Goal: Task Accomplishment & Management: Manage account settings

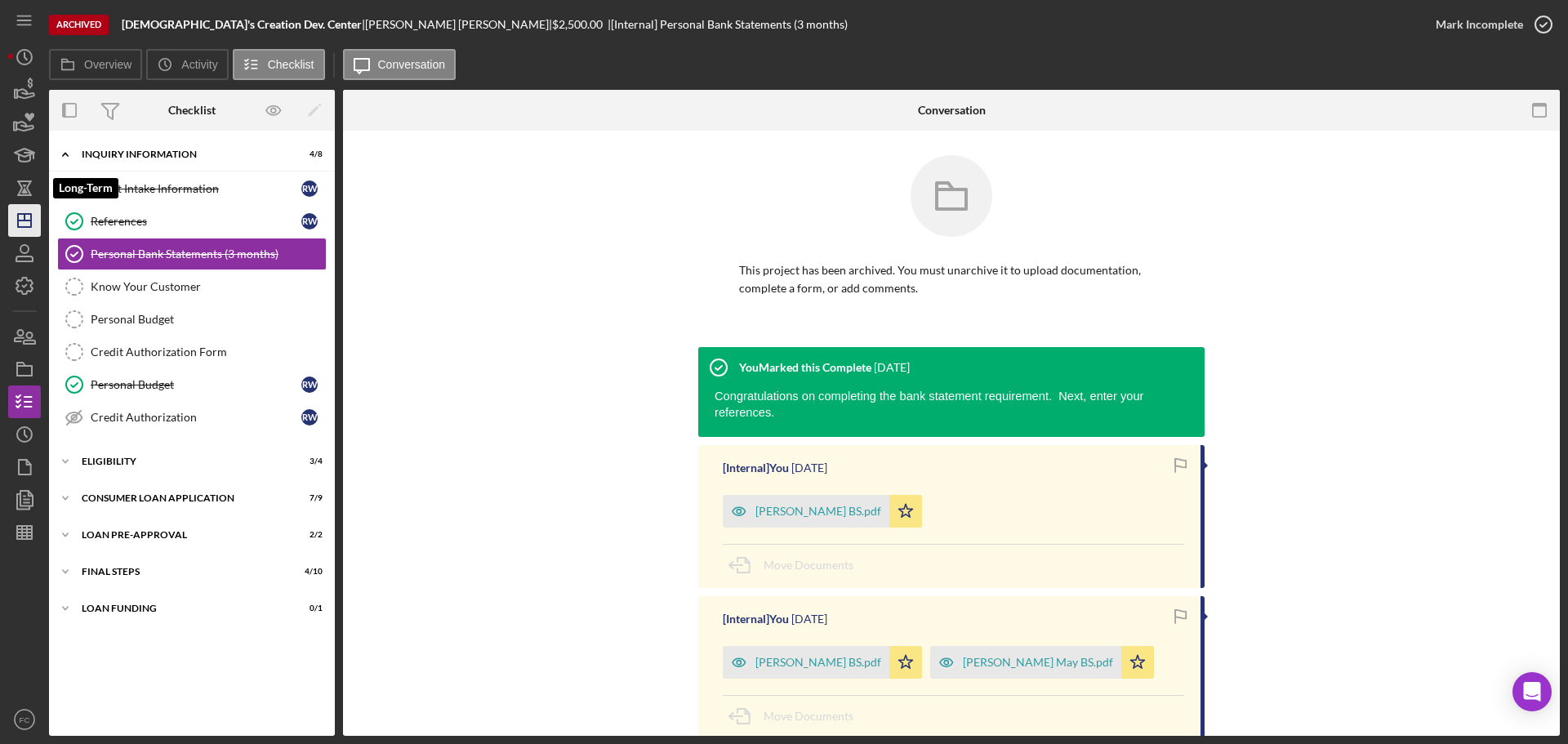
scroll to position [81, 0]
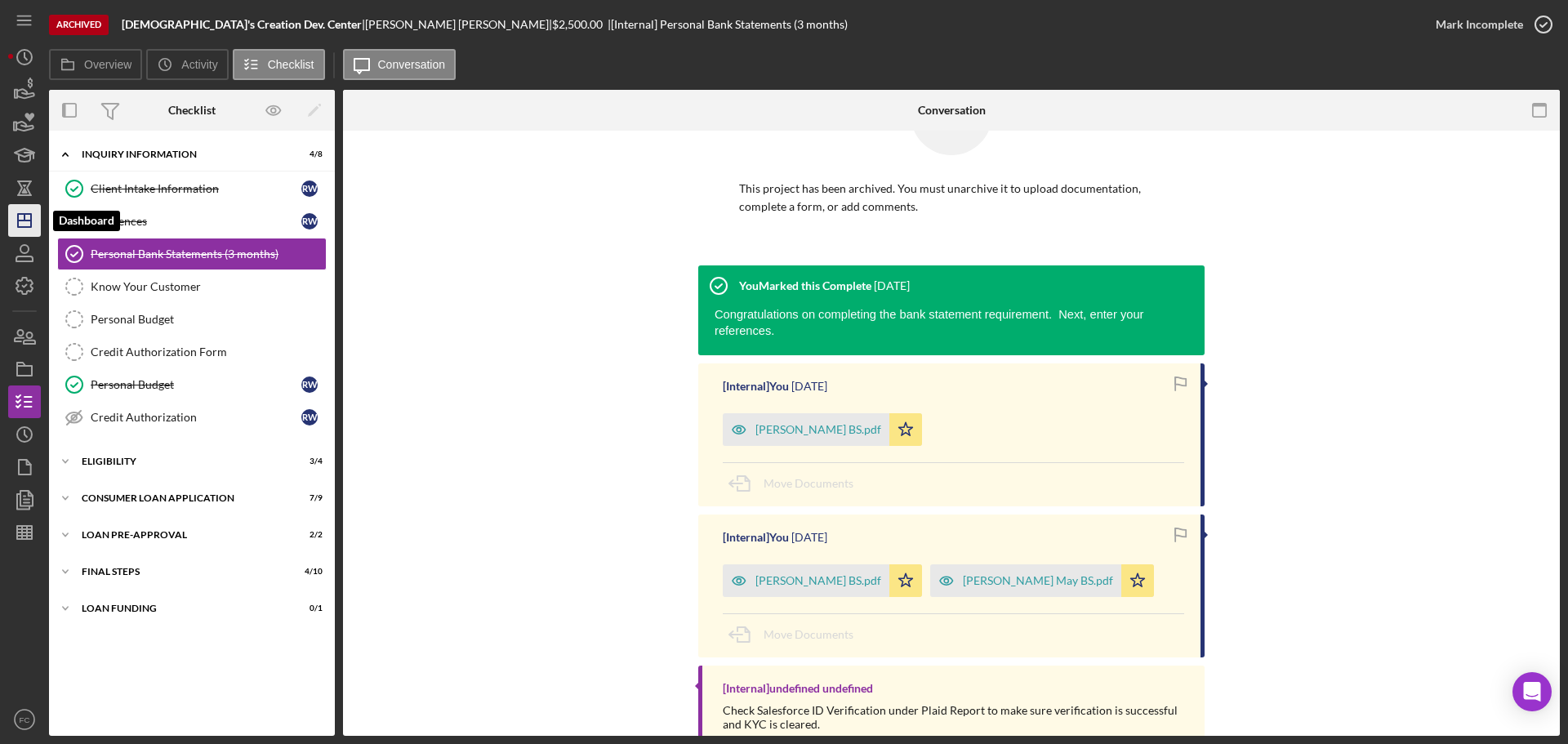
click at [16, 214] on icon "Icon/Dashboard" at bounding box center [25, 220] width 41 height 41
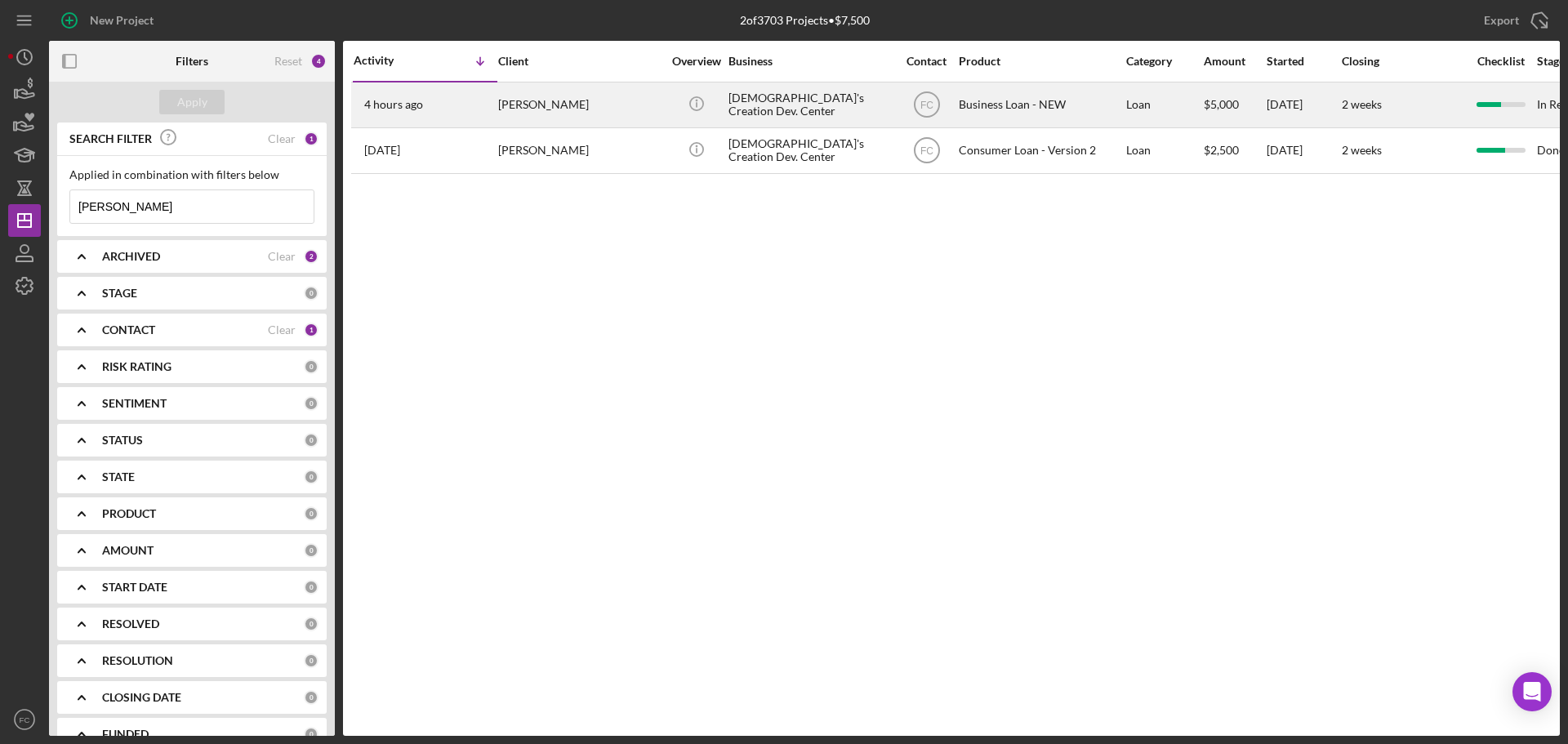
click at [622, 93] on div "[PERSON_NAME]" at bounding box center [579, 104] width 163 height 43
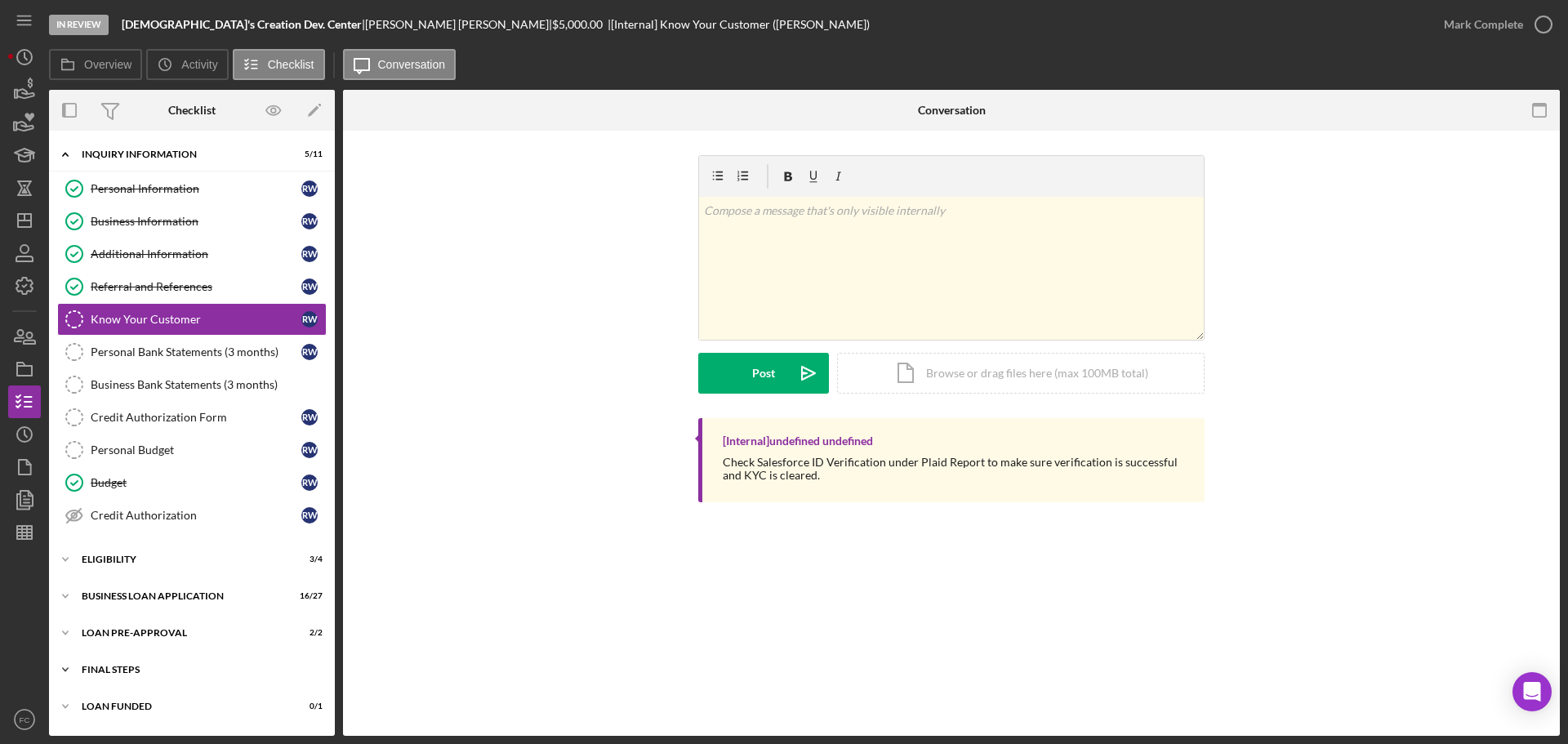
click at [149, 664] on div "Icon/Expander FINAL STEPS 6 / 19" at bounding box center [191, 669] width 285 height 33
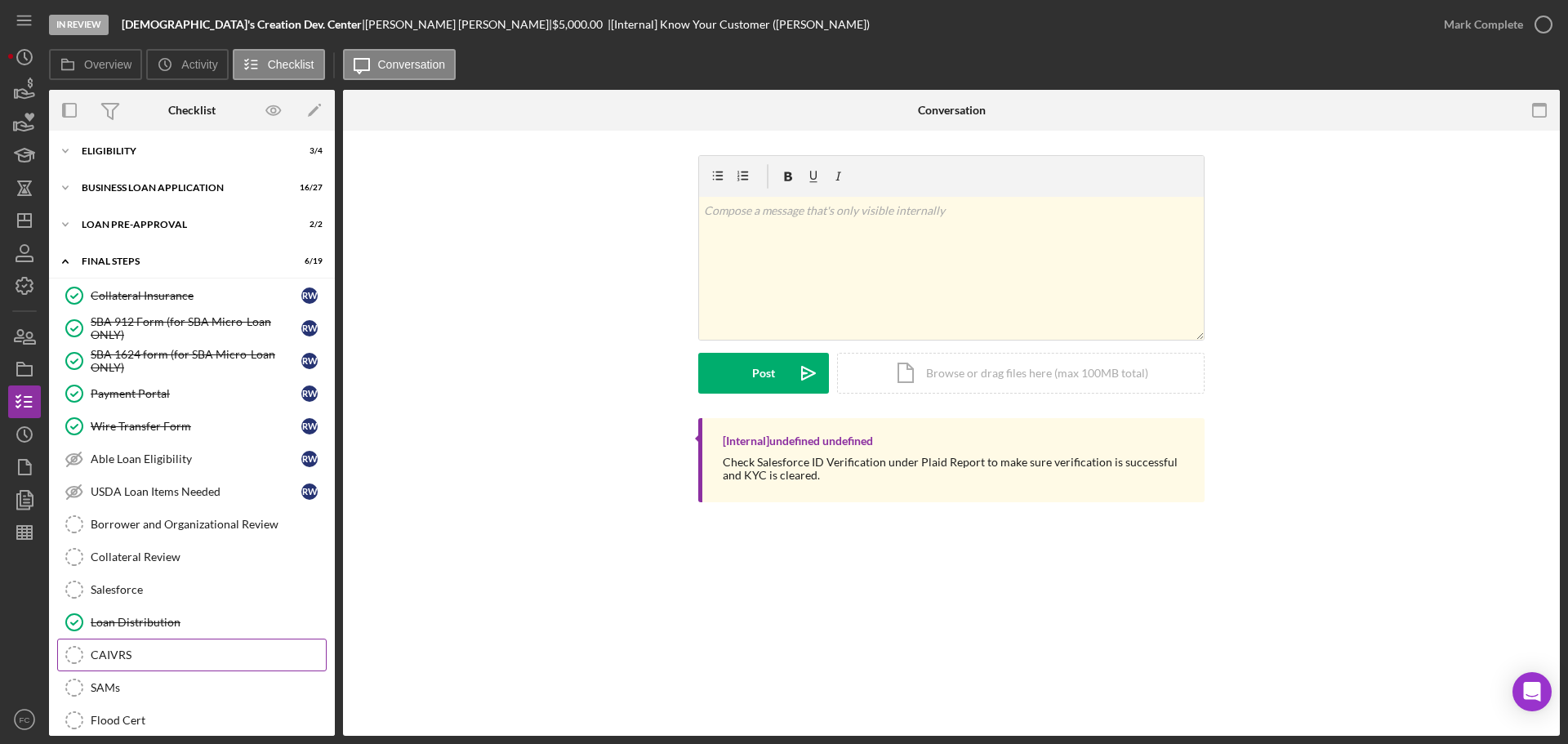
scroll to position [625, 0]
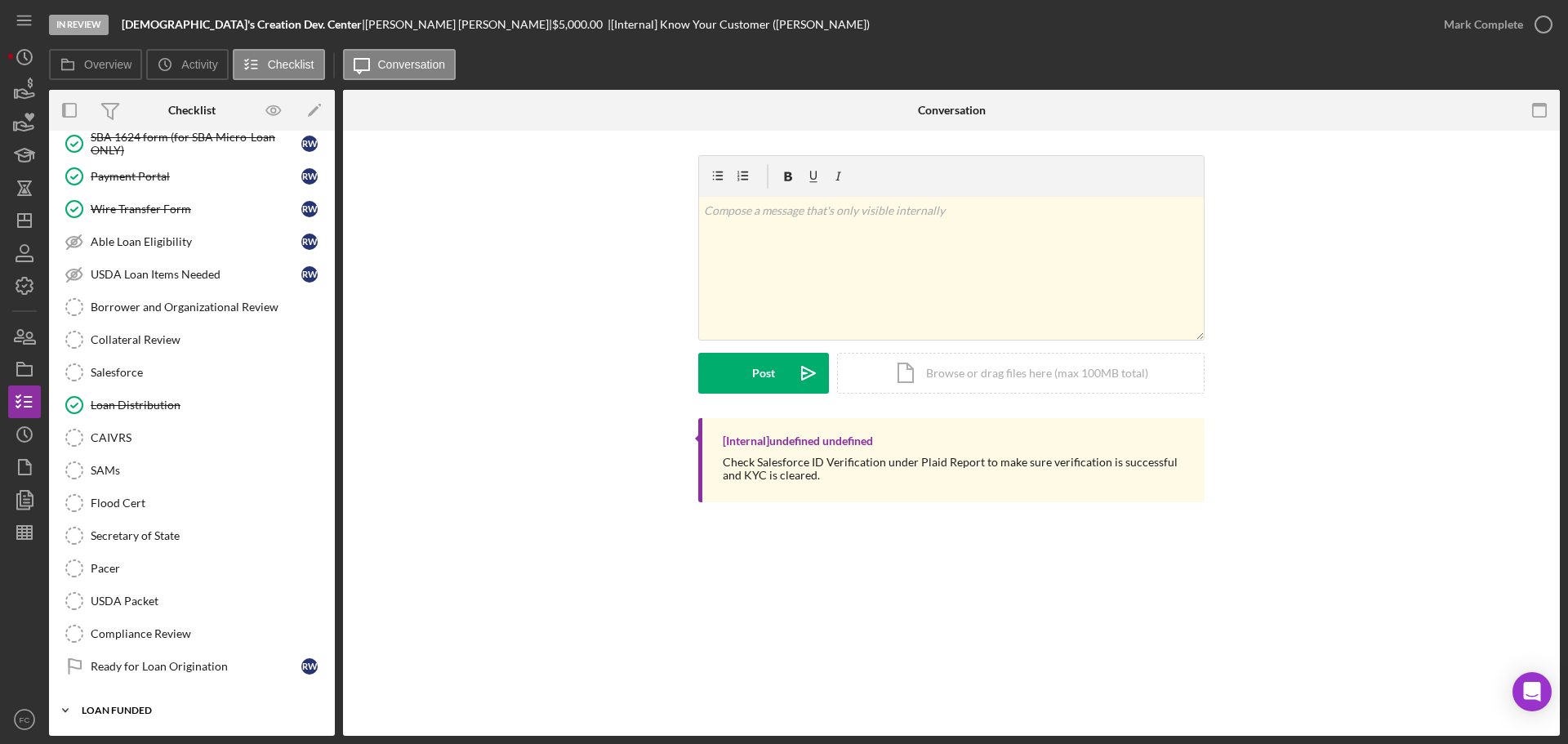
click at [126, 708] on div "LOAN FUNDED" at bounding box center [197, 711] width 233 height 10
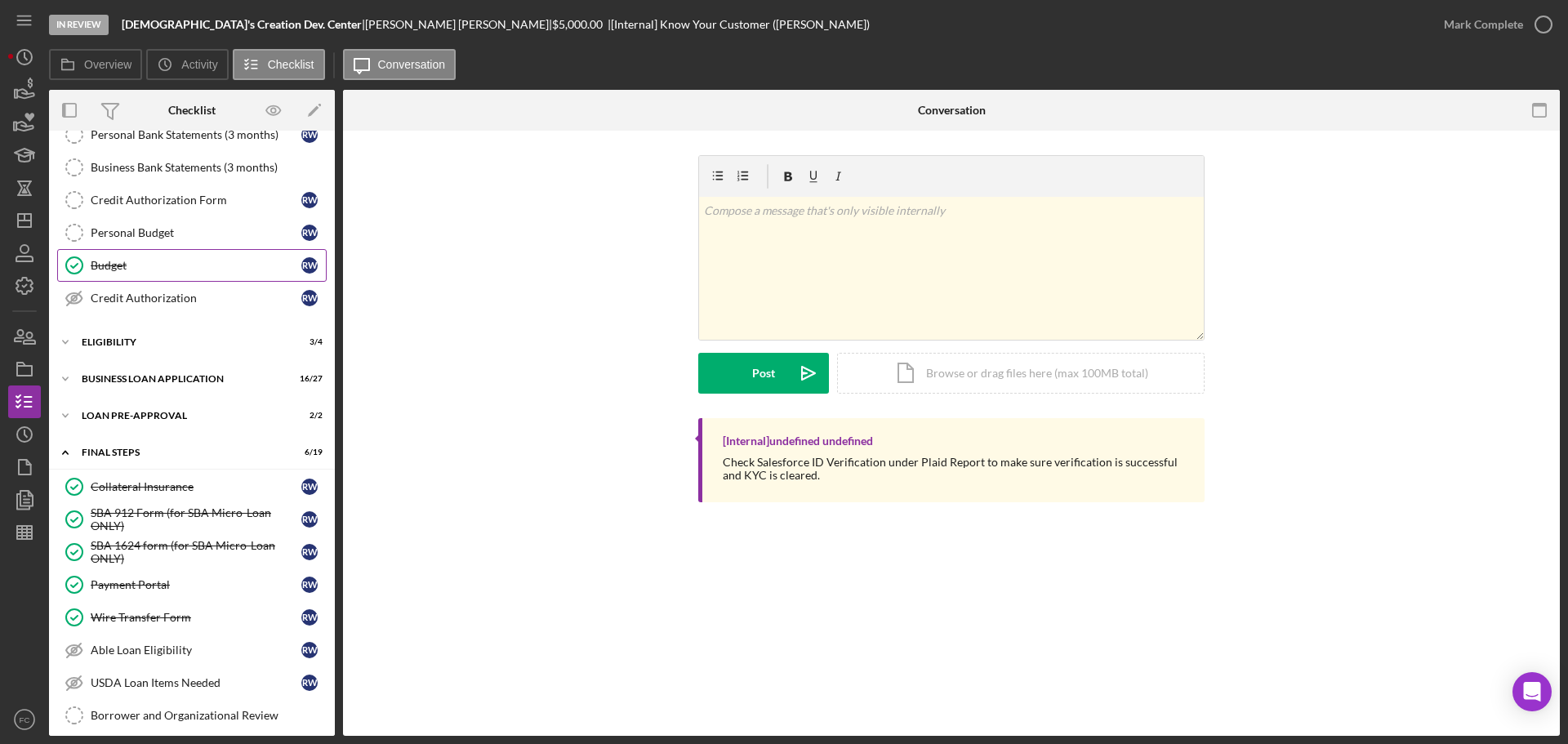
scroll to position [0, 0]
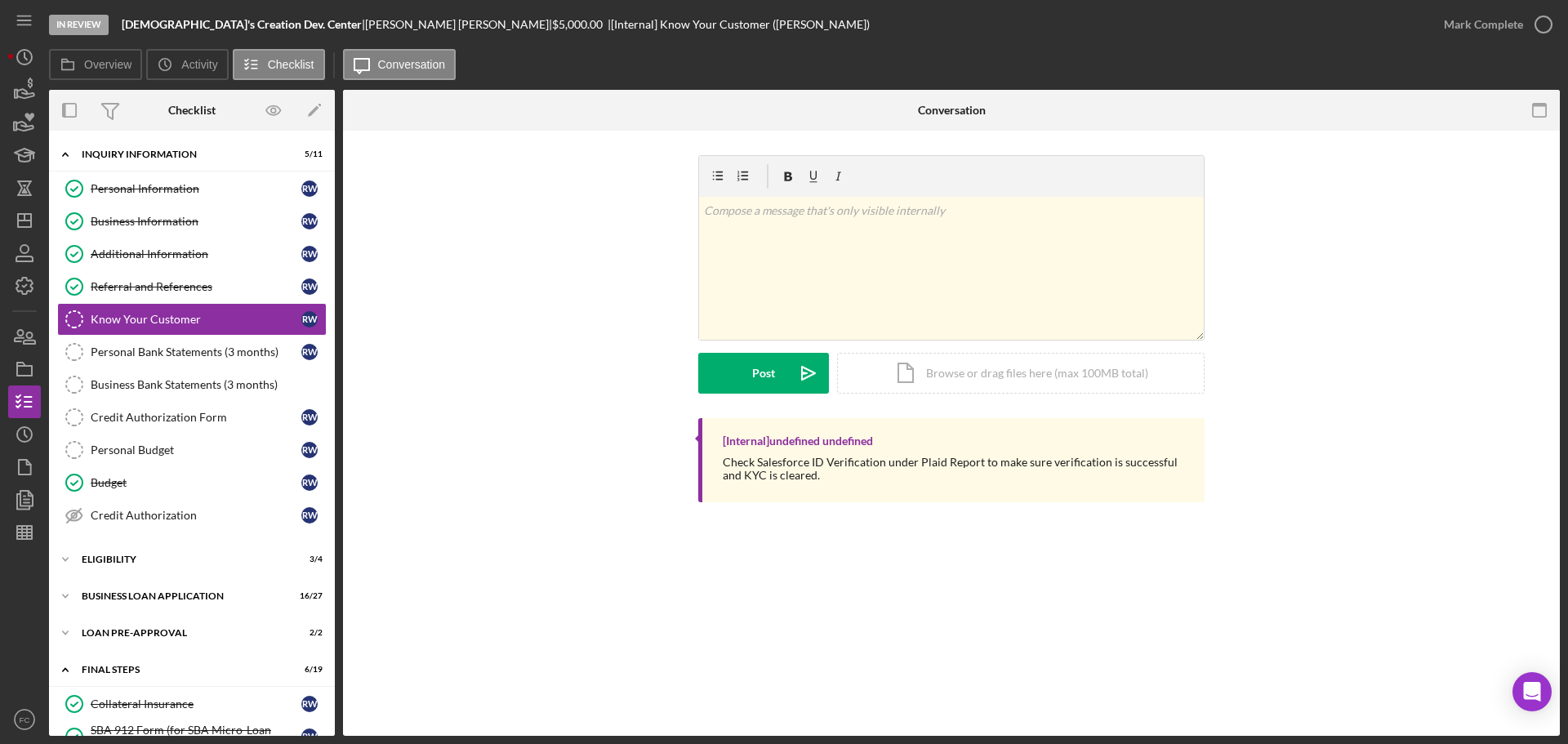
drag, startPoint x: 197, startPoint y: 350, endPoint x: 361, endPoint y: 341, distance: 164.2
click at [197, 350] on div "Personal Bank Statements (3 months)" at bounding box center [196, 352] width 211 height 13
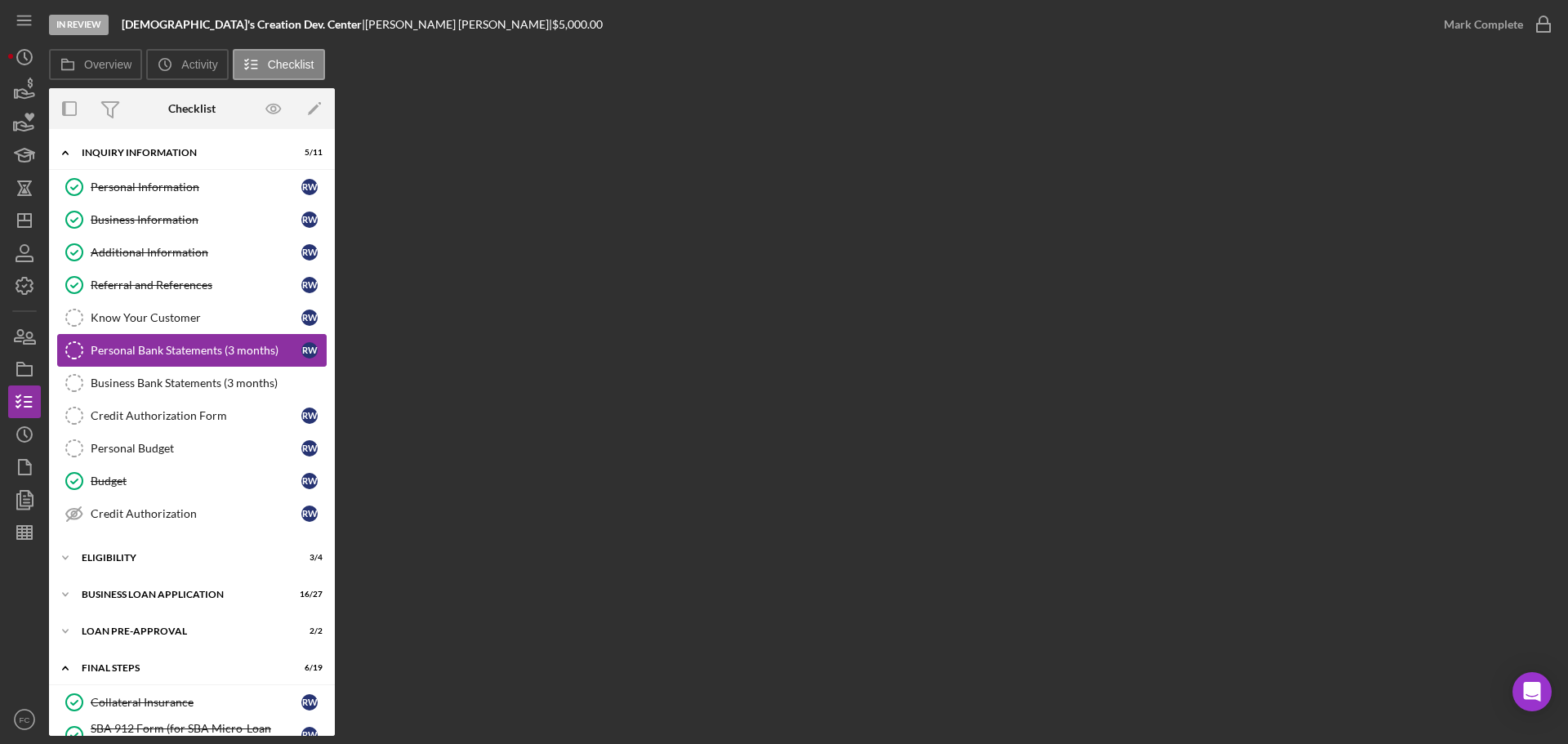
click at [169, 345] on div "Personal Bank Statements (3 months)" at bounding box center [196, 350] width 211 height 13
click at [158, 321] on div "Know Your Customer" at bounding box center [196, 317] width 211 height 13
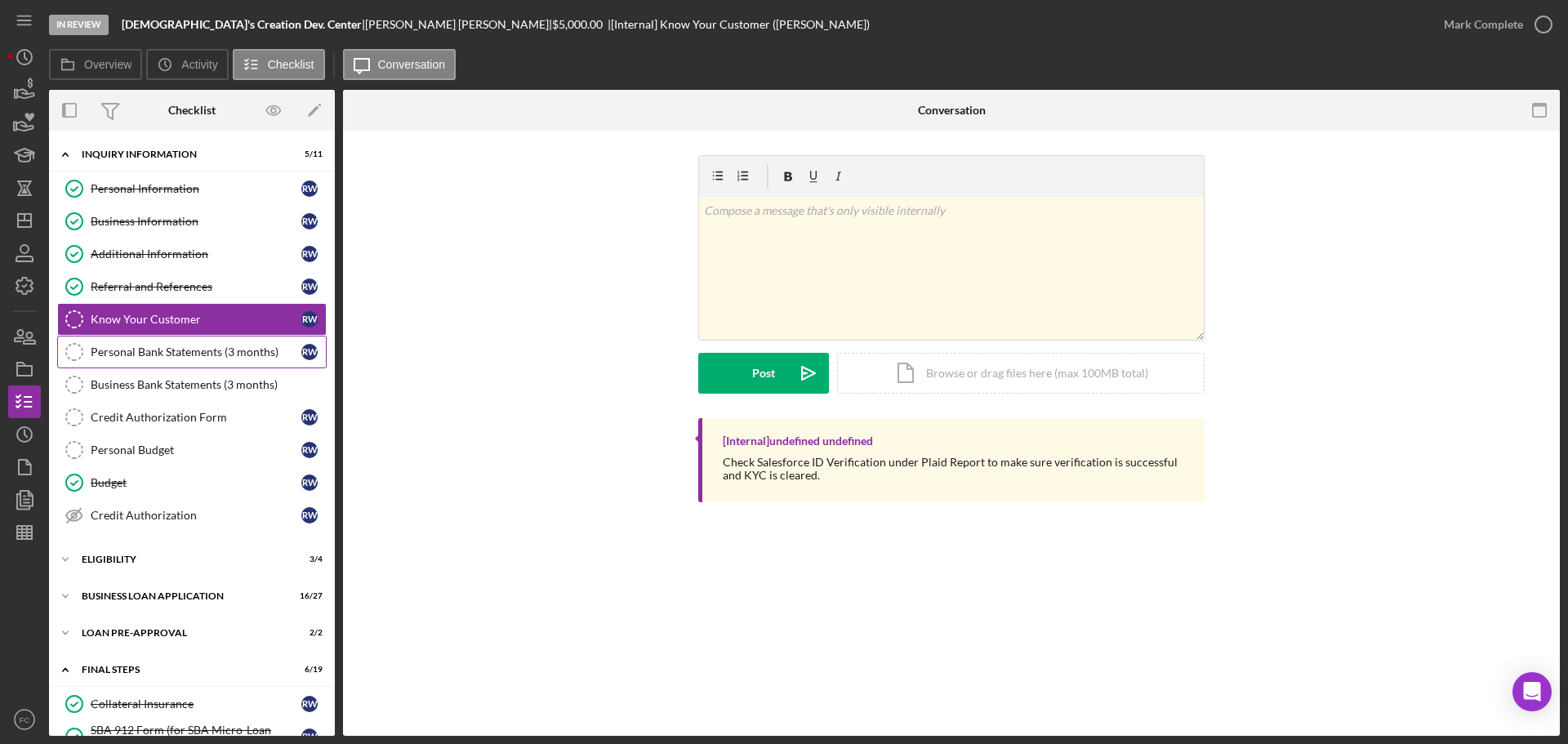
click at [147, 349] on div "Personal Bank Statements (3 months)" at bounding box center [196, 352] width 211 height 13
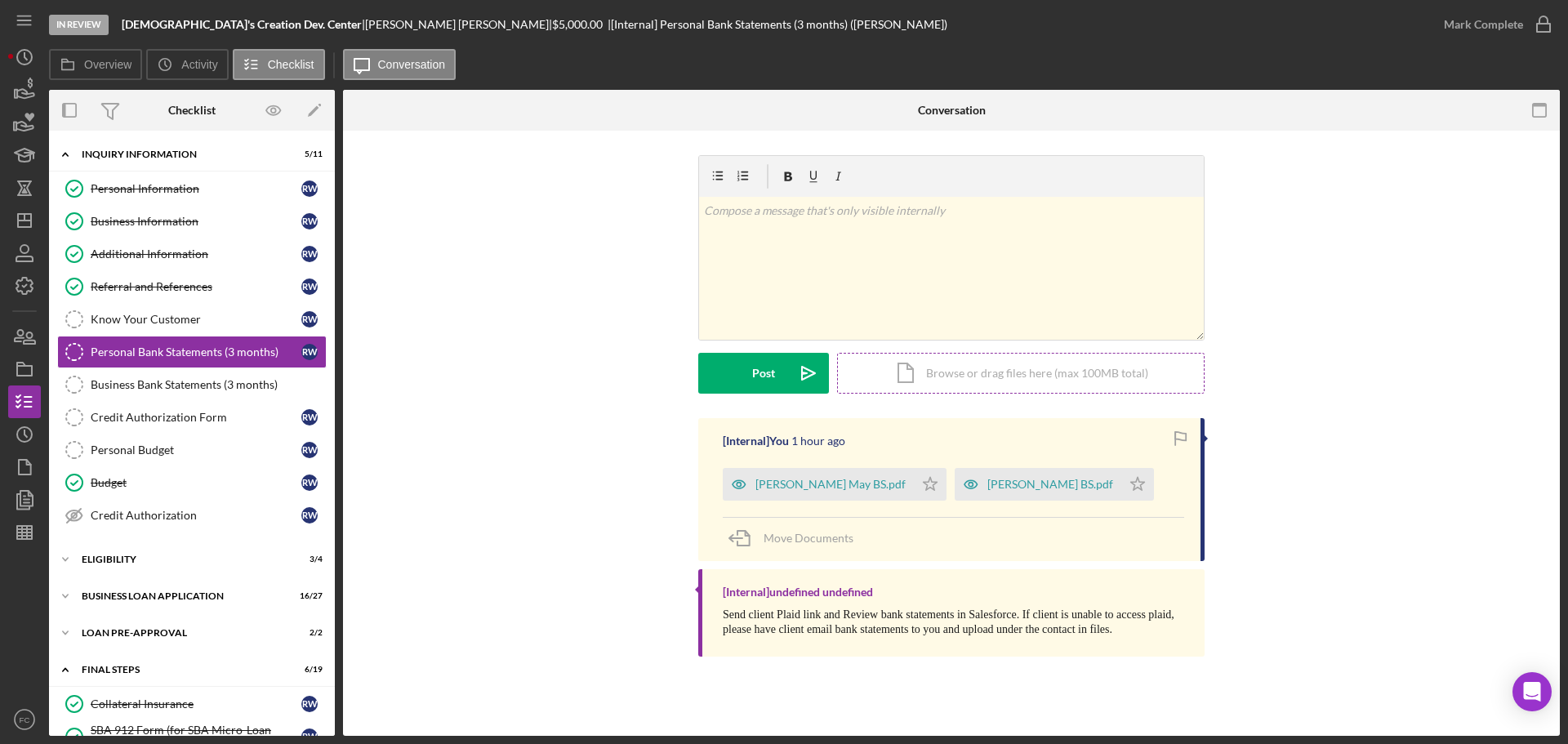
click at [929, 368] on div "Icon/Document Browse or drag files here (max 100MB total) Tap to choose files o…" at bounding box center [1021, 373] width 368 height 41
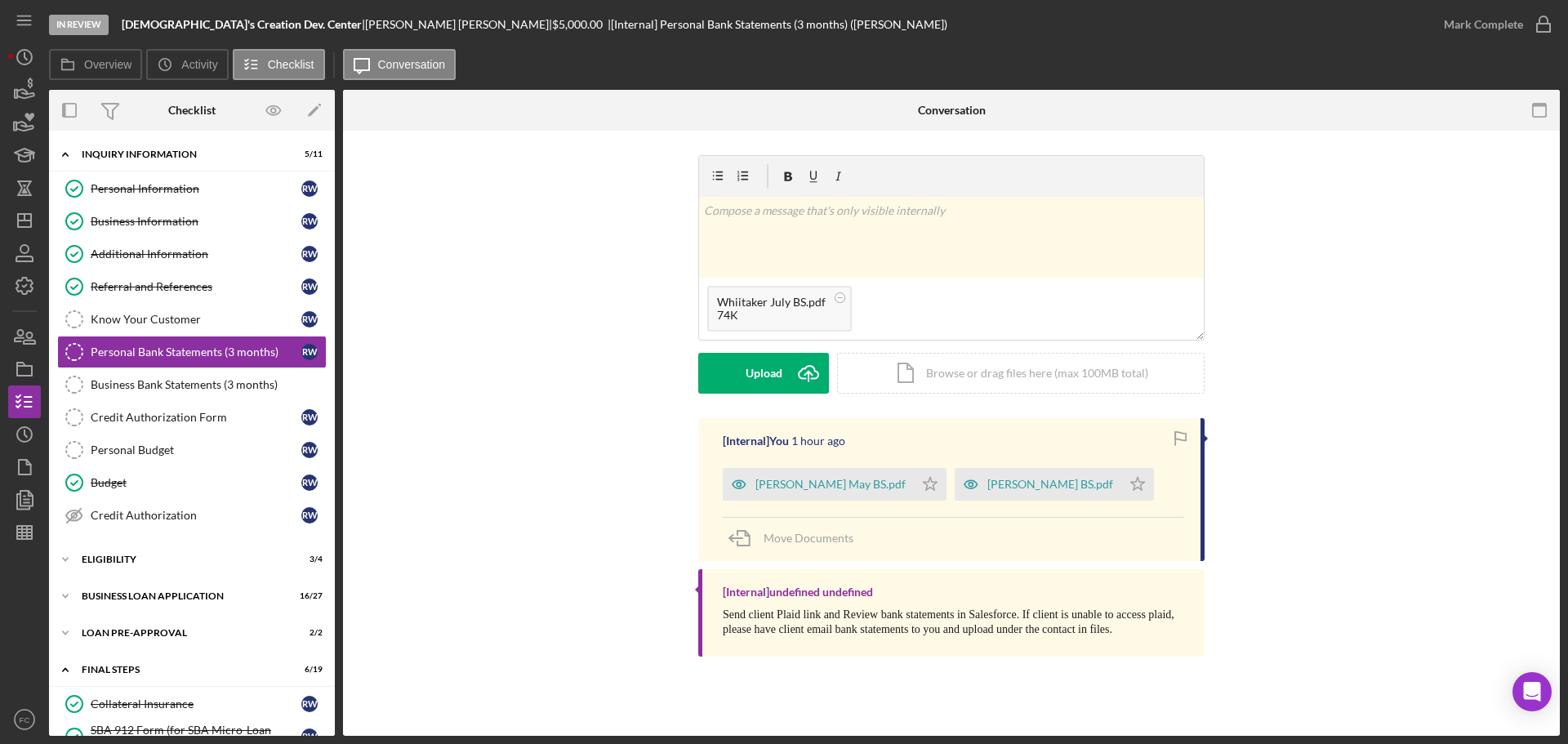
click at [775, 352] on form "v Color teal Color pink Remove color Add row above Add row below Add column bef…" at bounding box center [951, 274] width 507 height 238
click at [767, 356] on div "Upload" at bounding box center [763, 373] width 36 height 41
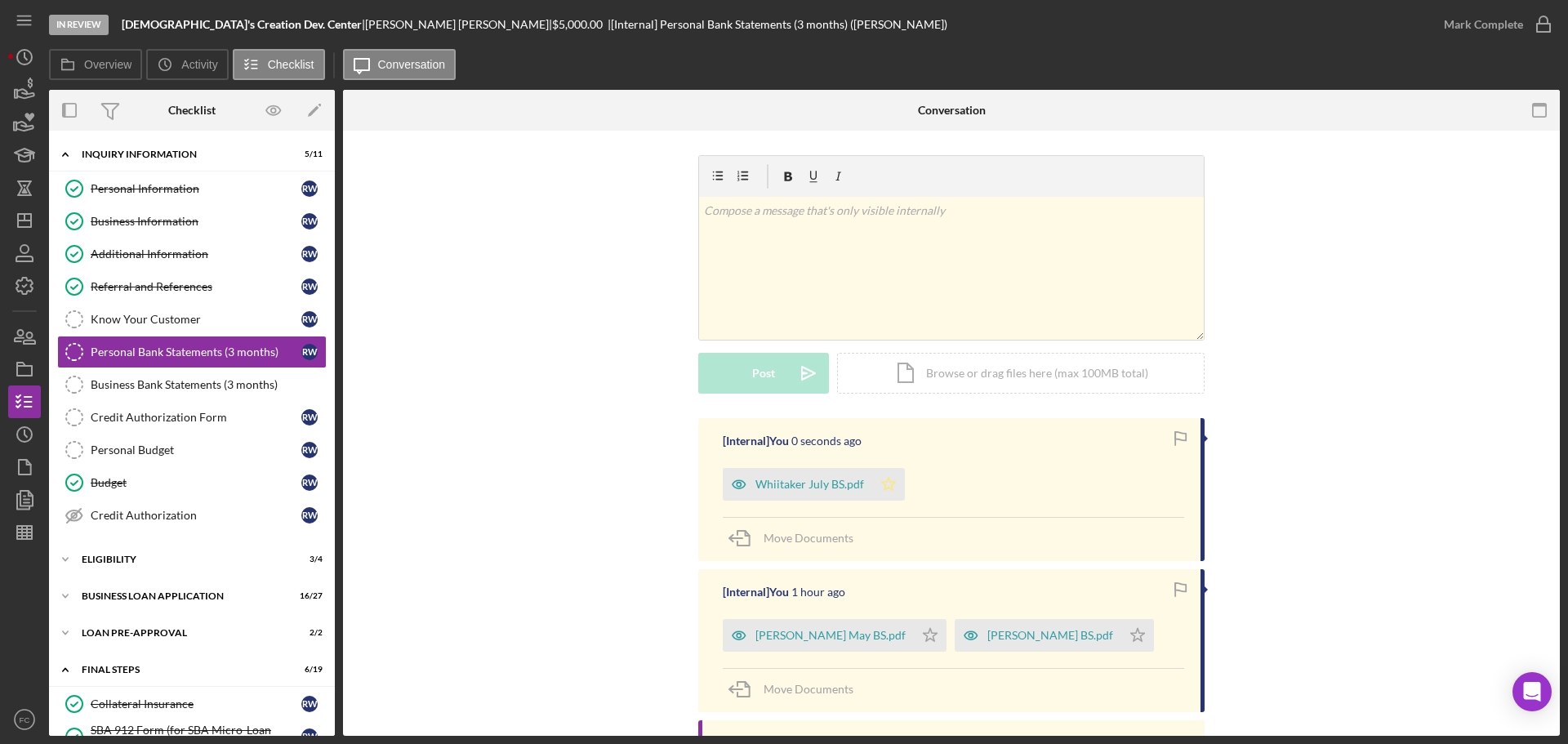
click at [893, 493] on icon "Icon/Star" at bounding box center [888, 484] width 33 height 33
drag, startPoint x: 878, startPoint y: 638, endPoint x: 936, endPoint y: 645, distance: 58.4
click at [914, 639] on icon "Icon/Star" at bounding box center [930, 636] width 33 height 33
click at [1121, 630] on icon "Icon/Star" at bounding box center [1137, 636] width 33 height 33
click at [1543, 30] on icon "button" at bounding box center [1543, 25] width 41 height 41
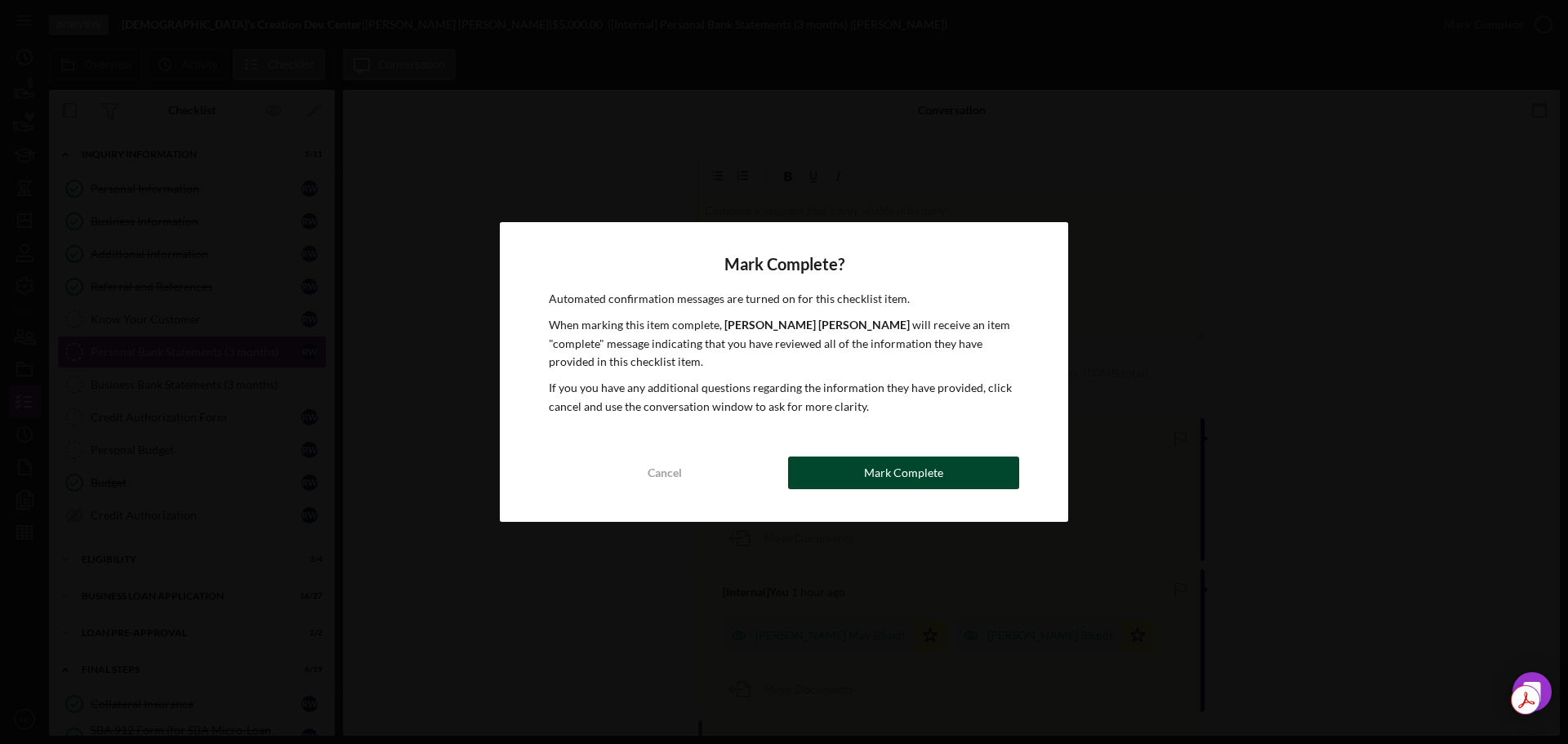
click at [873, 464] on div "Mark Complete" at bounding box center [903, 473] width 79 height 33
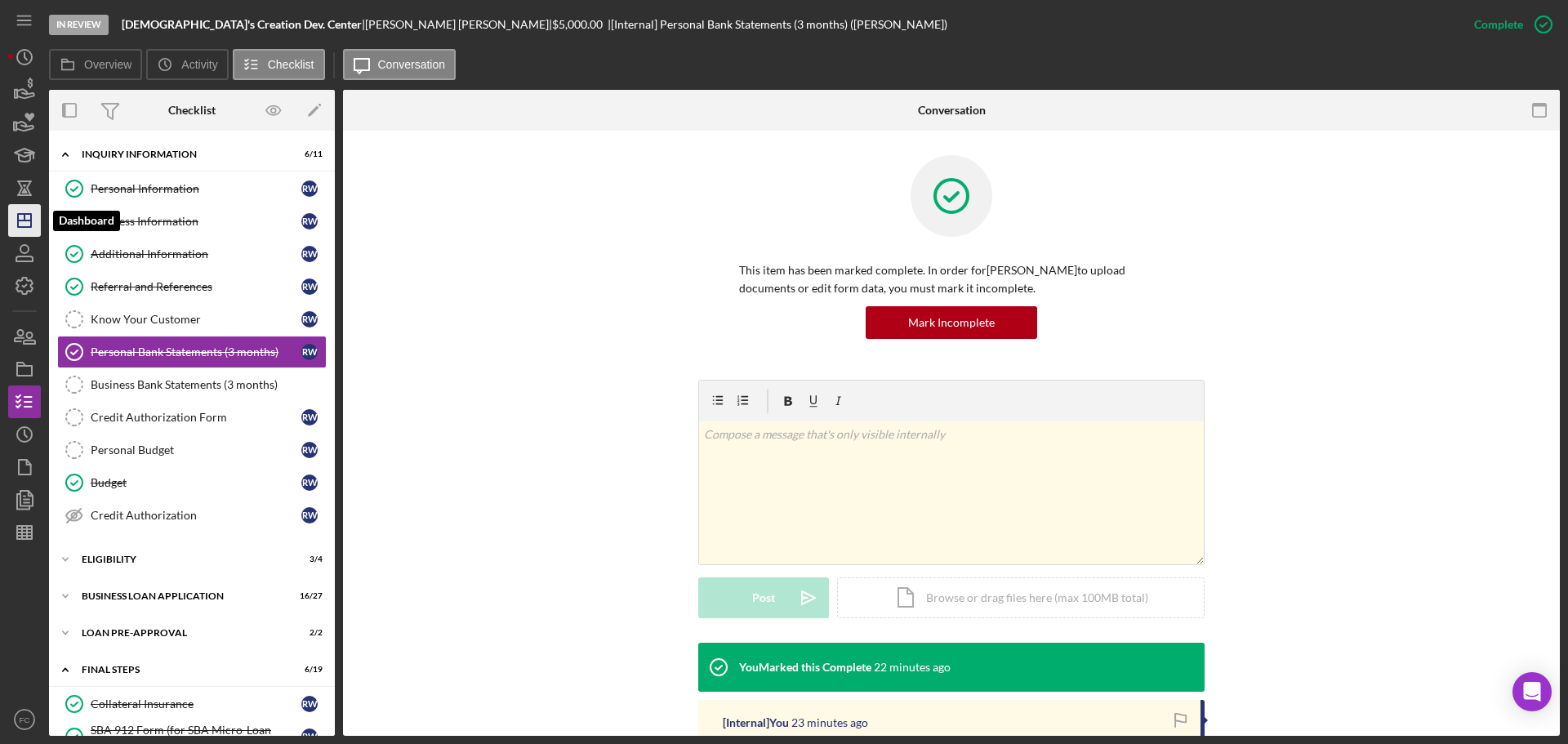
click at [30, 220] on line "button" at bounding box center [24, 220] width 13 height 0
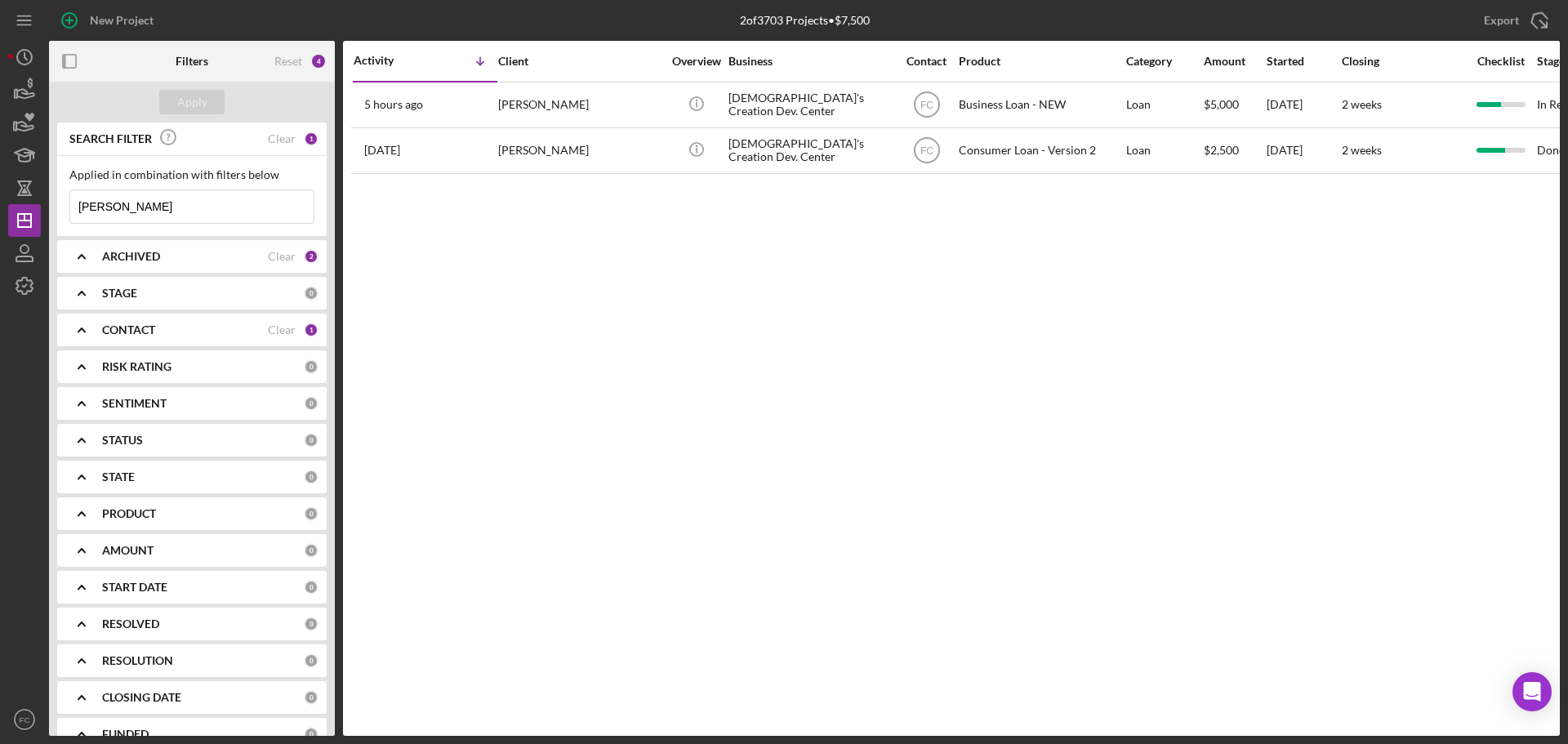
click at [169, 210] on input "[PERSON_NAME]" at bounding box center [191, 207] width 243 height 33
type input "w"
click at [109, 247] on div "ARCHIVED Clear 2" at bounding box center [209, 256] width 216 height 33
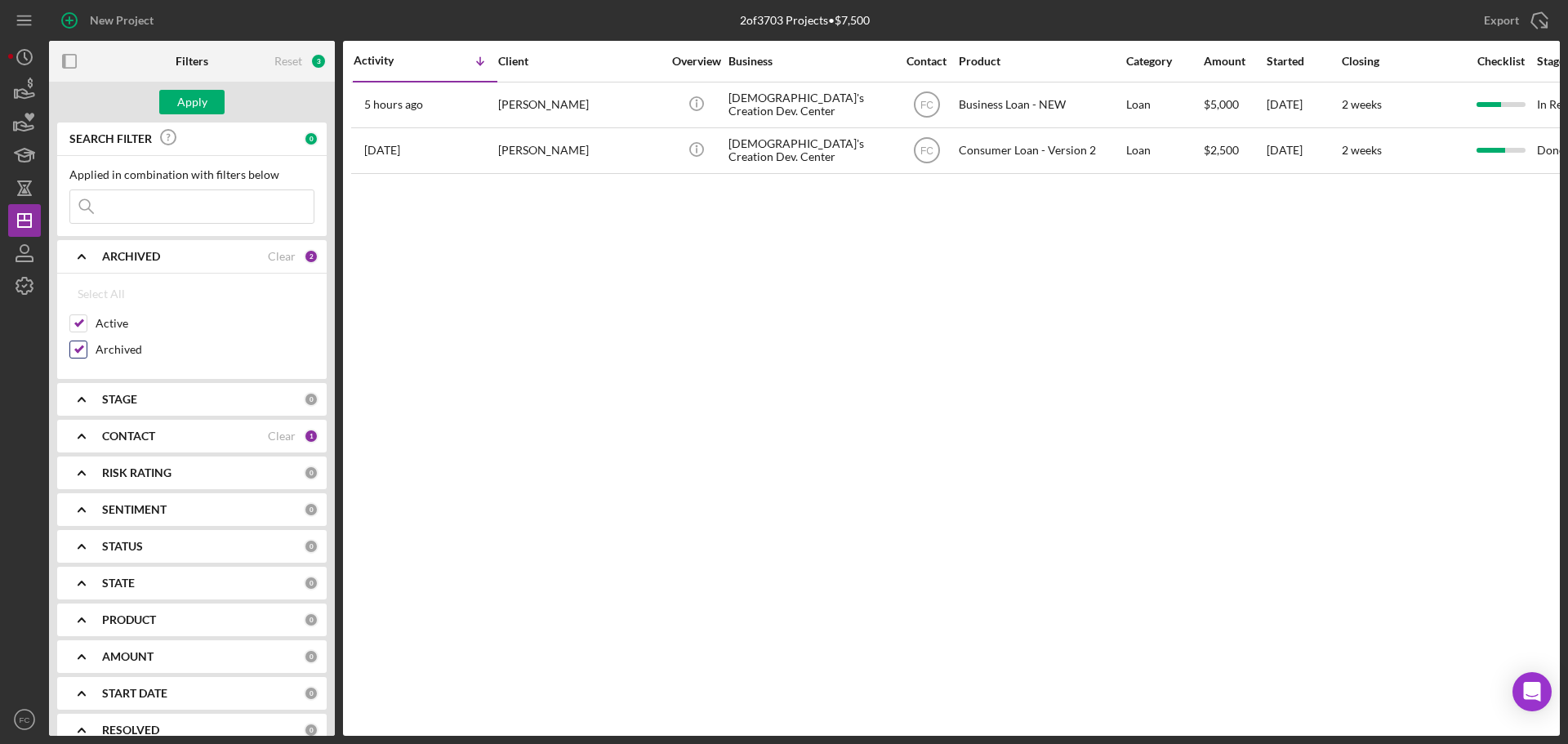
click at [78, 351] on input "Archived" at bounding box center [78, 349] width 16 height 16
checkbox input "false"
click at [197, 97] on div "Apply" at bounding box center [192, 102] width 30 height 25
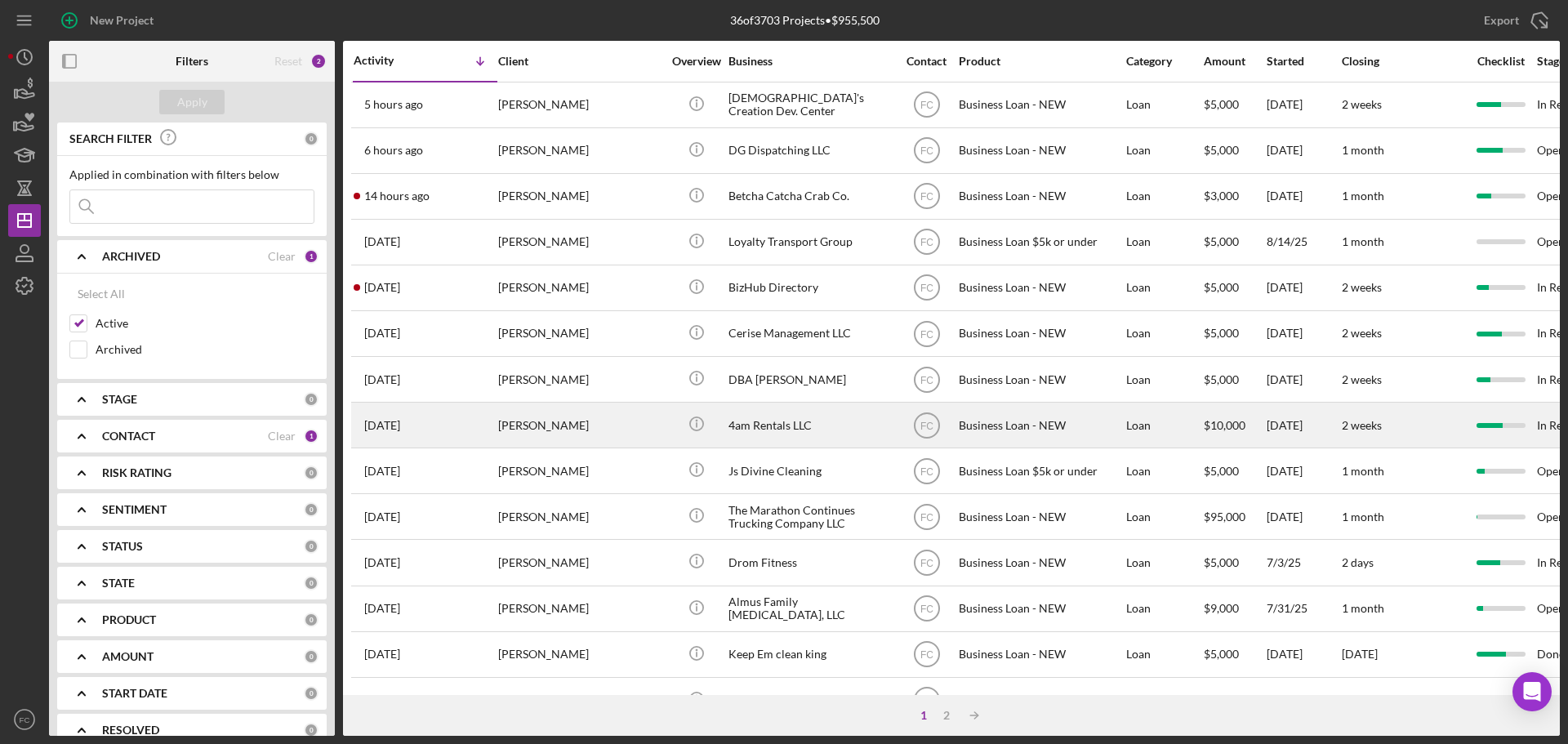
click at [465, 426] on div "[DATE] [PERSON_NAME]" at bounding box center [424, 425] width 143 height 43
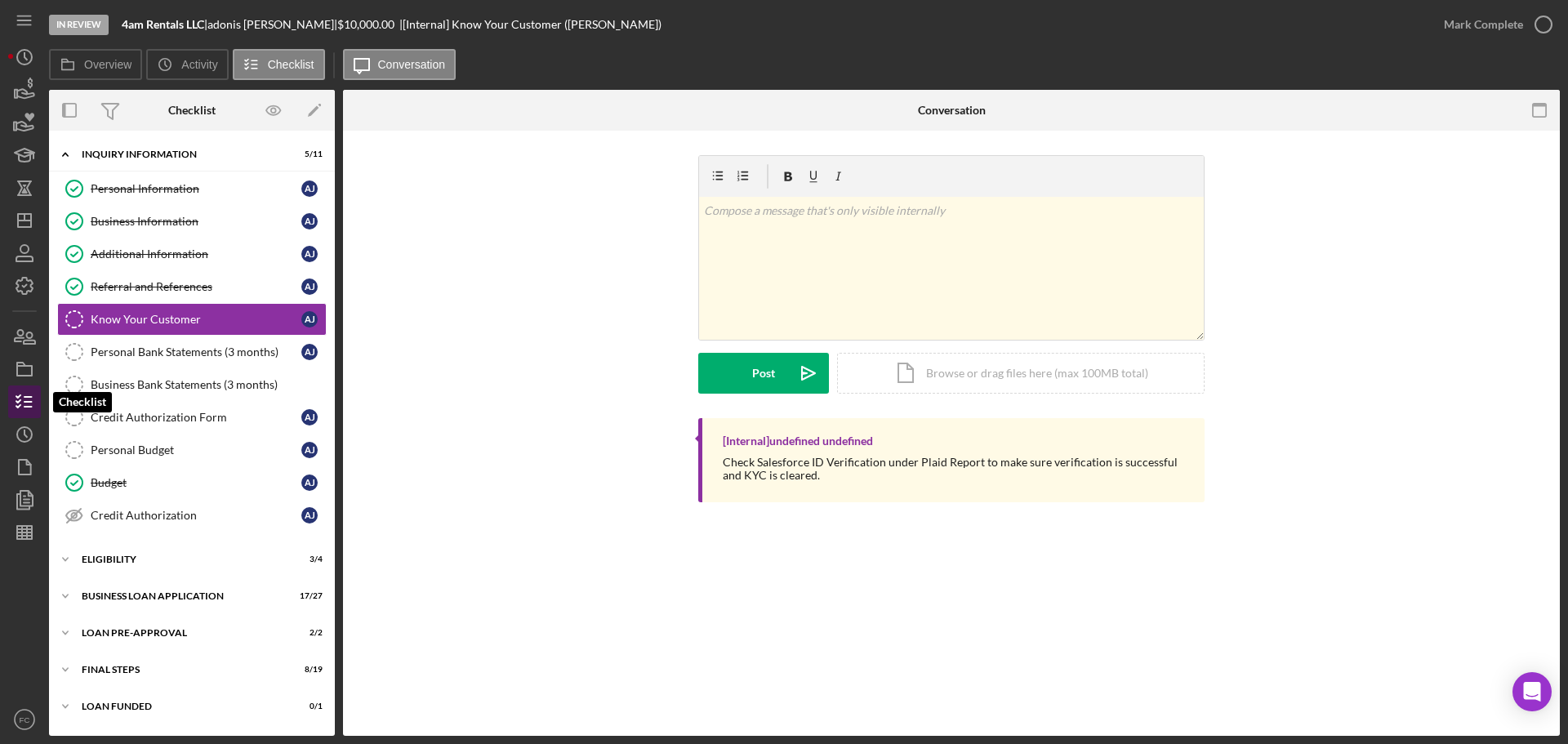
click at [25, 402] on line "button" at bounding box center [28, 402] width 8 height 0
click at [27, 374] on icon "button" at bounding box center [25, 369] width 41 height 41
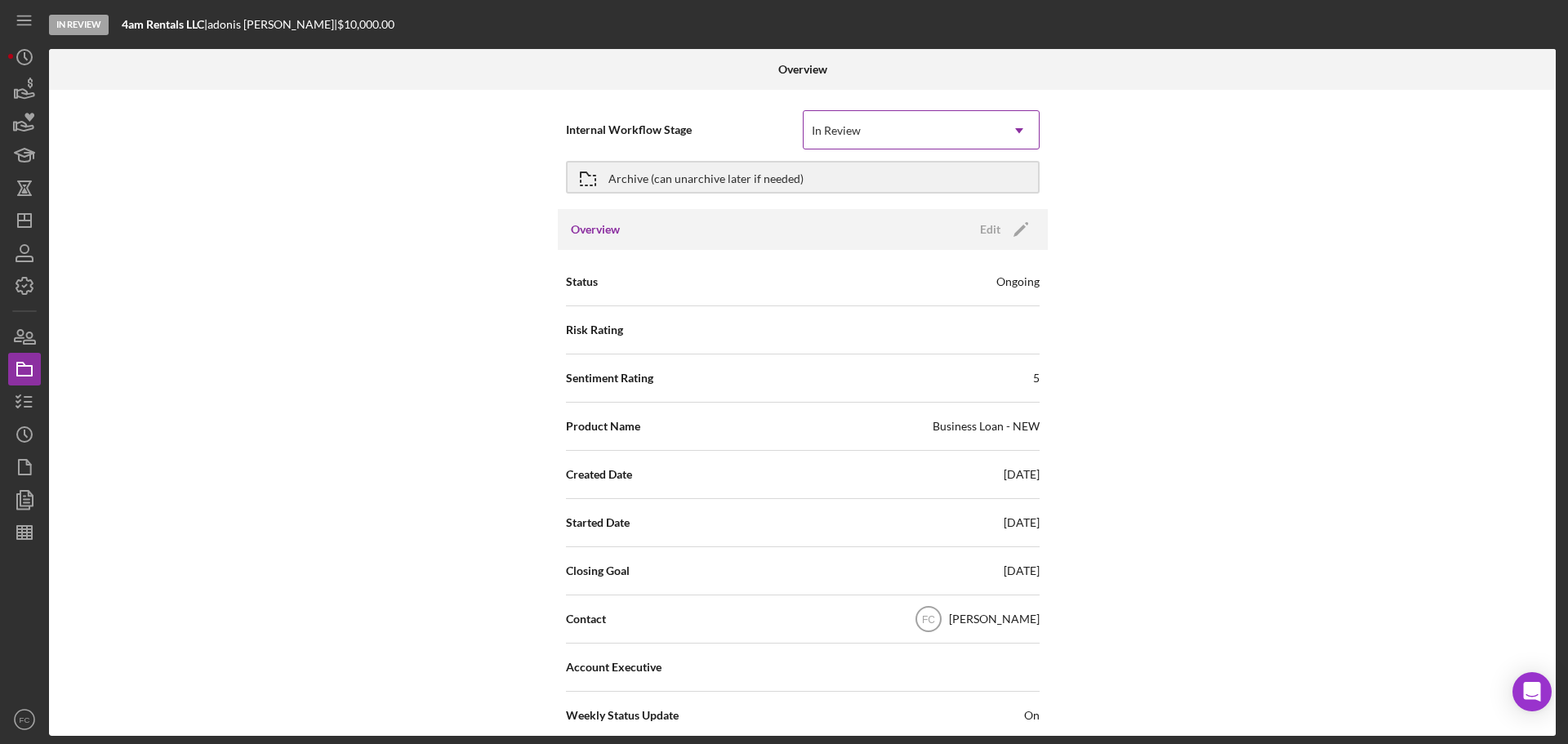
click at [841, 125] on div "In Review" at bounding box center [836, 130] width 49 height 13
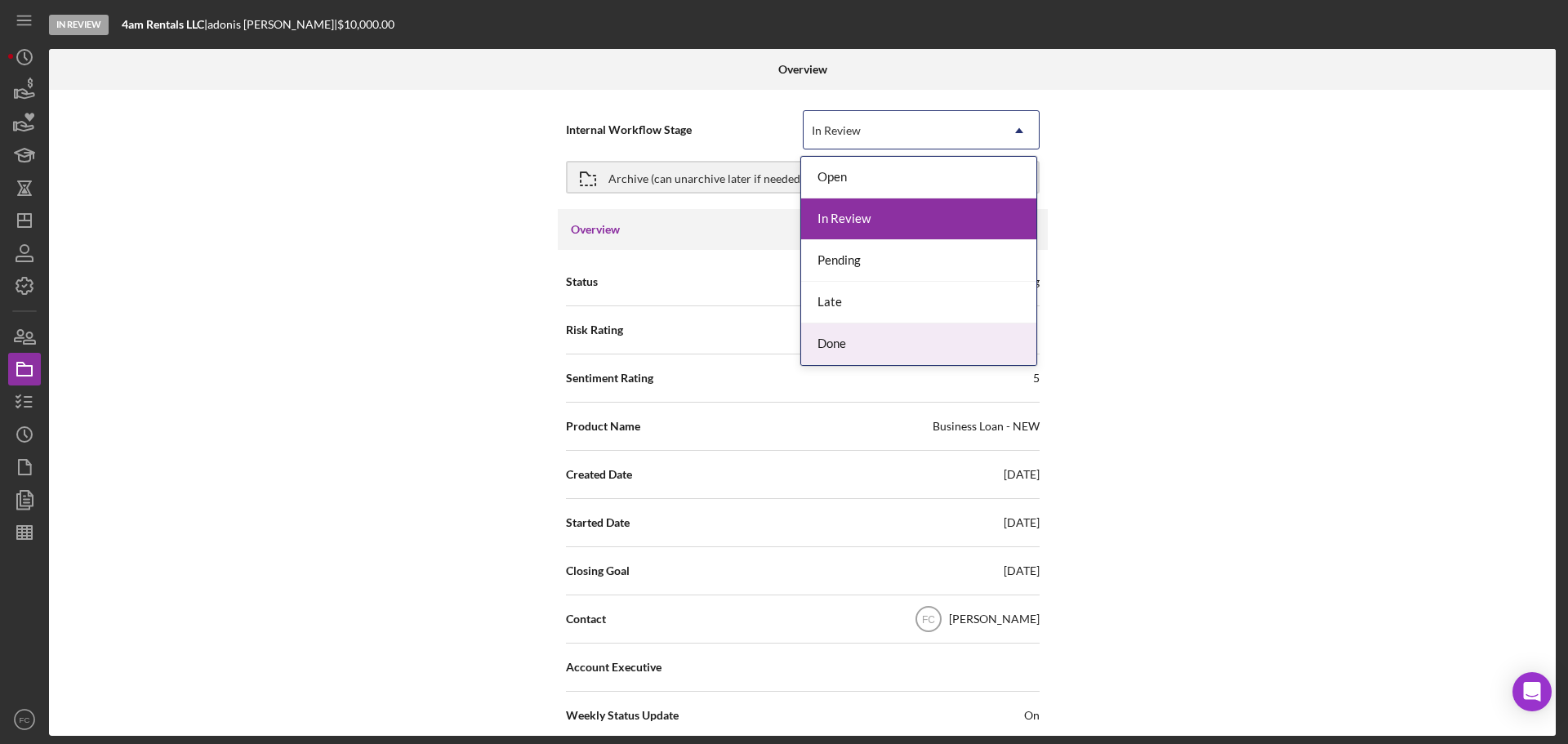
click at [828, 344] on div "Done" at bounding box center [919, 344] width 235 height 42
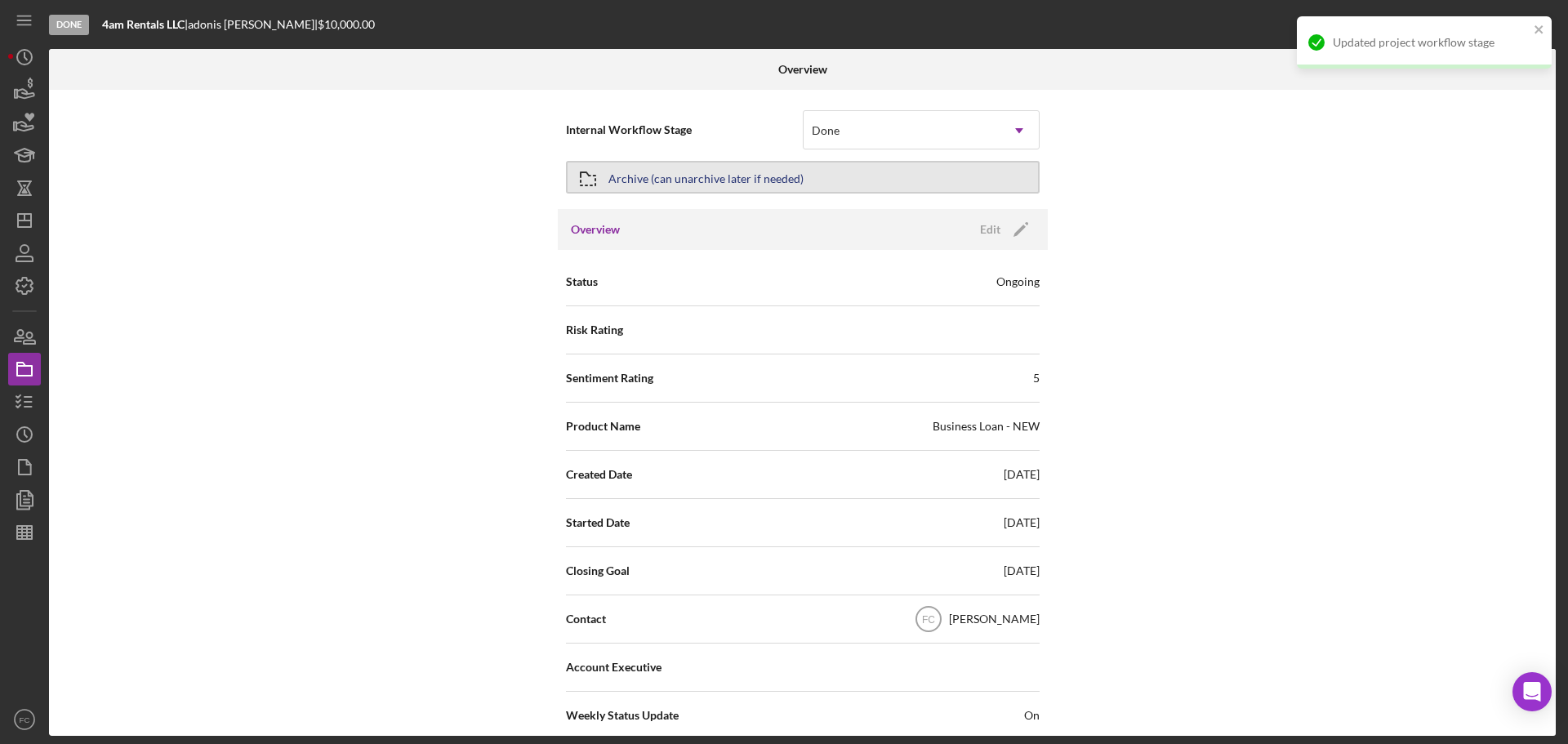
click at [650, 176] on div "Archive (can unarchive later if needed)" at bounding box center [706, 177] width 195 height 30
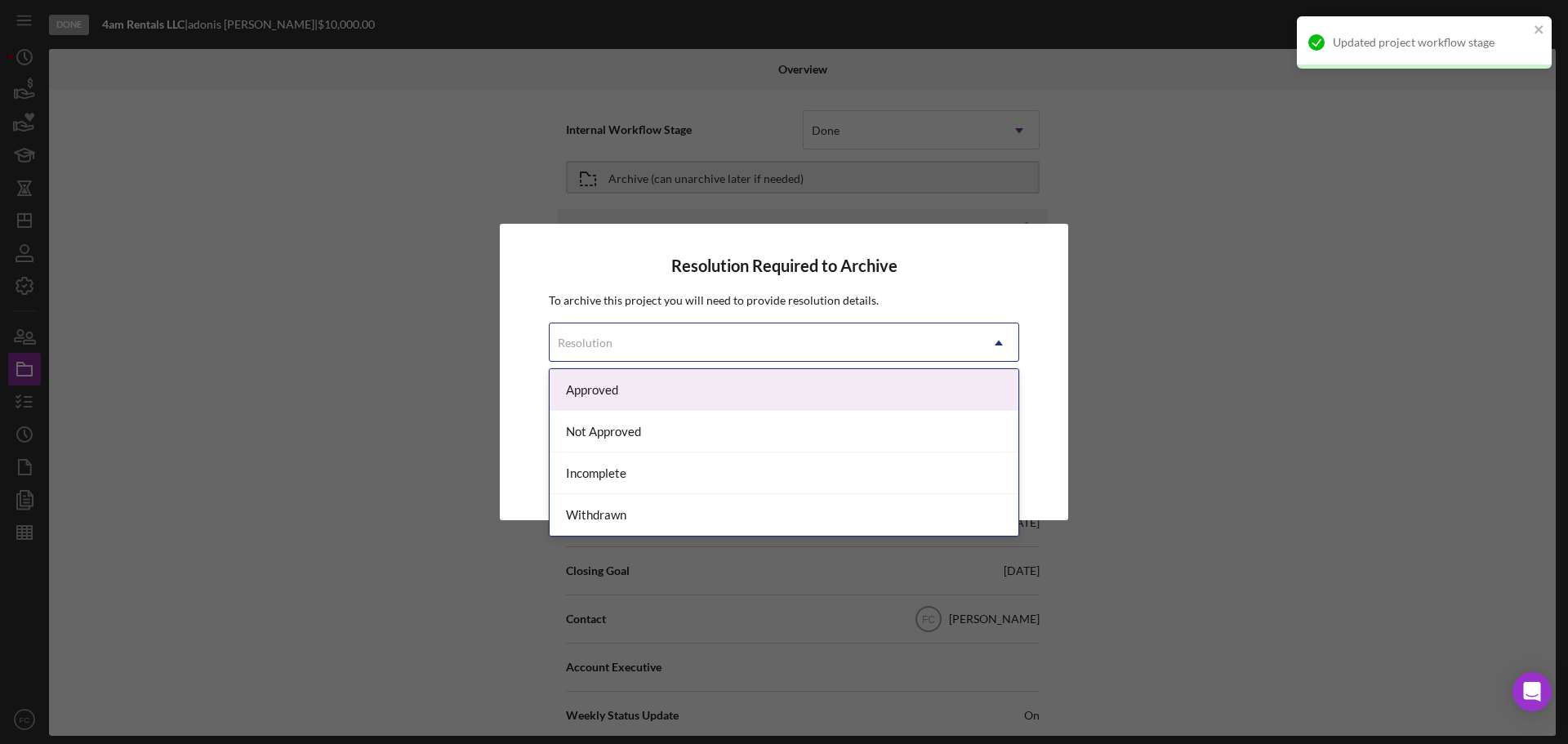
click at [645, 338] on div "Resolution" at bounding box center [764, 343] width 429 height 37
click at [617, 380] on div "Approved" at bounding box center [784, 390] width 468 height 42
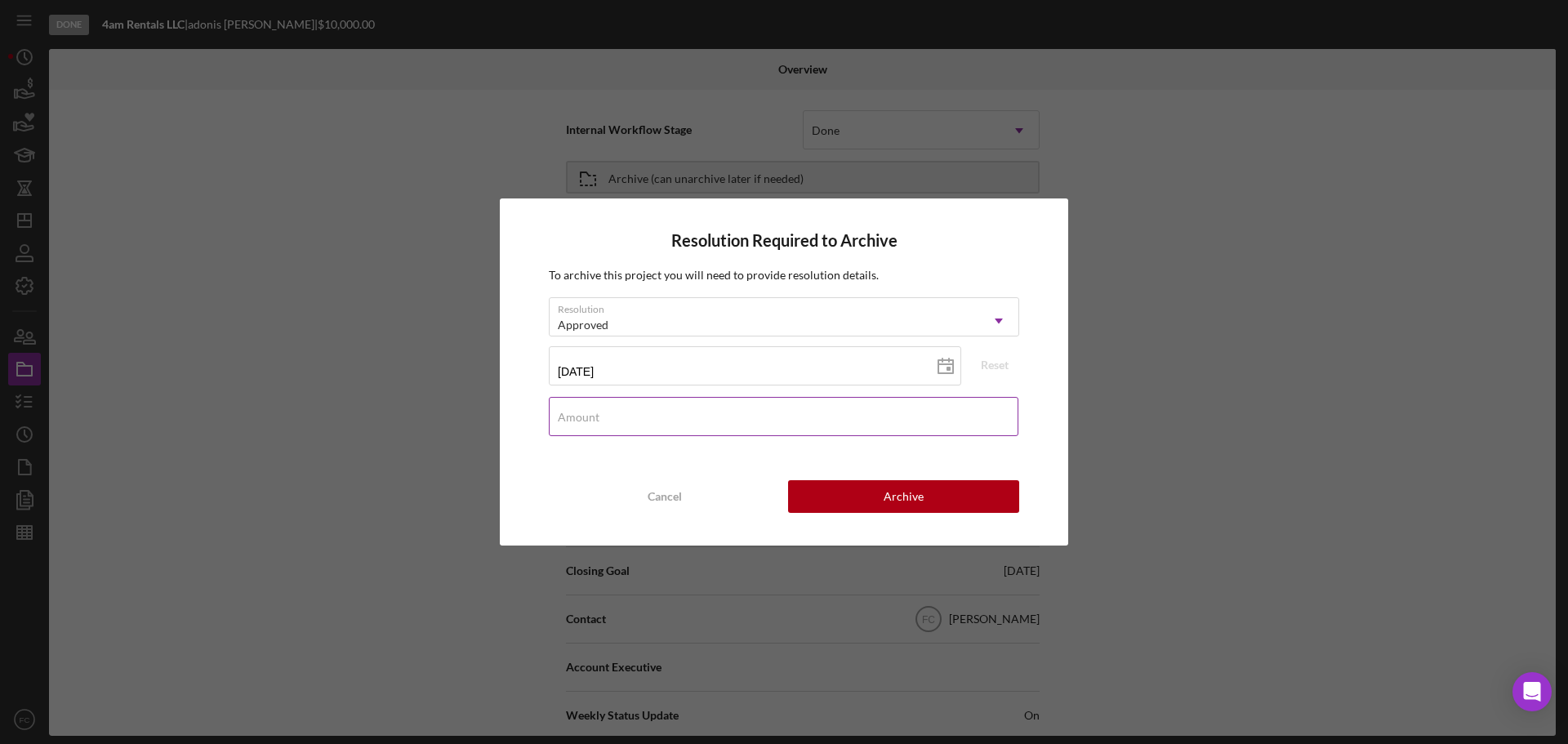
click at [590, 419] on label "Amount" at bounding box center [578, 417] width 42 height 13
click at [590, 419] on input "Amount" at bounding box center [784, 416] width 469 height 39
type input "$10,000"
click at [870, 492] on button "Archive" at bounding box center [903, 497] width 231 height 33
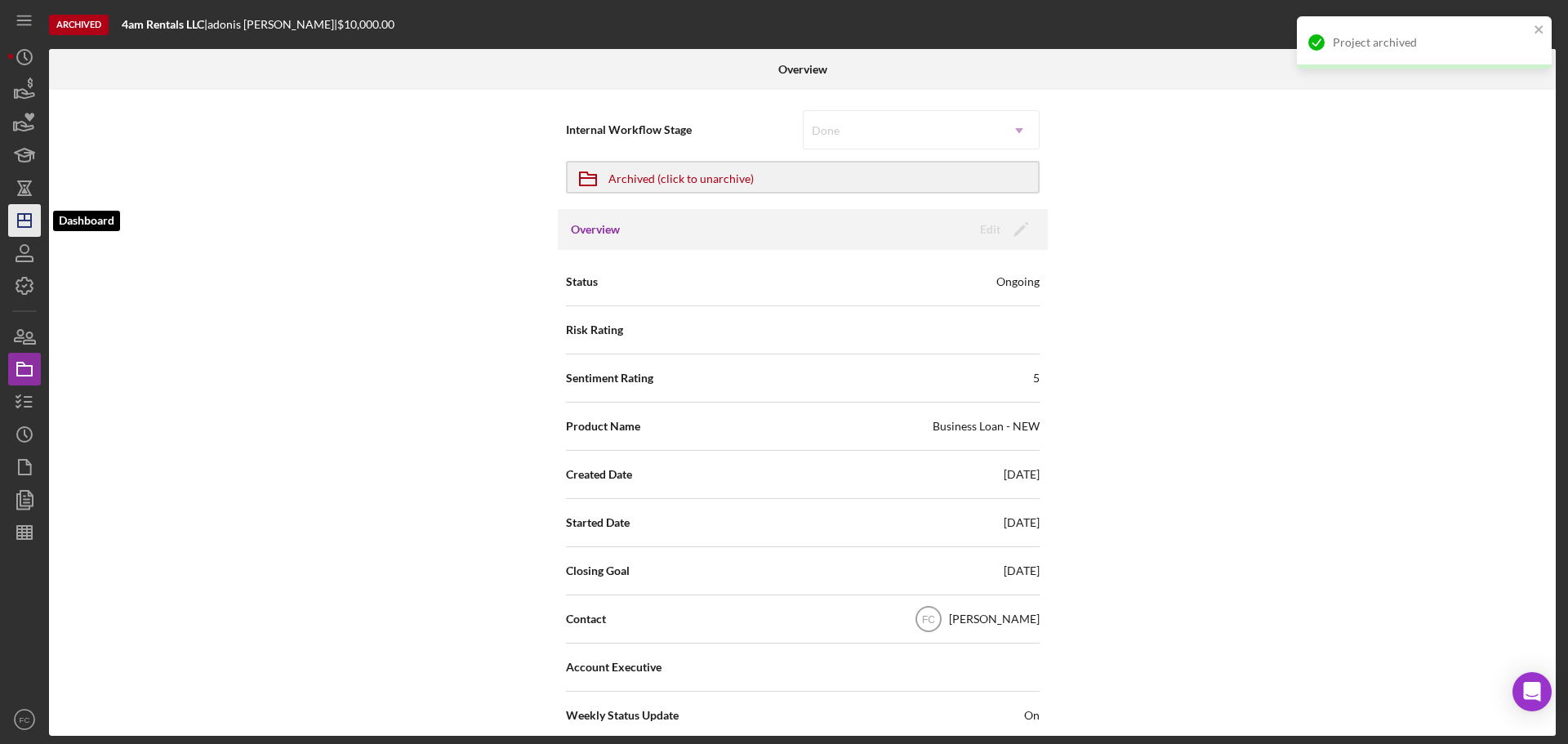
click at [21, 214] on polygon "button" at bounding box center [24, 220] width 13 height 13
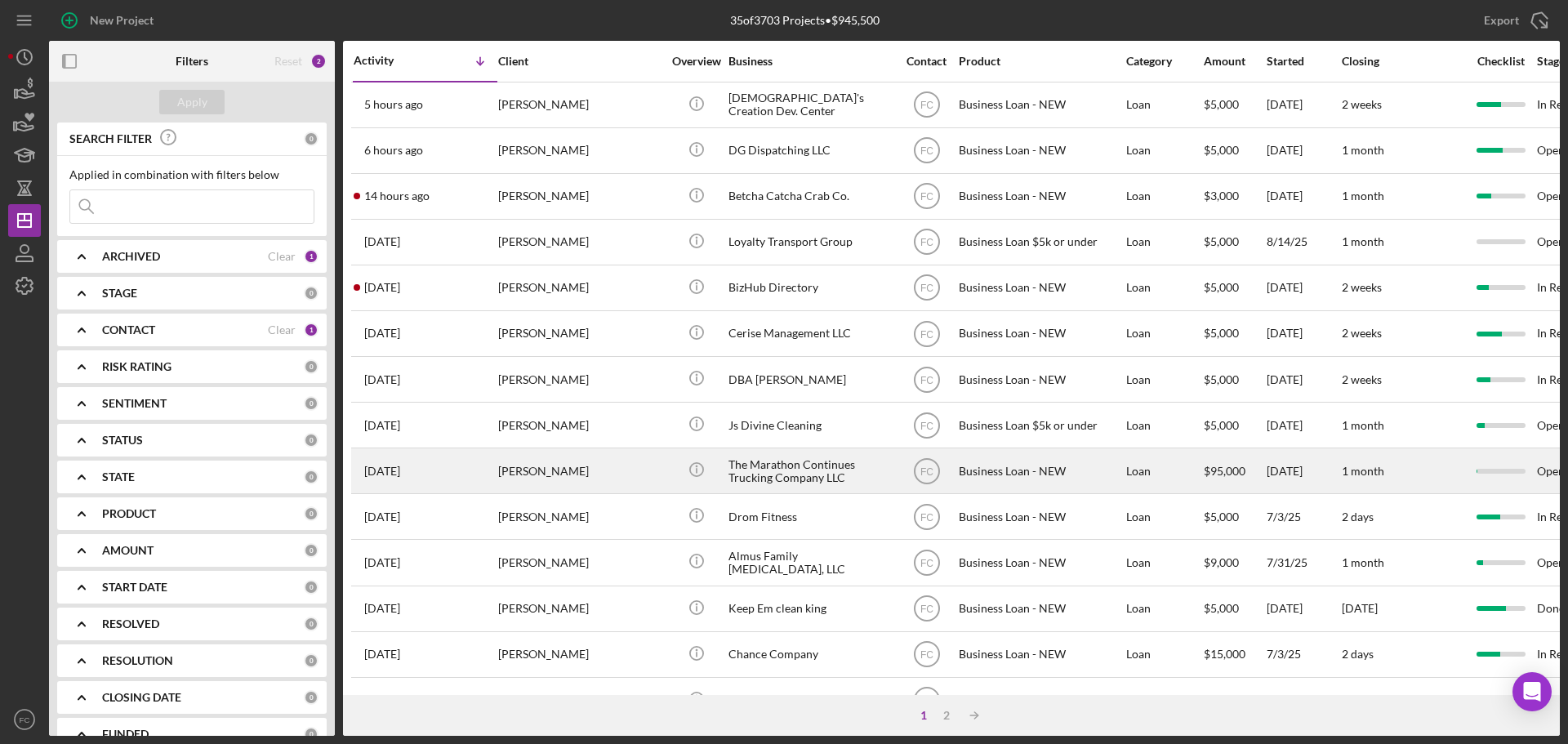
scroll to position [81, 0]
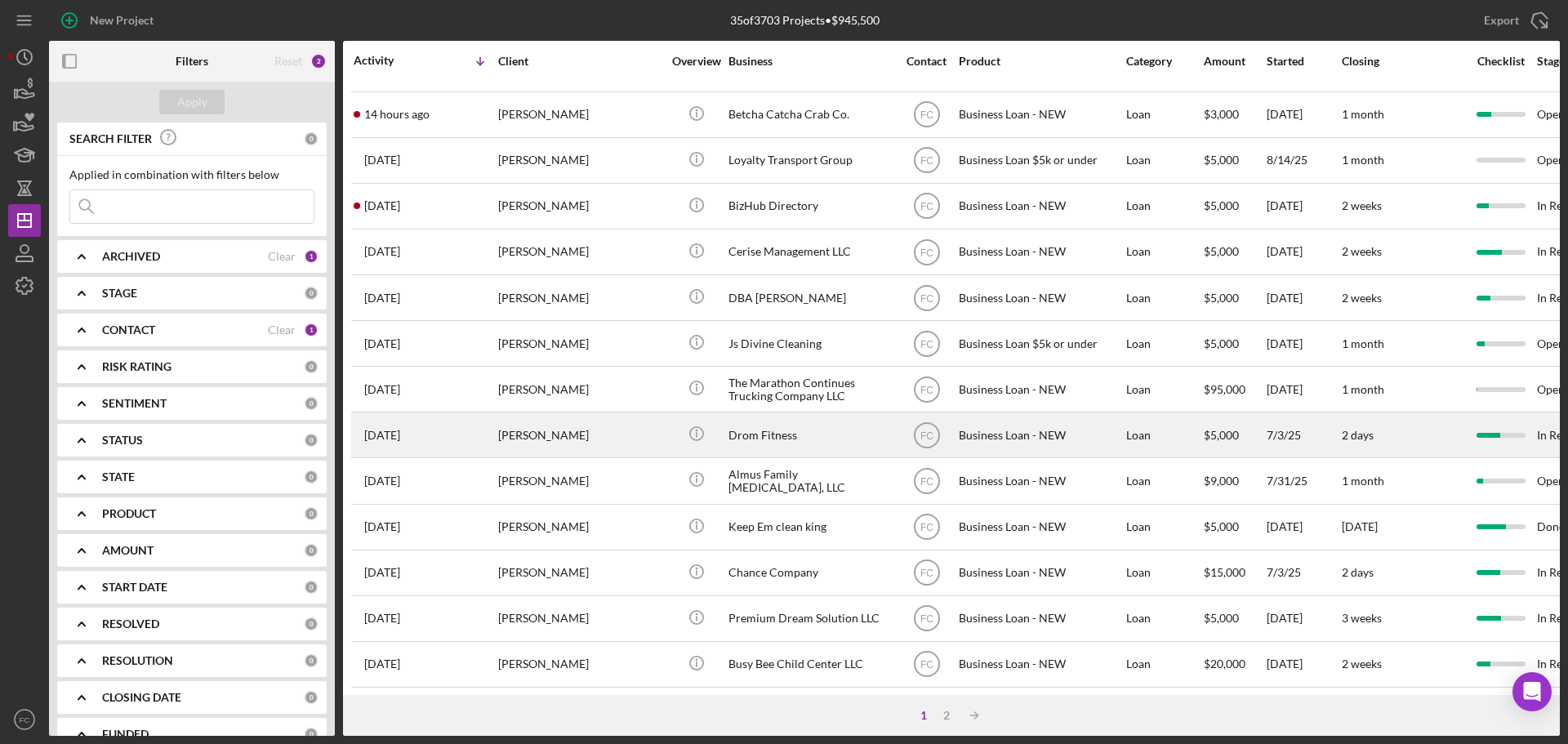
click at [598, 425] on div "[PERSON_NAME]" at bounding box center [579, 435] width 163 height 43
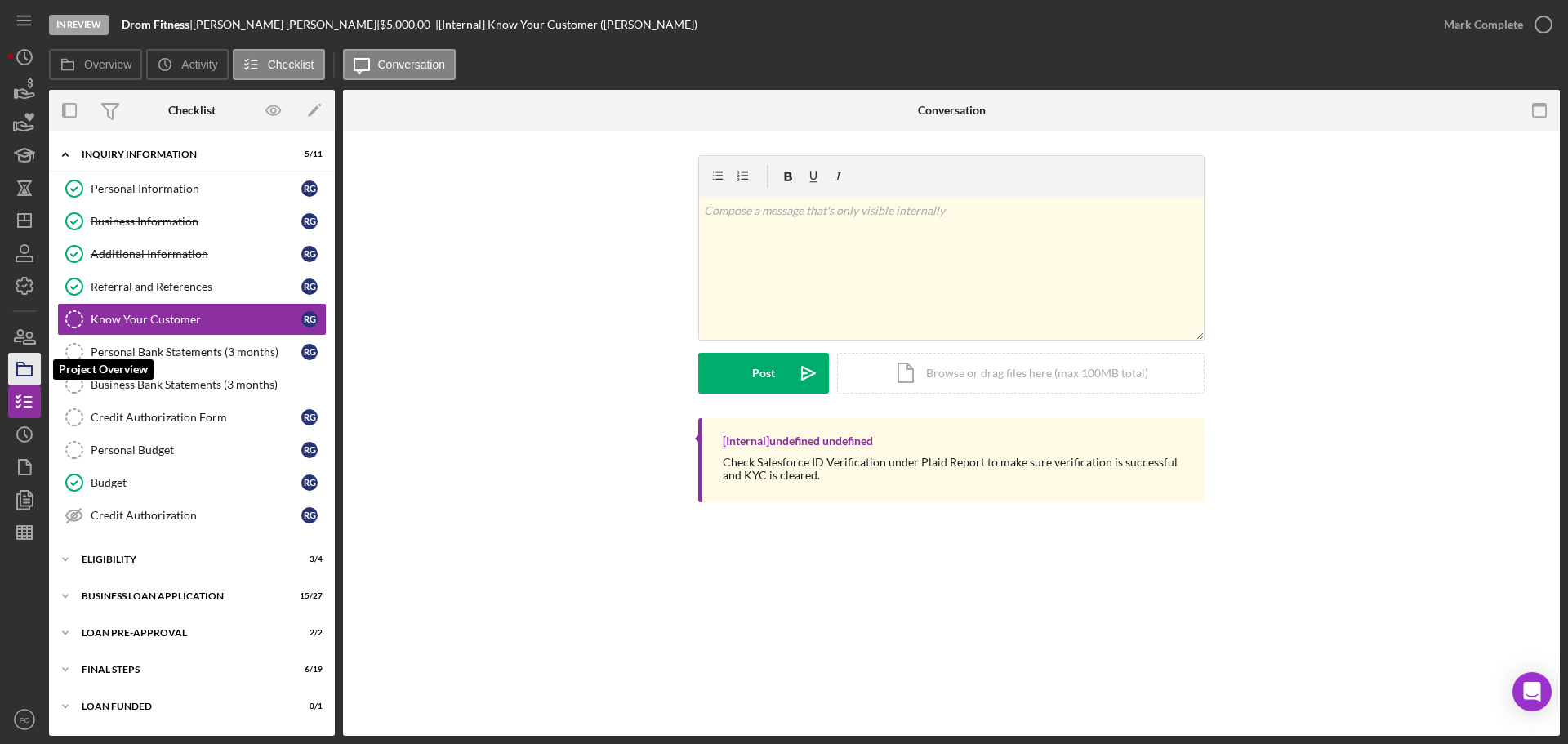
click at [22, 369] on icon "button" at bounding box center [25, 369] width 41 height 41
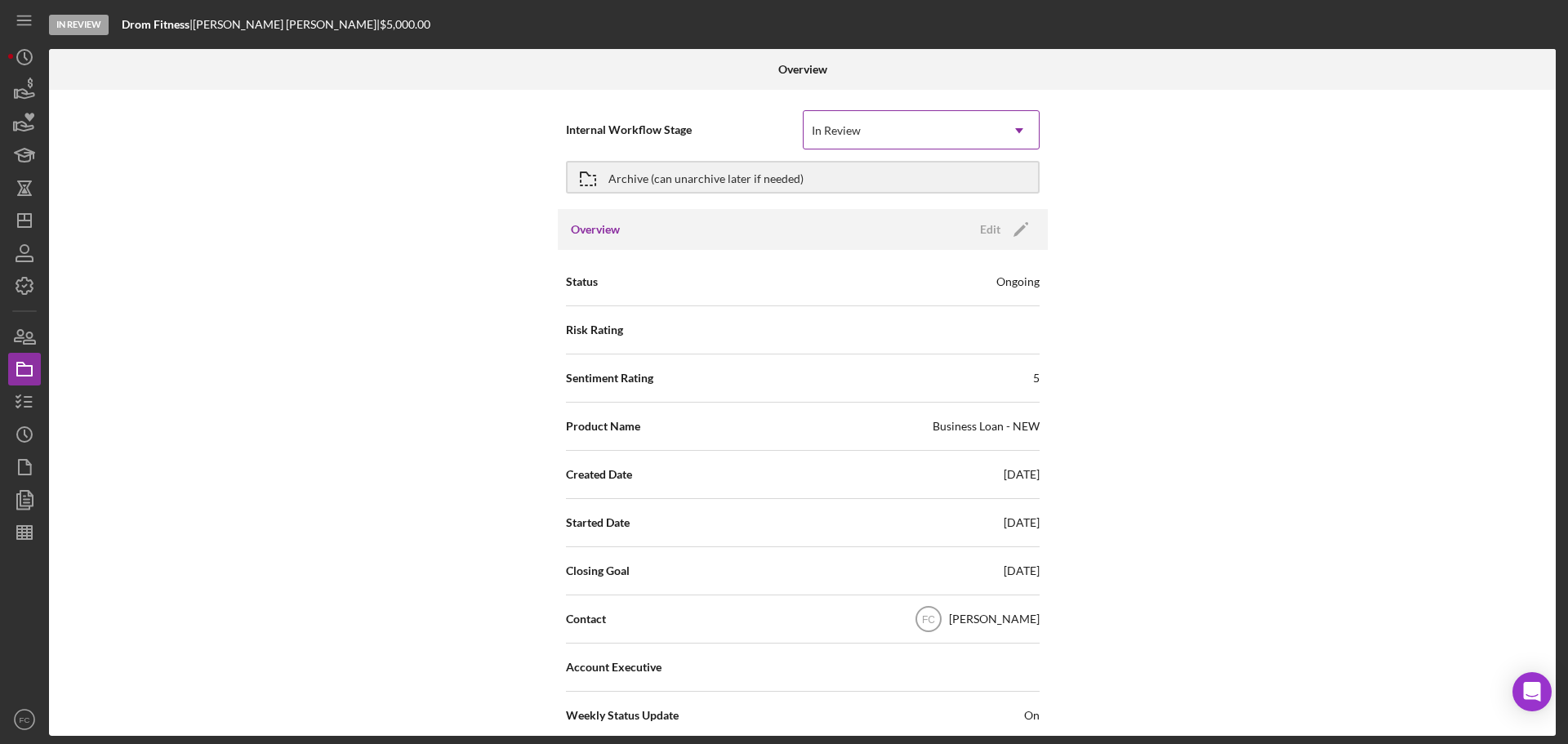
click at [905, 129] on div "In Review" at bounding box center [900, 130] width 196 height 37
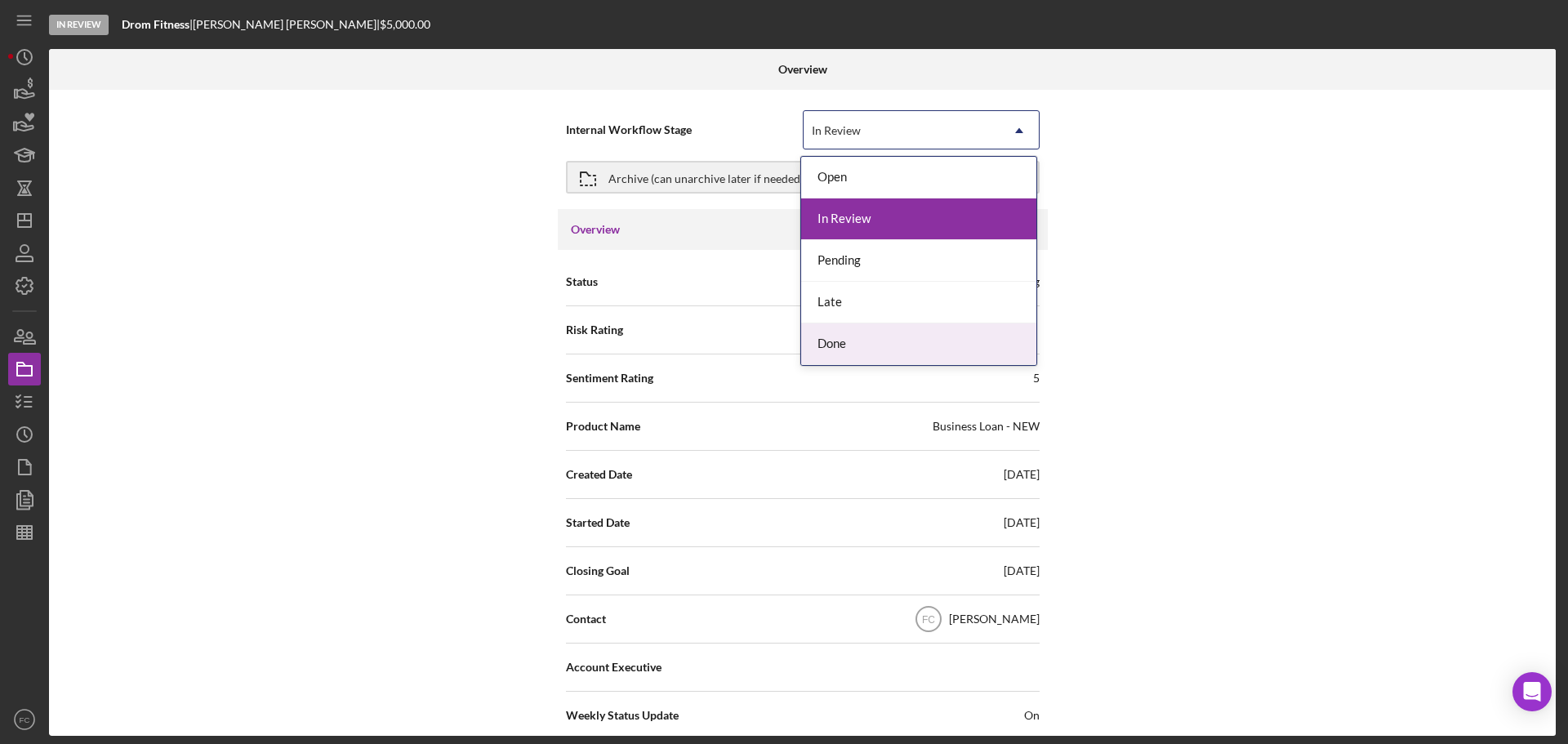
click at [839, 341] on div "Done" at bounding box center [919, 344] width 235 height 42
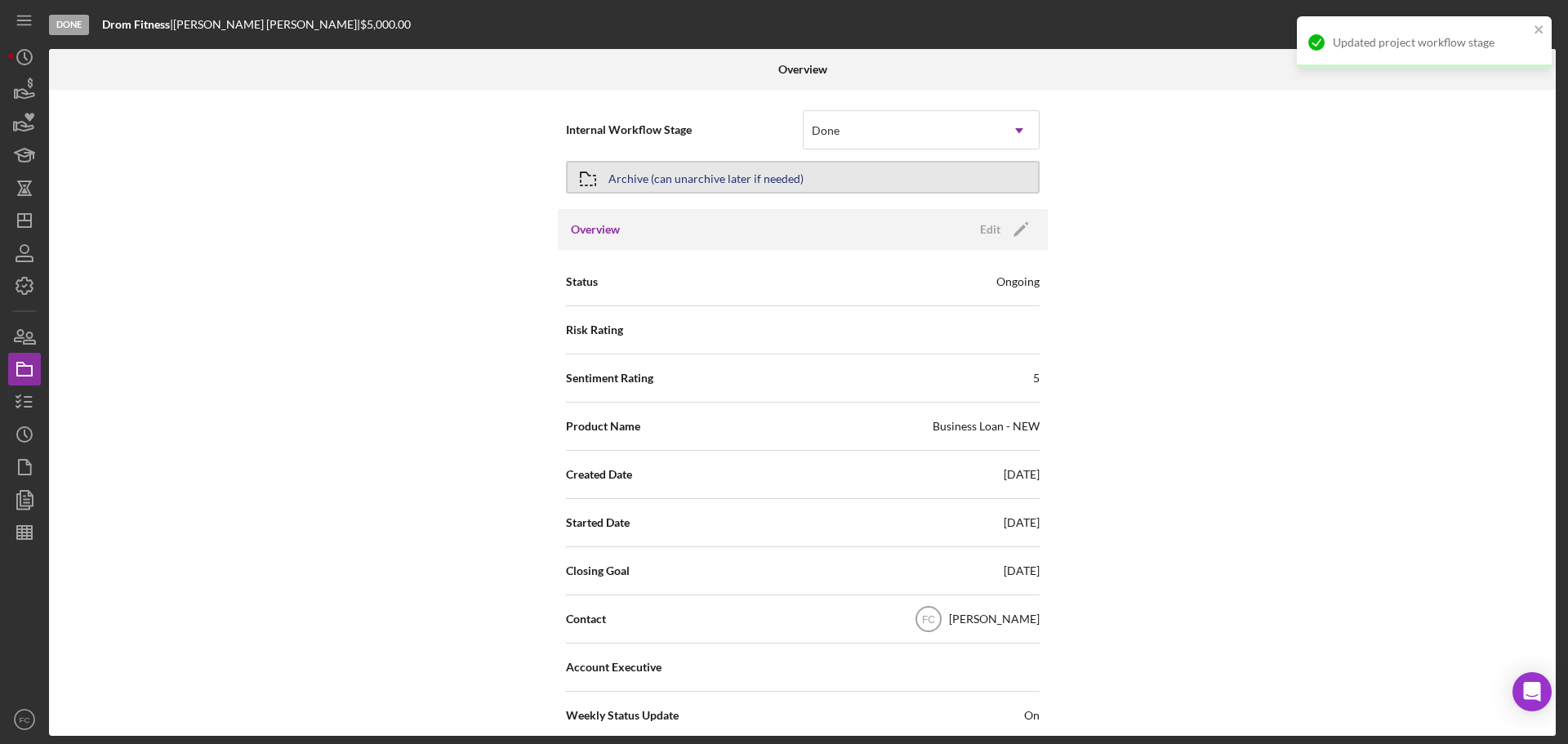
click at [615, 173] on div "Archive (can unarchive later if needed)" at bounding box center [706, 177] width 195 height 30
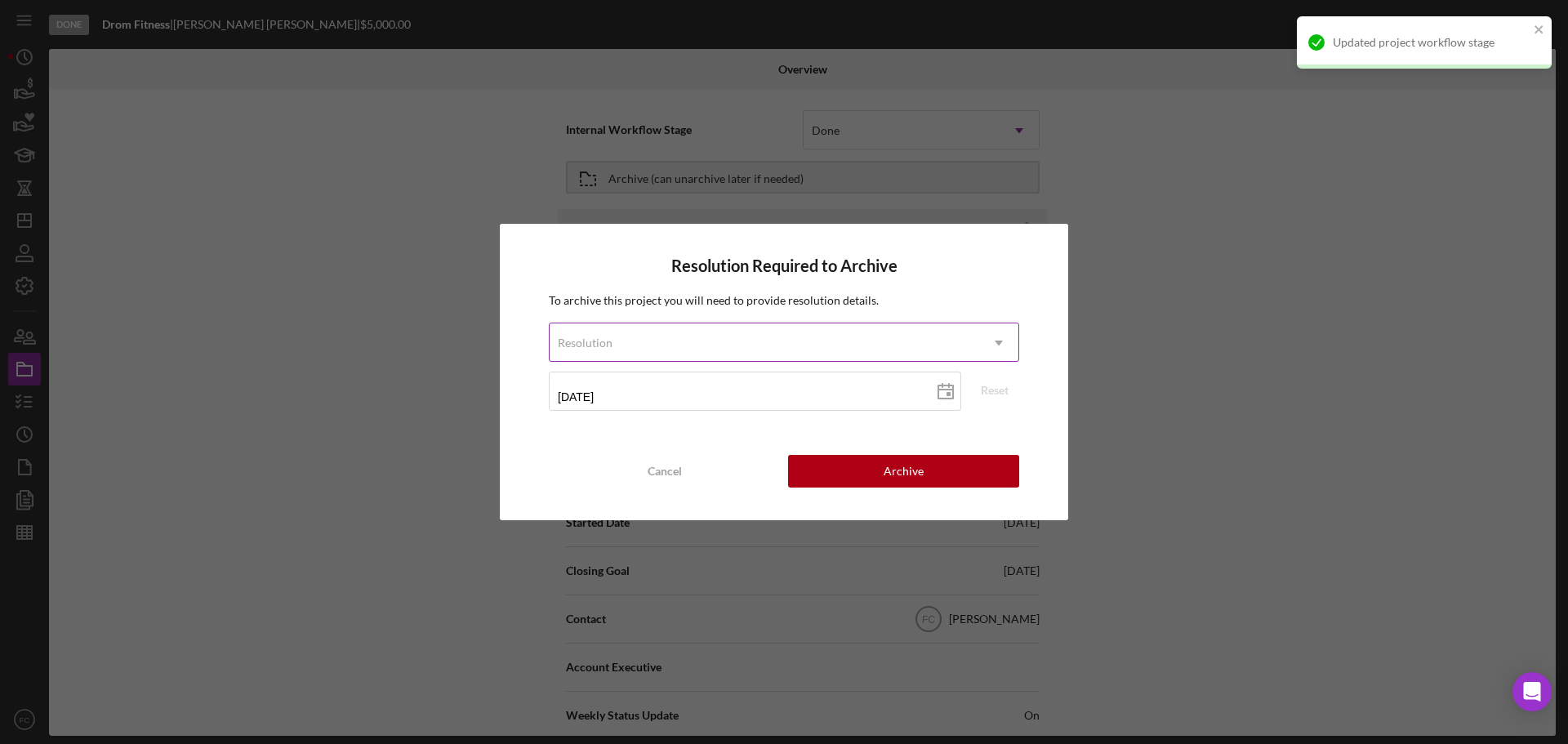
click at [693, 340] on div "Resolution" at bounding box center [764, 343] width 429 height 37
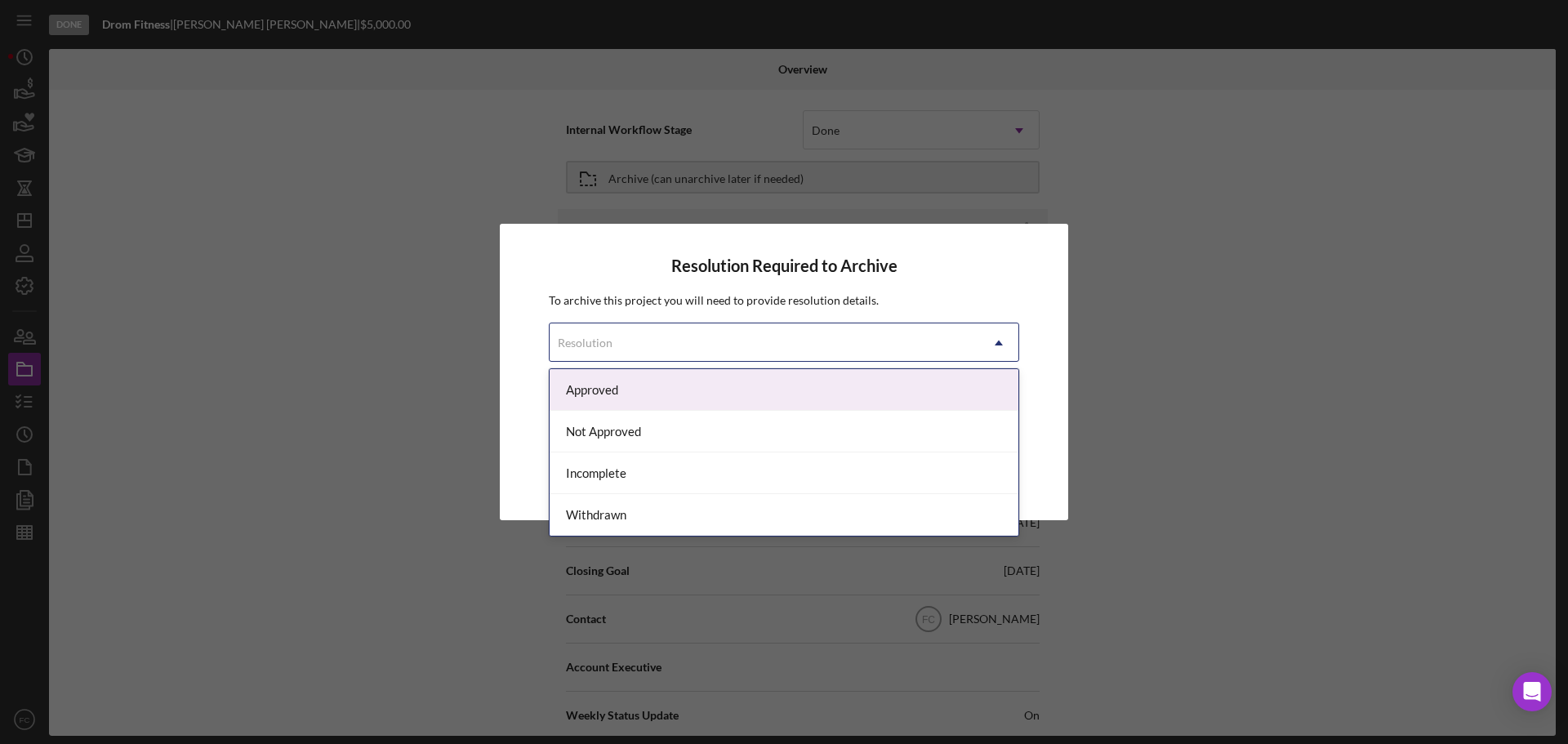
click at [634, 387] on div "Approved" at bounding box center [784, 390] width 468 height 42
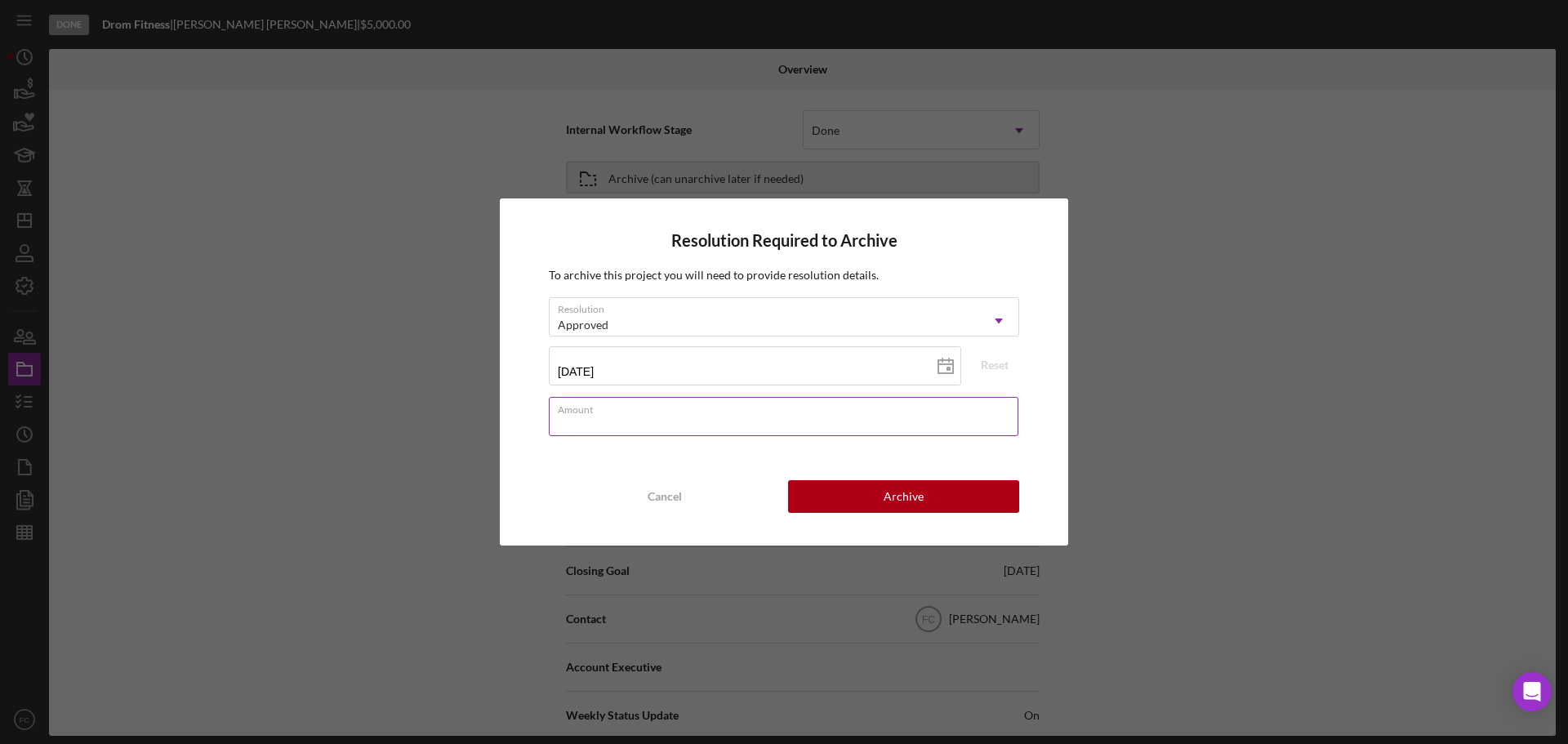
click at [604, 415] on div "Amount" at bounding box center [784, 417] width 470 height 41
type input "$5,000"
click at [824, 490] on button "Archive" at bounding box center [903, 497] width 231 height 33
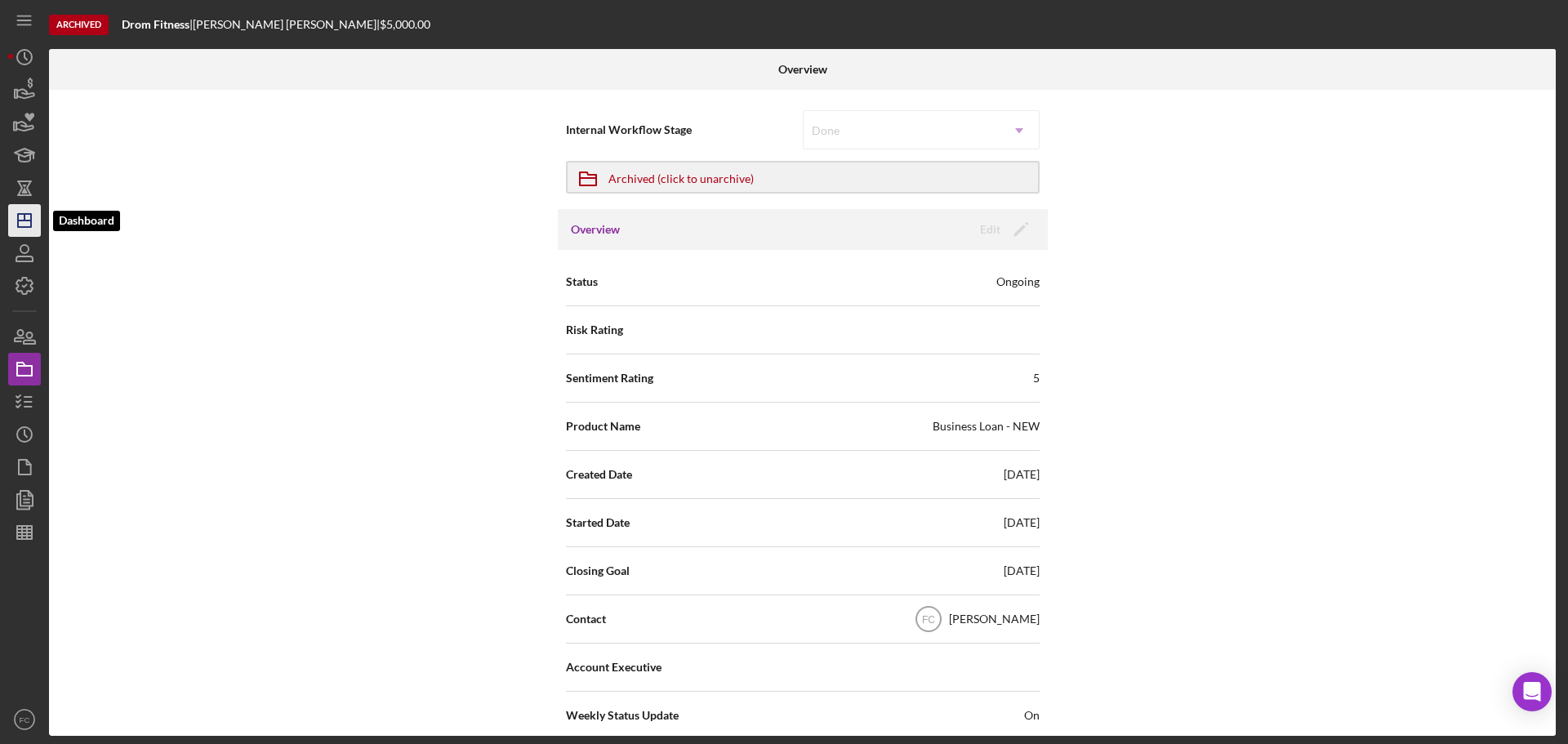
click at [29, 227] on polygon "button" at bounding box center [24, 220] width 13 height 13
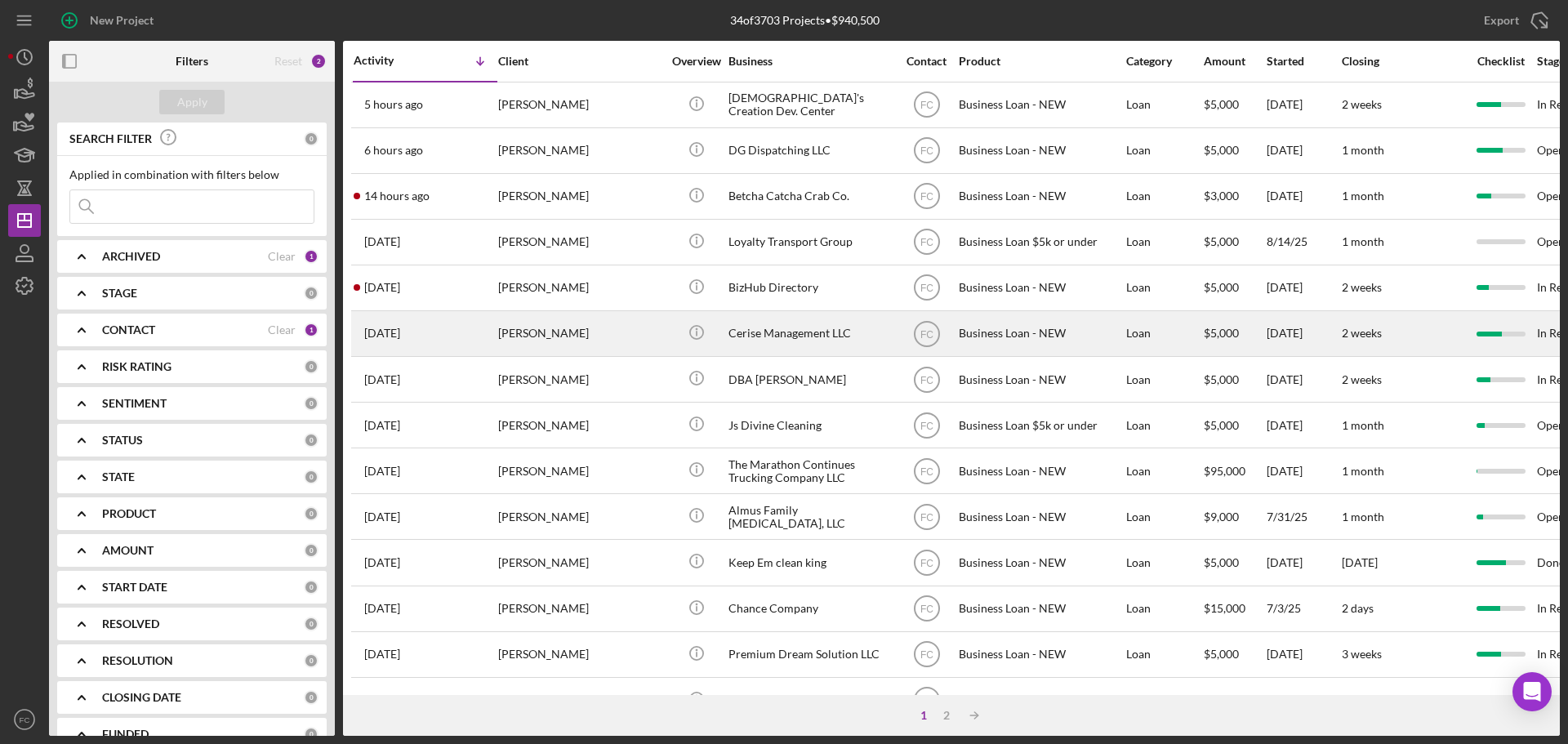
scroll to position [81, 0]
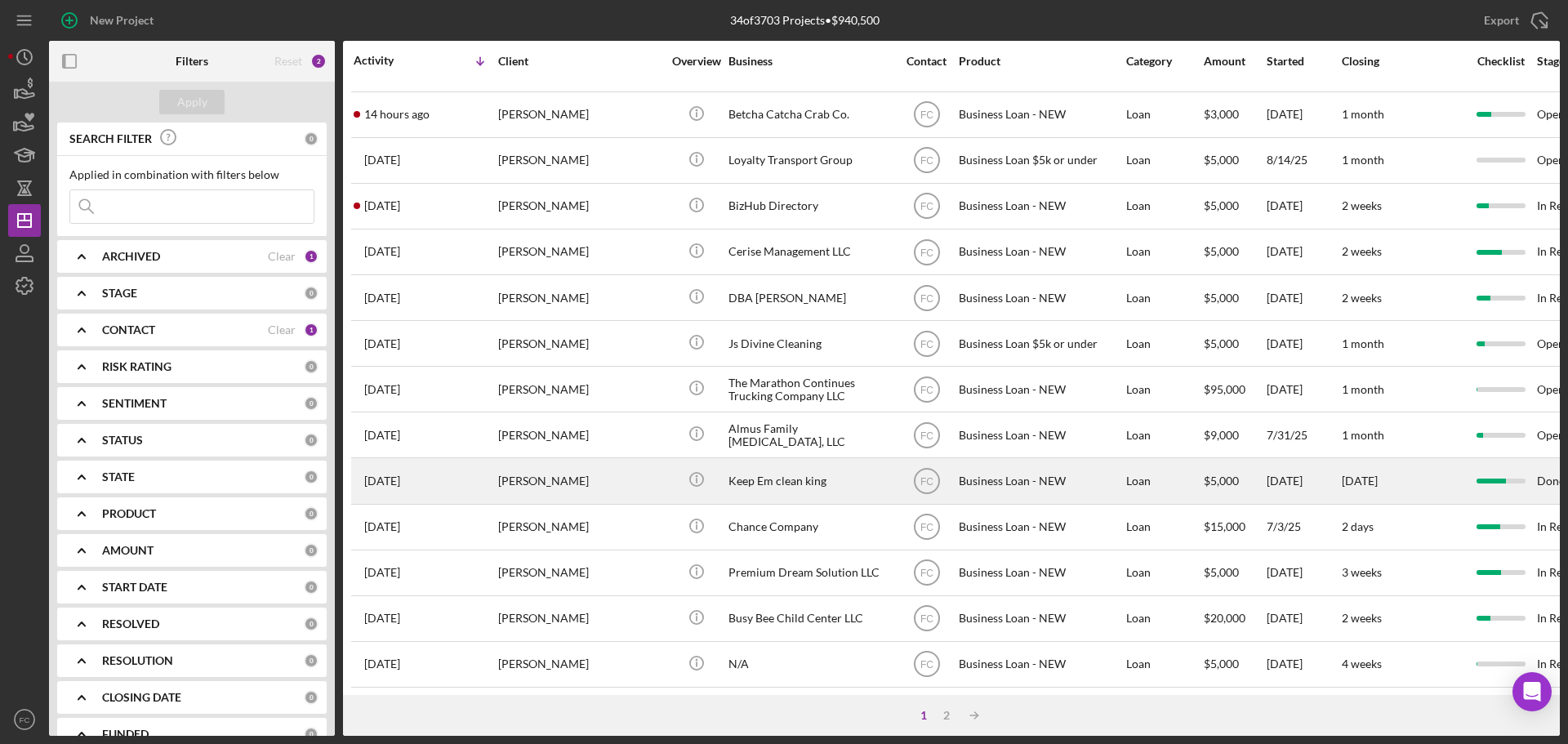
click at [596, 467] on div "[PERSON_NAME]" at bounding box center [579, 480] width 163 height 43
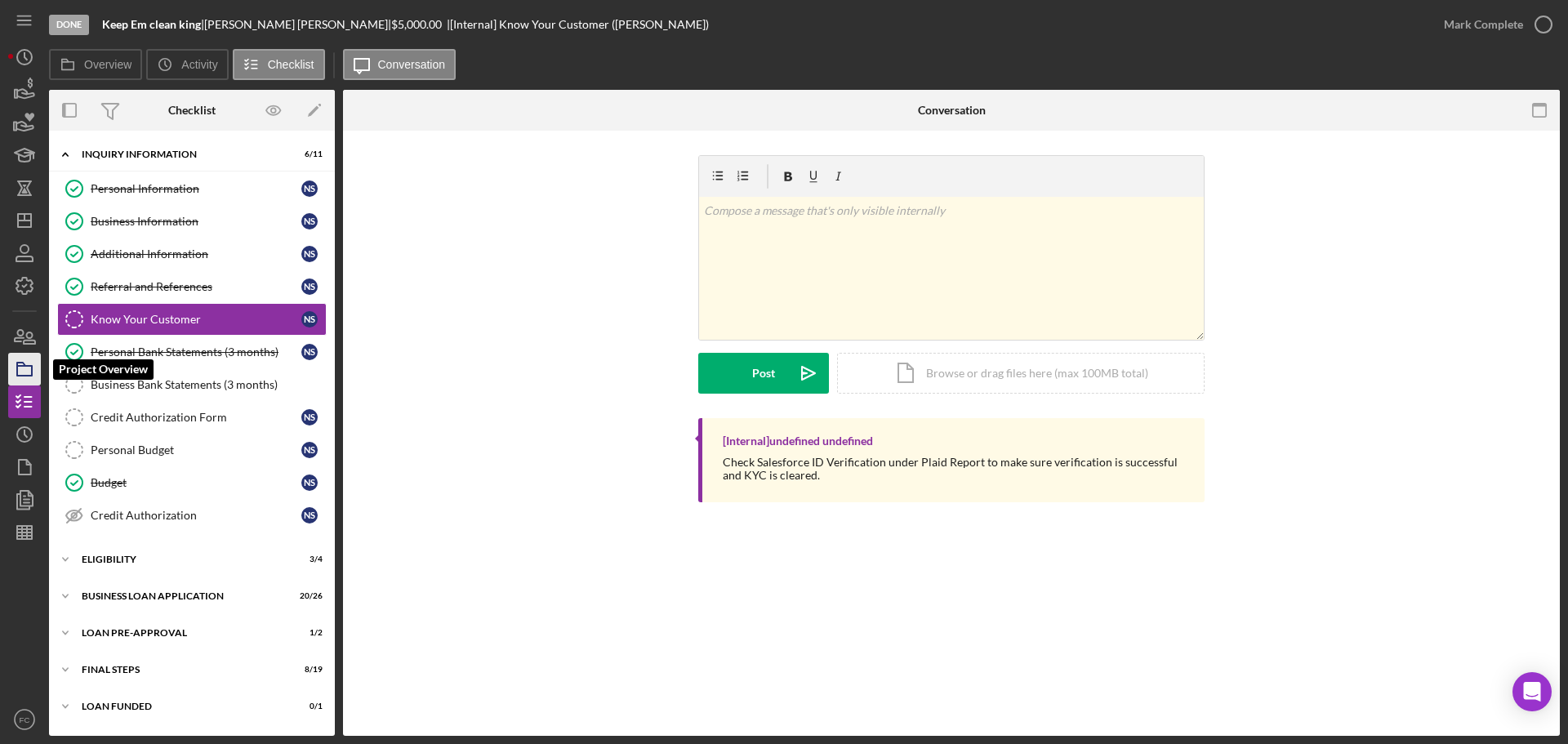
click at [24, 377] on icon "button" at bounding box center [25, 369] width 41 height 41
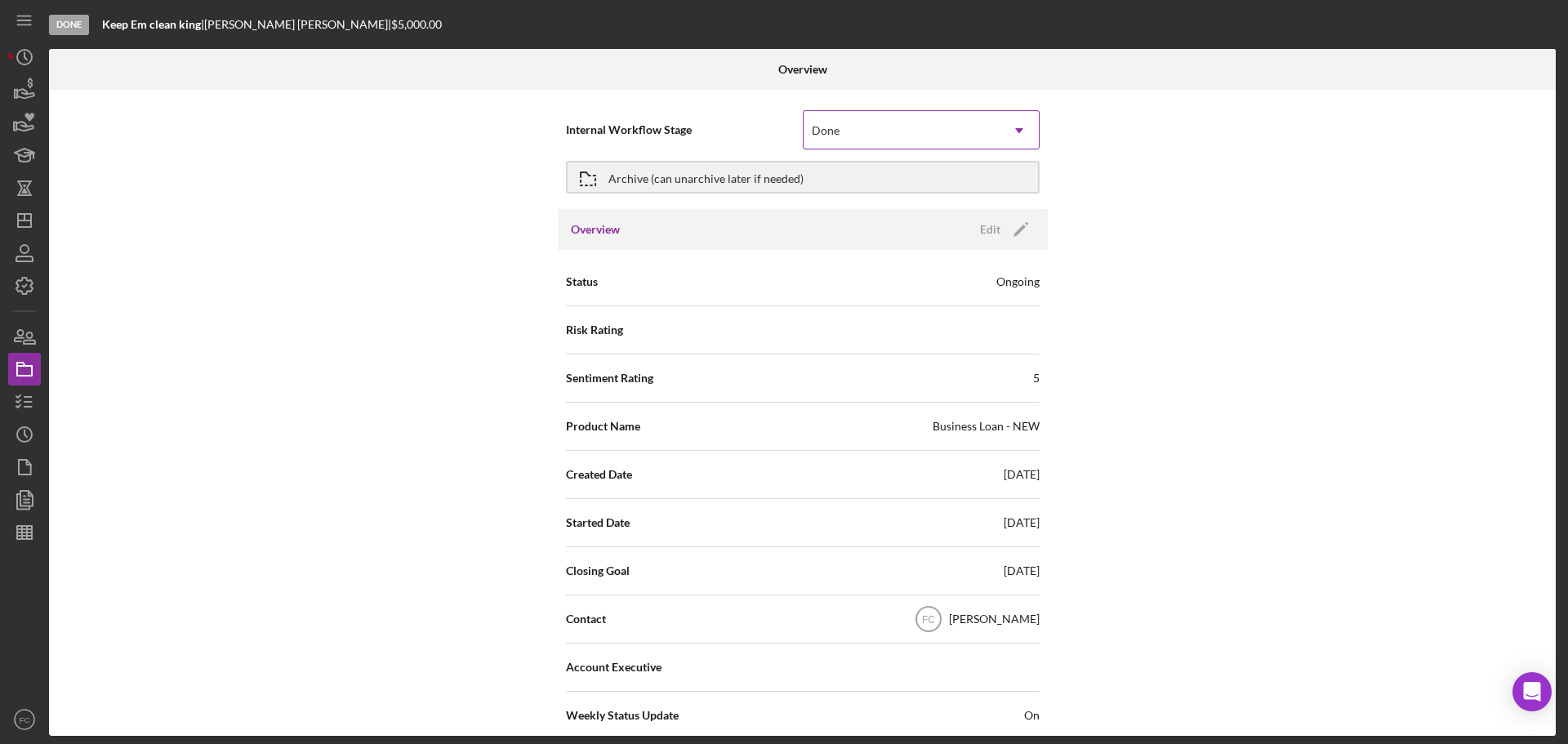
click at [845, 130] on div "Done" at bounding box center [900, 130] width 196 height 37
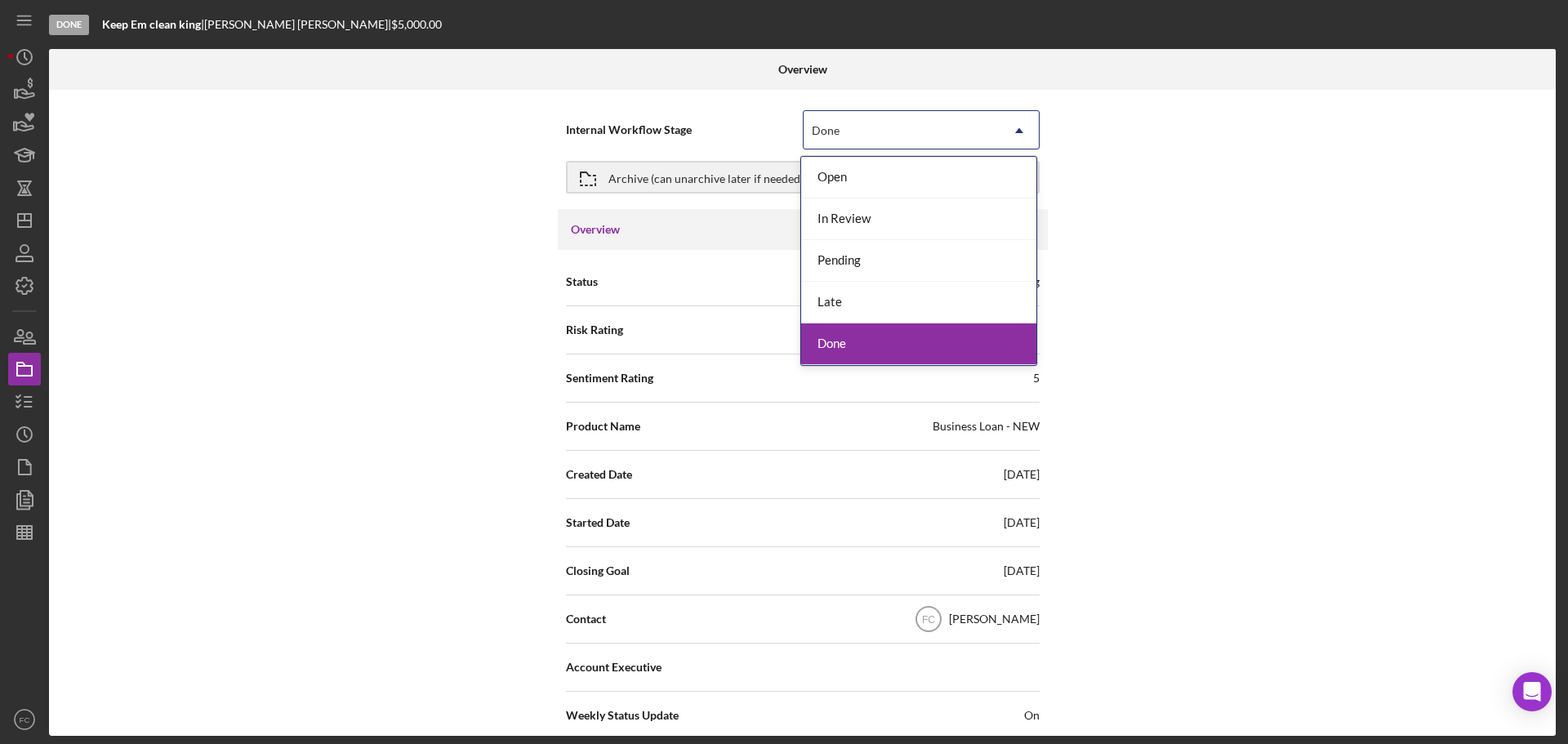
click at [835, 338] on div "Done" at bounding box center [919, 344] width 235 height 42
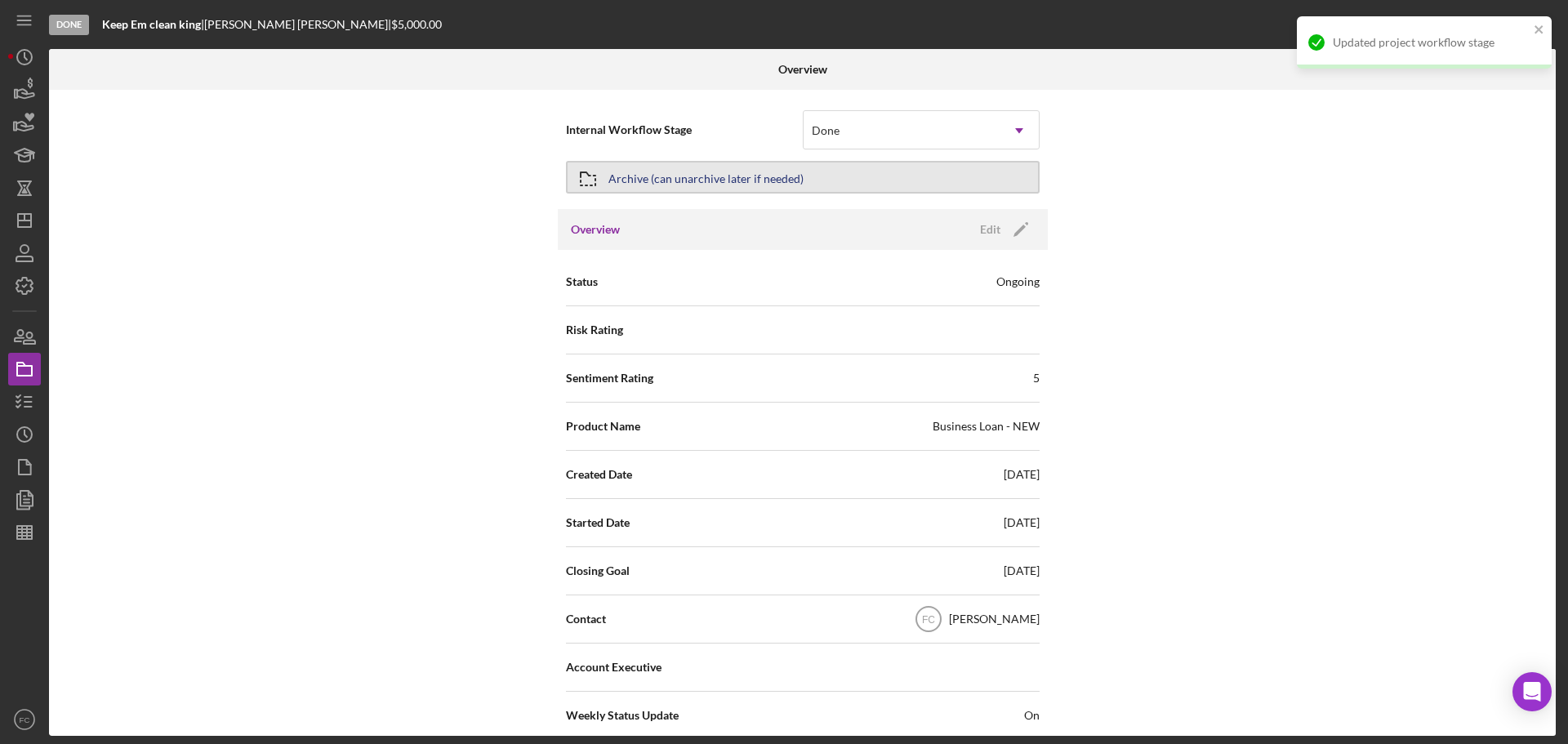
click at [693, 168] on div "Archive (can unarchive later if needed)" at bounding box center [706, 177] width 195 height 30
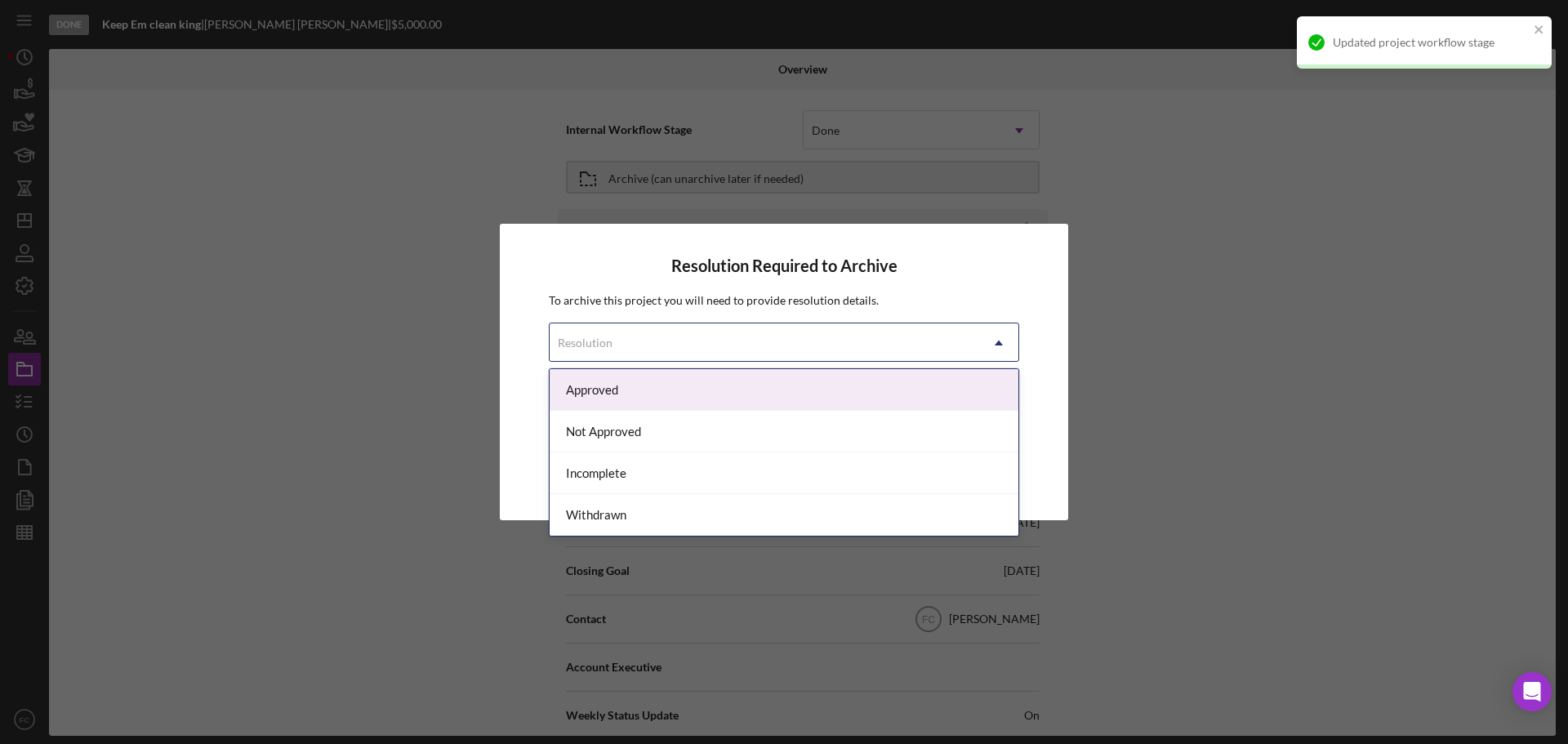
click at [634, 336] on div "Resolution" at bounding box center [764, 343] width 429 height 37
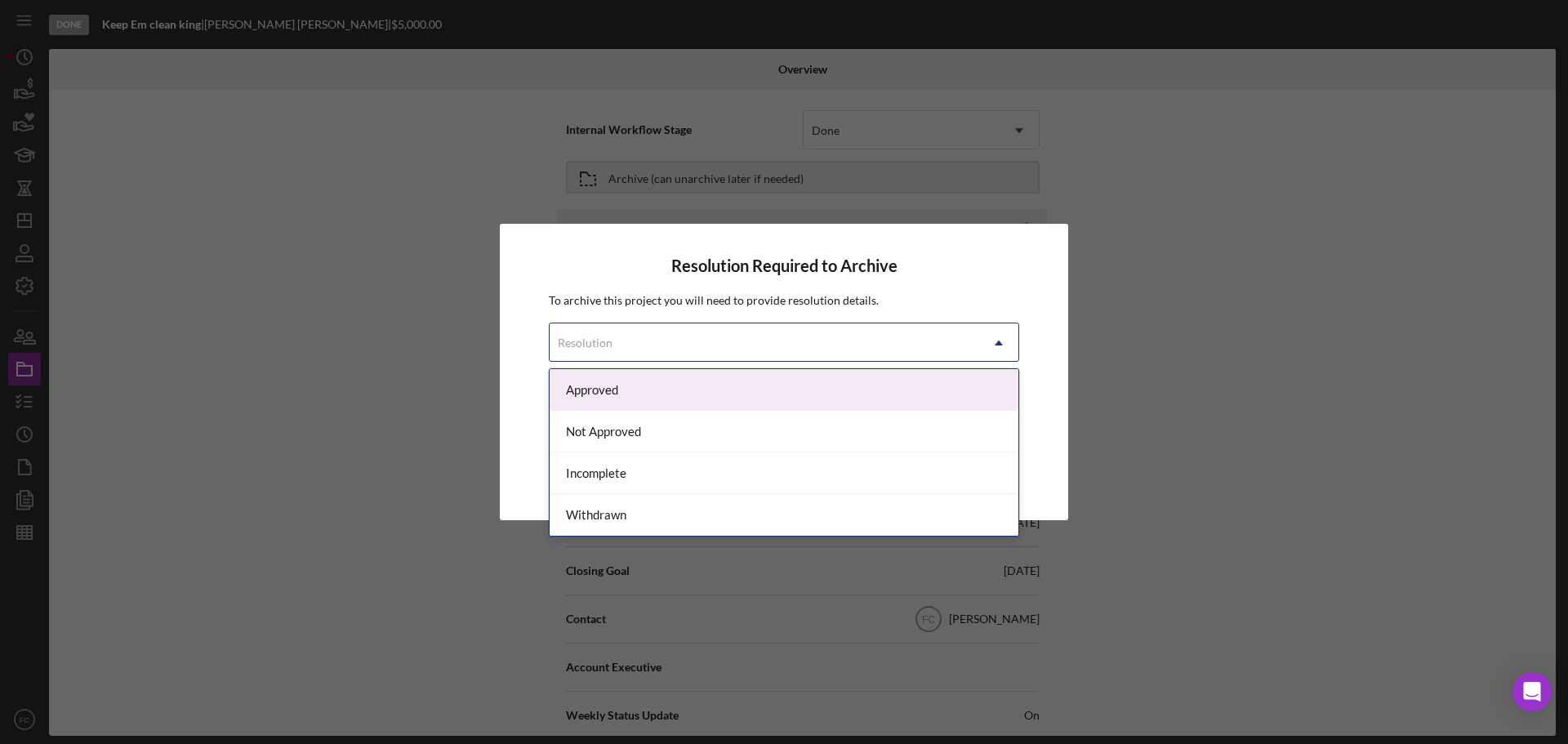
click at [589, 384] on div "Approved" at bounding box center [784, 390] width 468 height 42
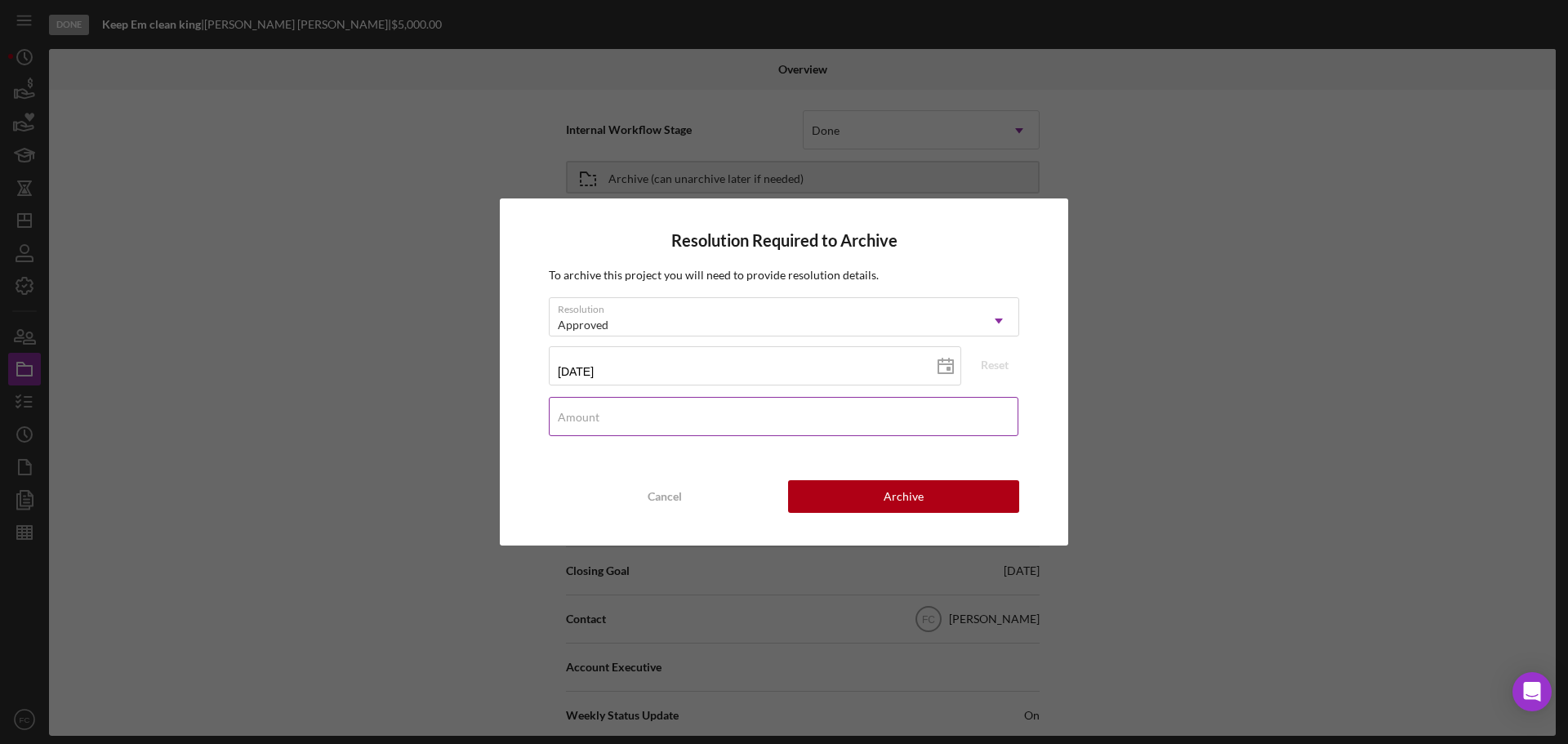
click at [592, 421] on label "Amount" at bounding box center [578, 417] width 42 height 13
click at [592, 421] on input "Amount" at bounding box center [784, 416] width 469 height 39
type input "$25,000"
click at [830, 494] on button "Archive" at bounding box center [903, 497] width 231 height 33
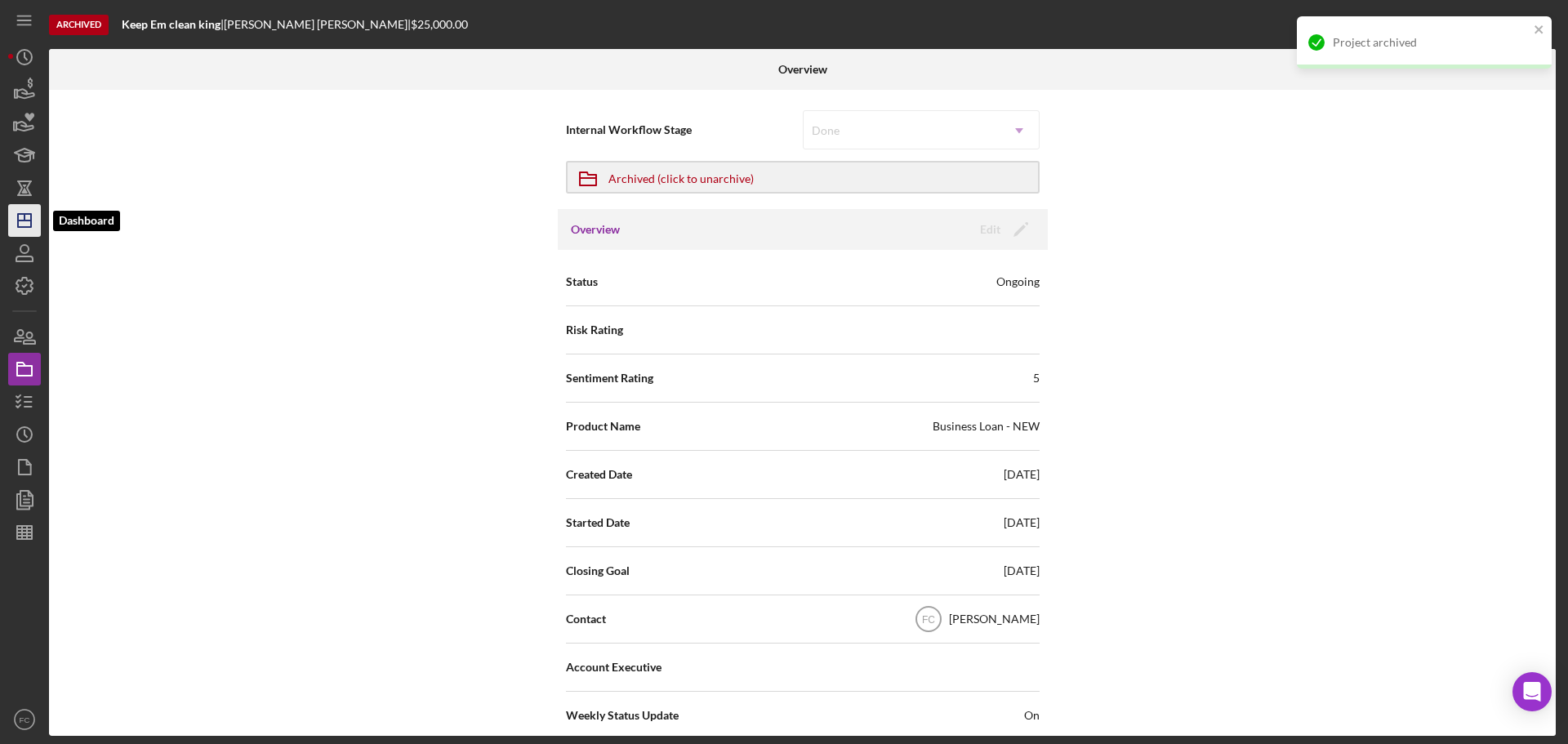
click at [30, 220] on line "button" at bounding box center [24, 220] width 13 height 0
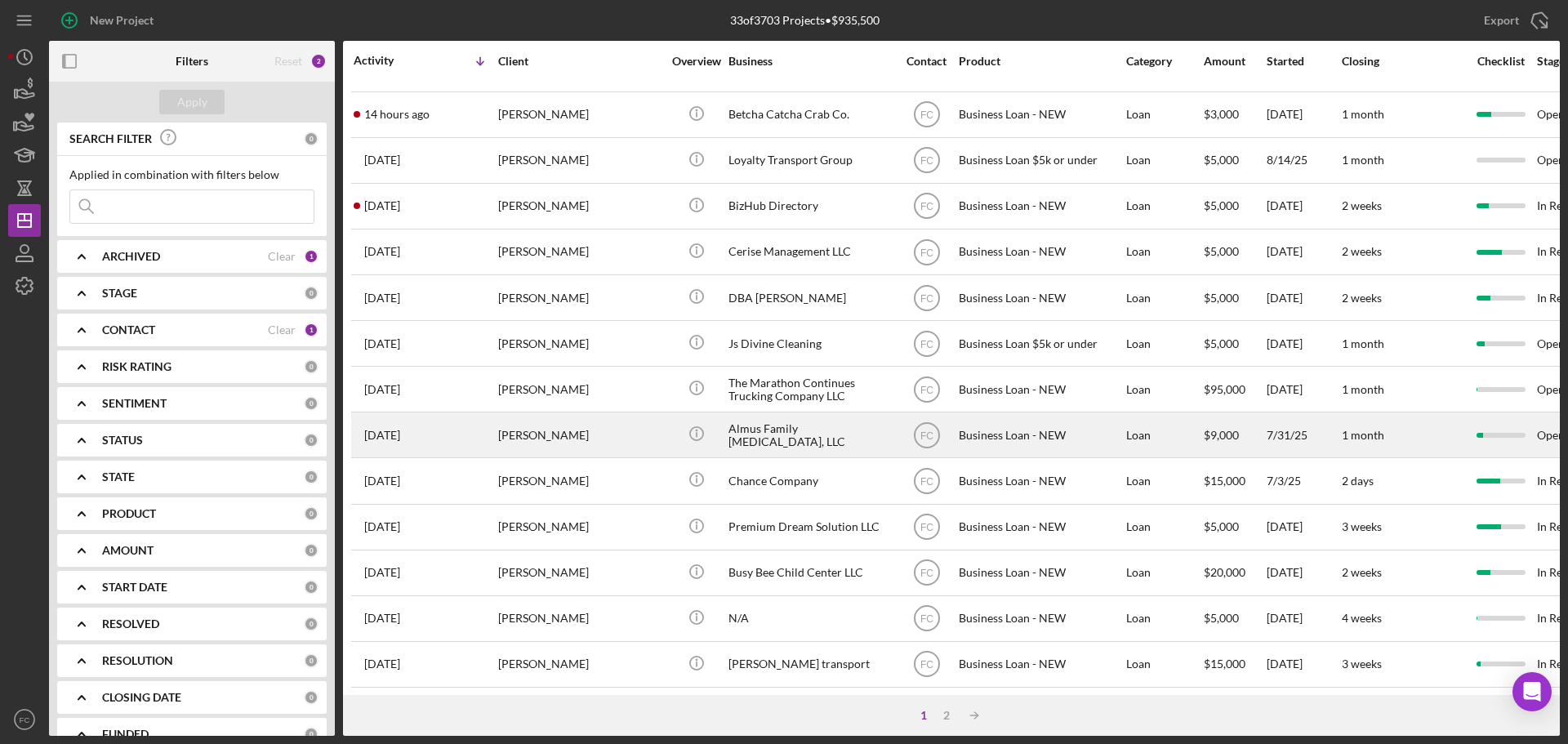
scroll to position [164, 0]
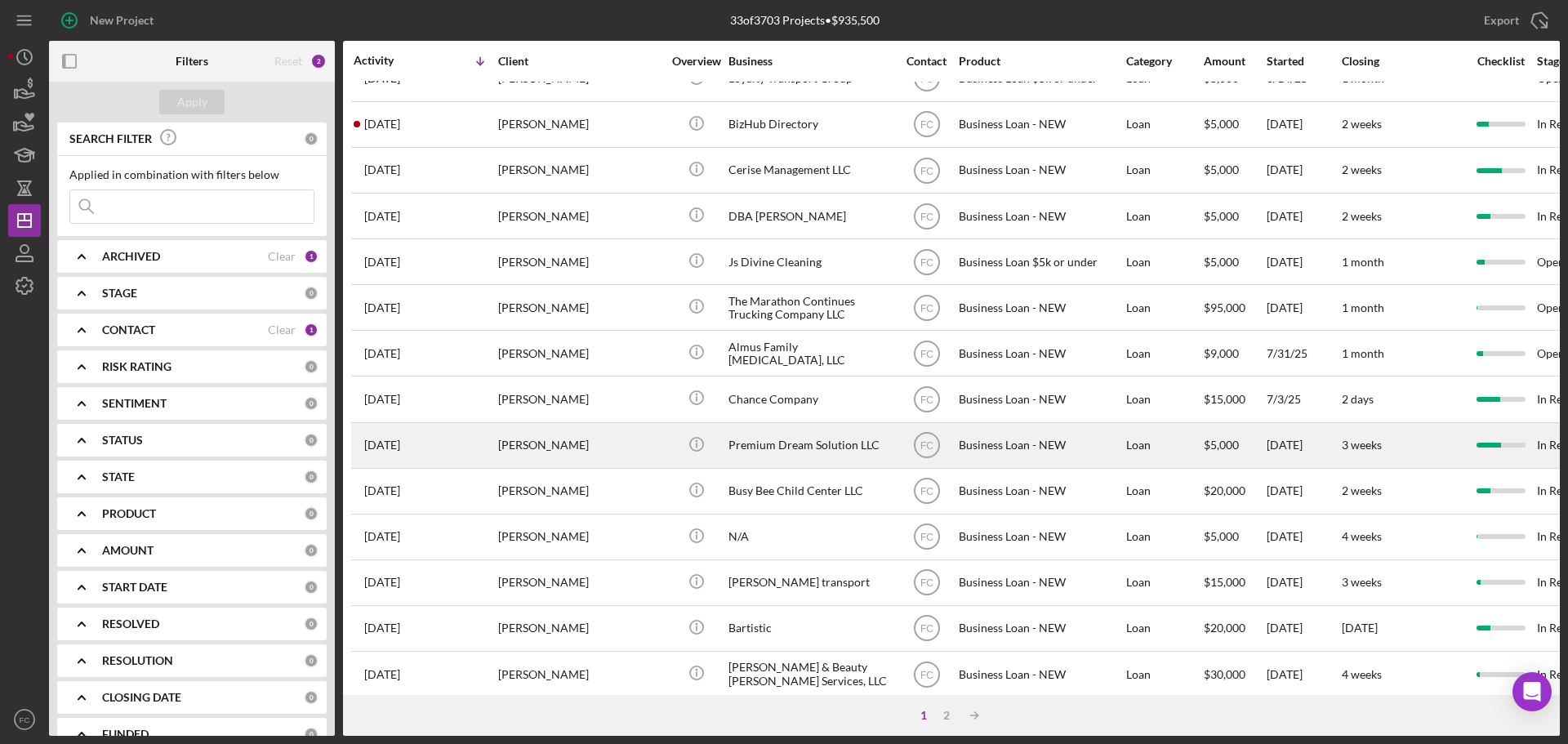
click at [590, 436] on div "[PERSON_NAME]" at bounding box center [579, 445] width 163 height 43
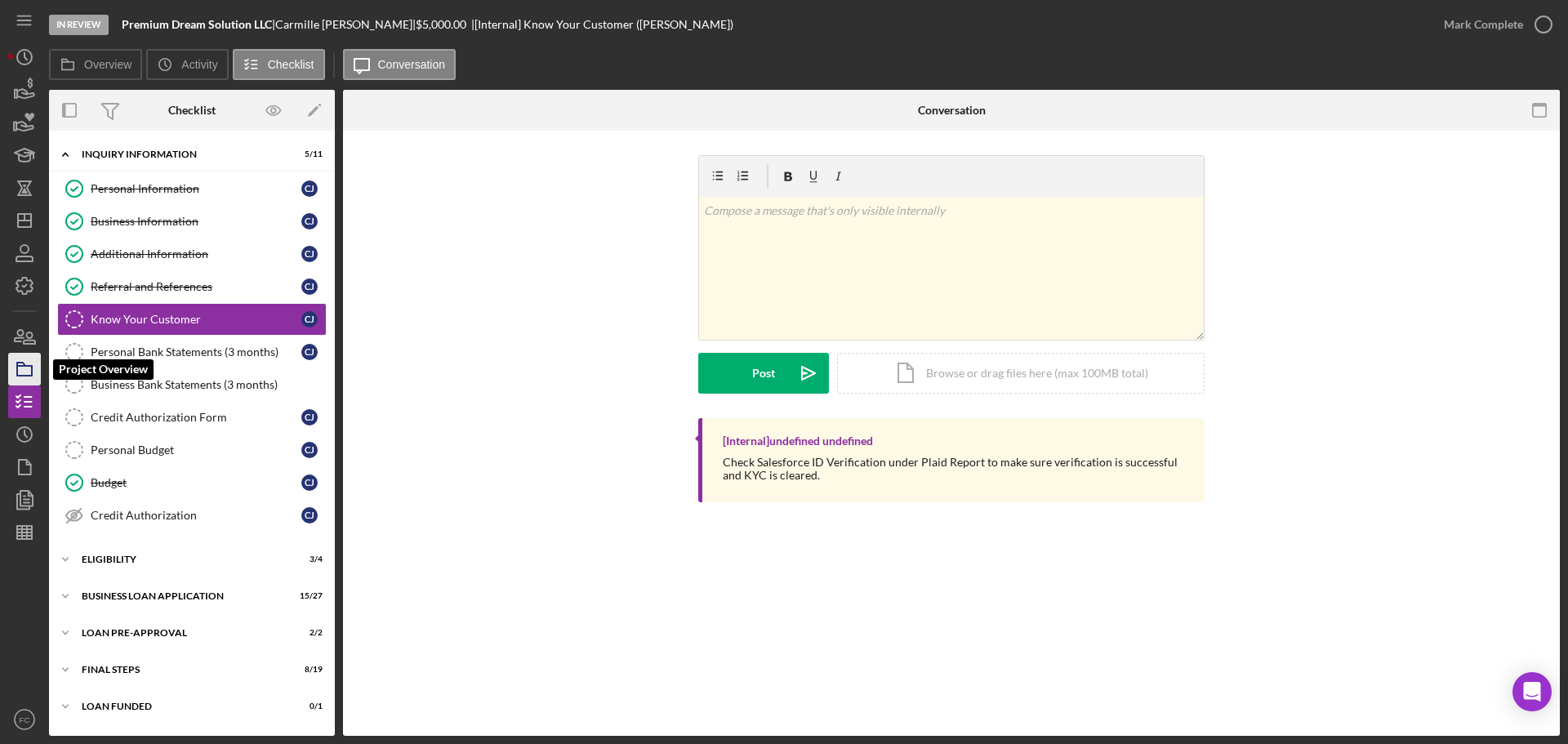
click at [24, 375] on rect "button" at bounding box center [24, 371] width 14 height 10
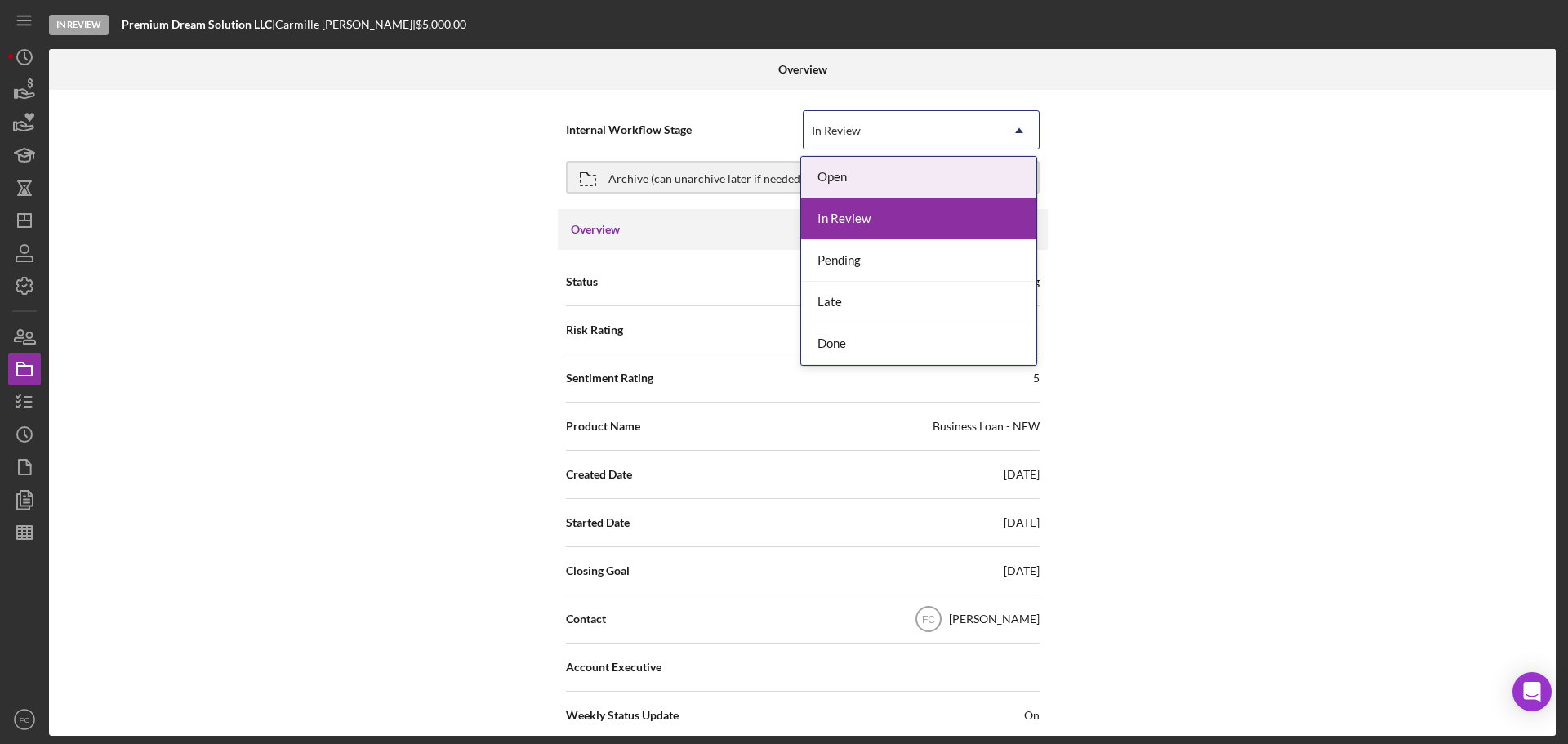
click at [830, 132] on div "In Review" at bounding box center [836, 130] width 49 height 13
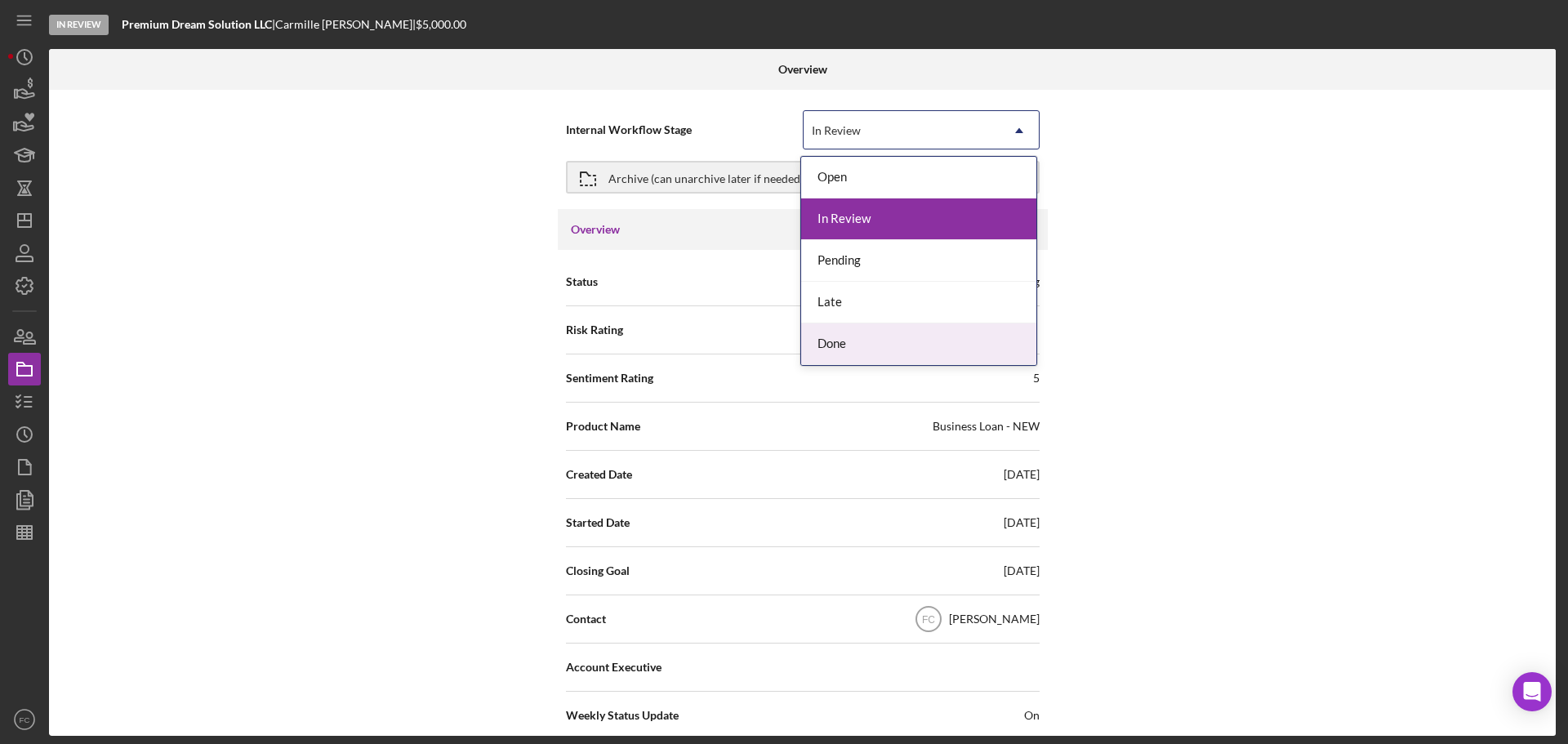
click at [821, 341] on div "Done" at bounding box center [919, 344] width 235 height 42
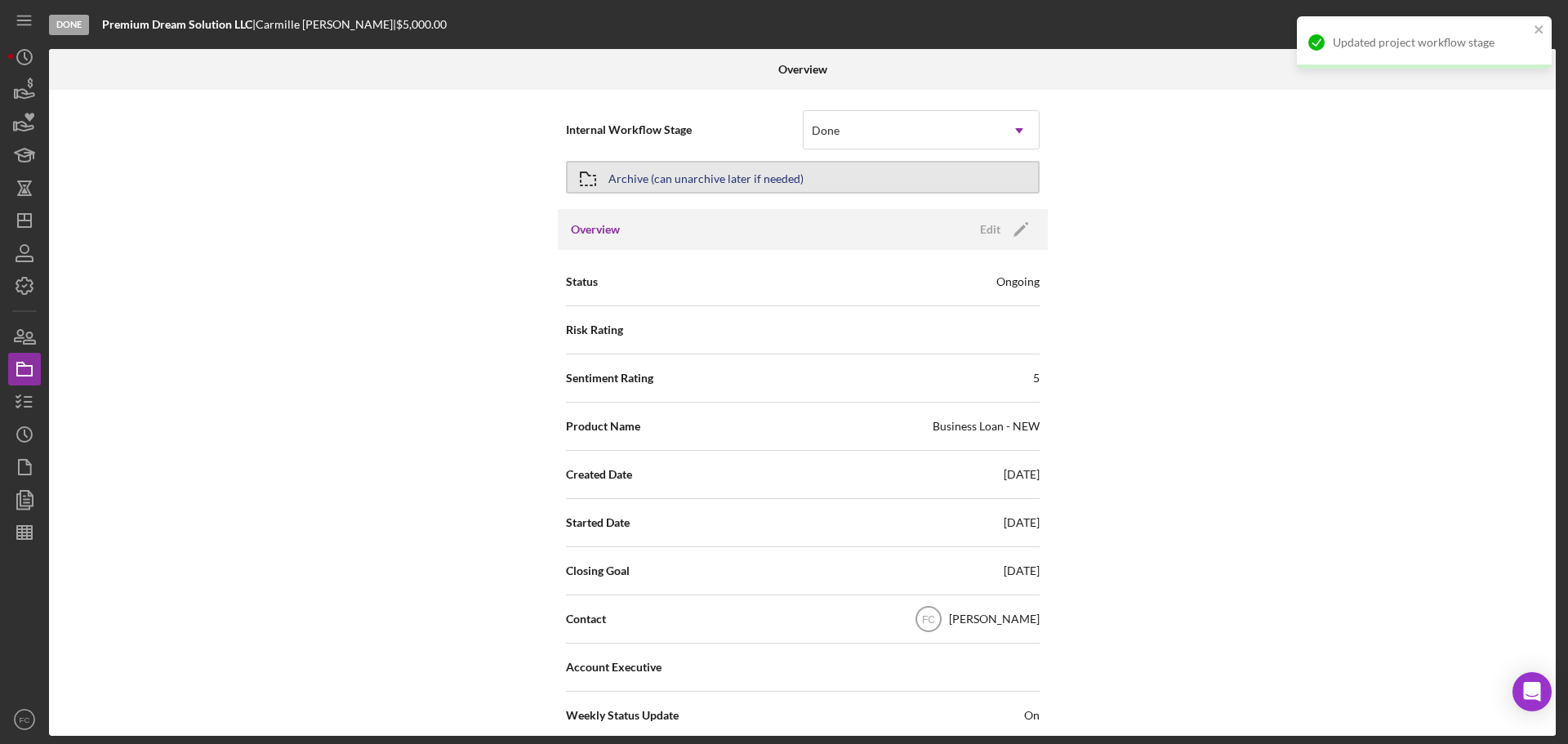
click at [728, 186] on div "Archive (can unarchive later if needed)" at bounding box center [706, 177] width 195 height 30
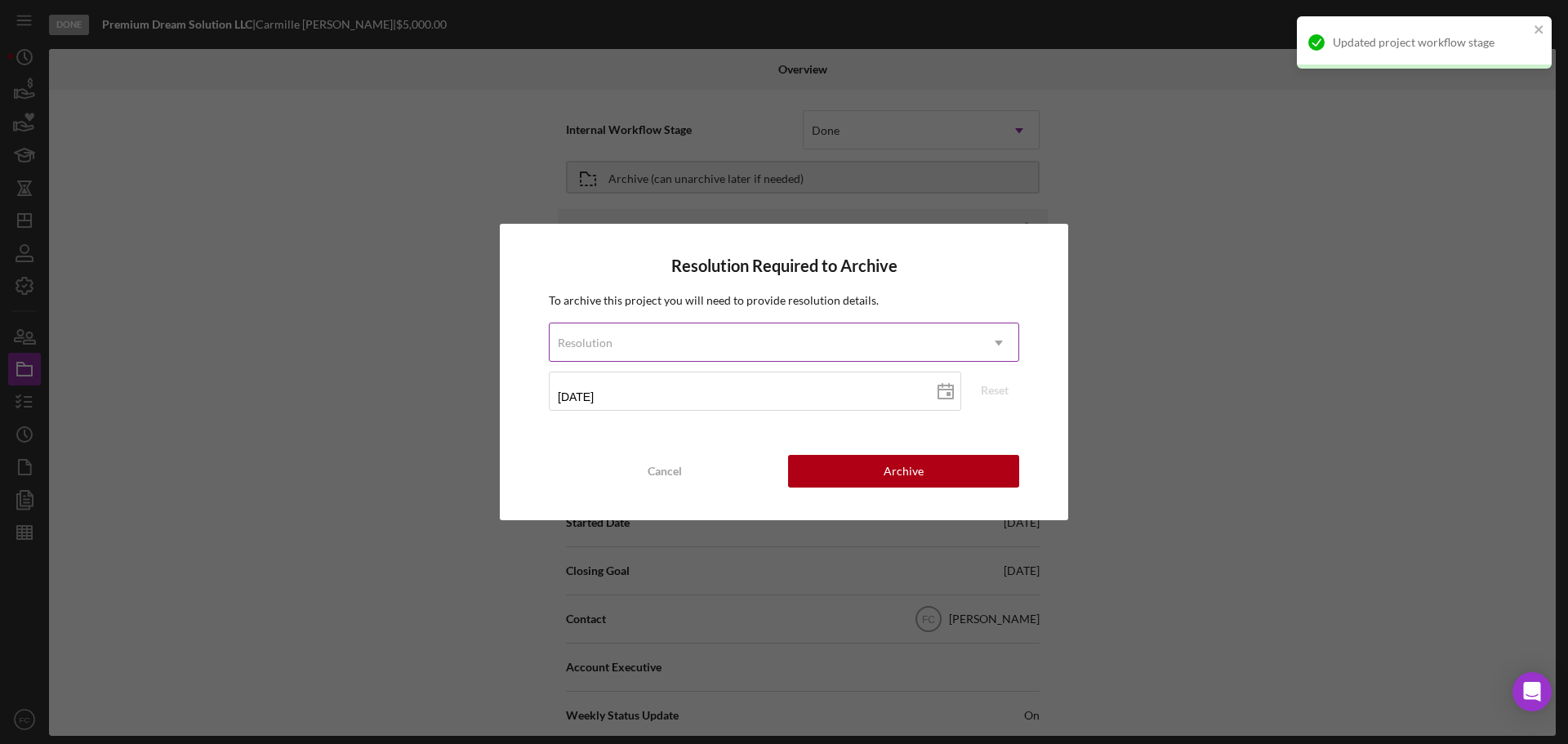
click at [645, 339] on div "Resolution" at bounding box center [764, 343] width 429 height 37
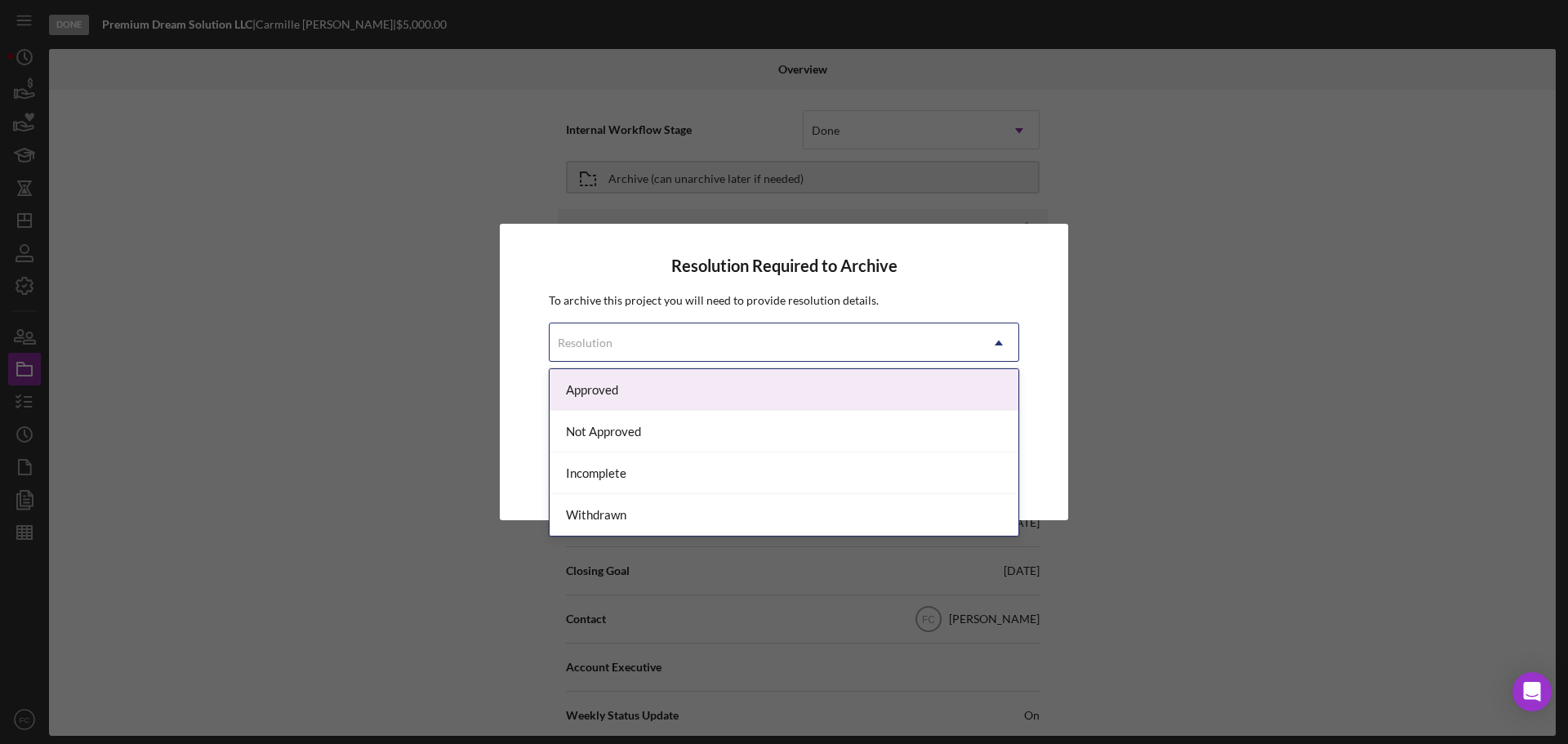
click at [609, 388] on div "Approved" at bounding box center [784, 390] width 468 height 42
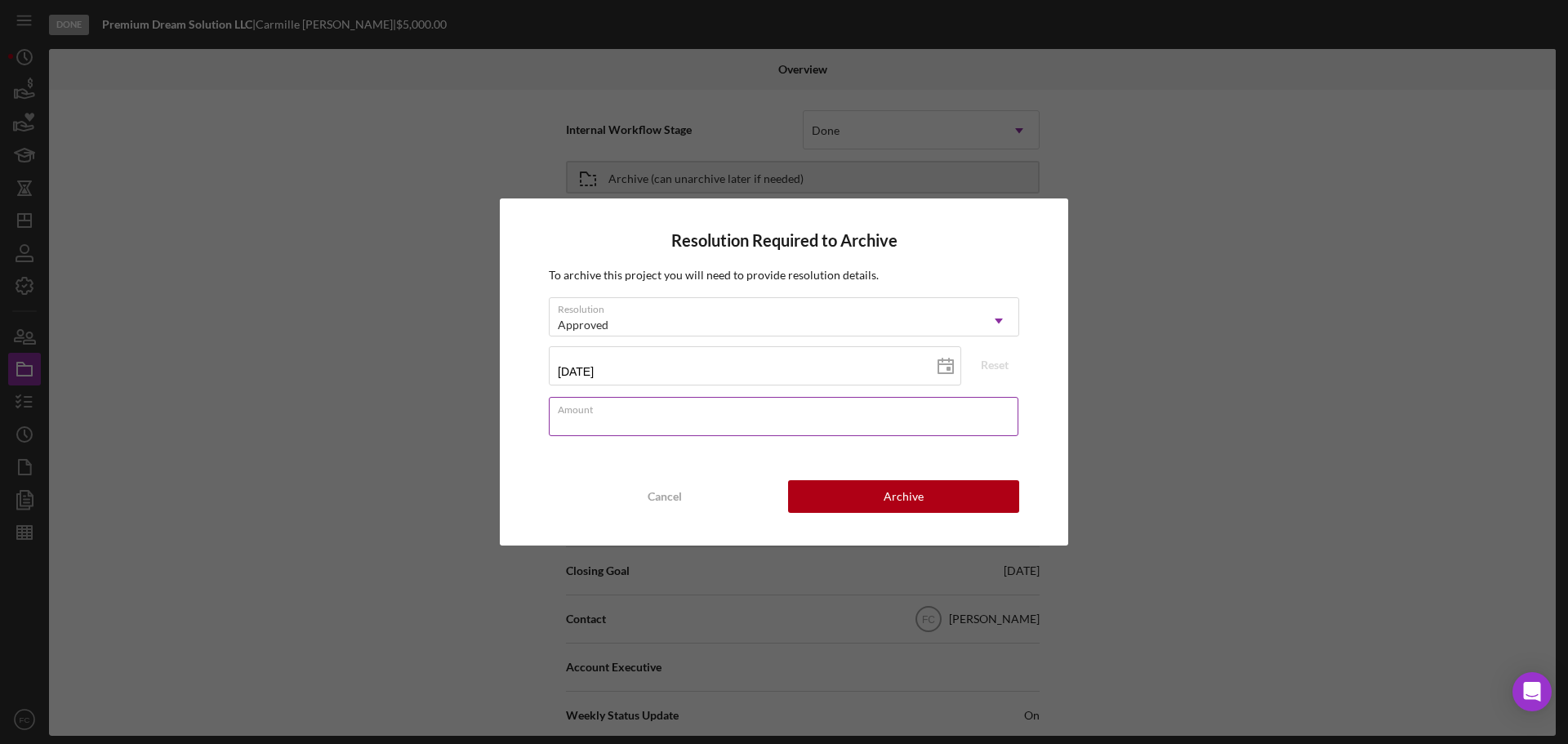
drag, startPoint x: 603, startPoint y: 428, endPoint x: 592, endPoint y: 422, distance: 12.5
click at [602, 426] on input "Amount" at bounding box center [784, 416] width 469 height 39
click at [595, 422] on input "$5,000" at bounding box center [784, 416] width 469 height 39
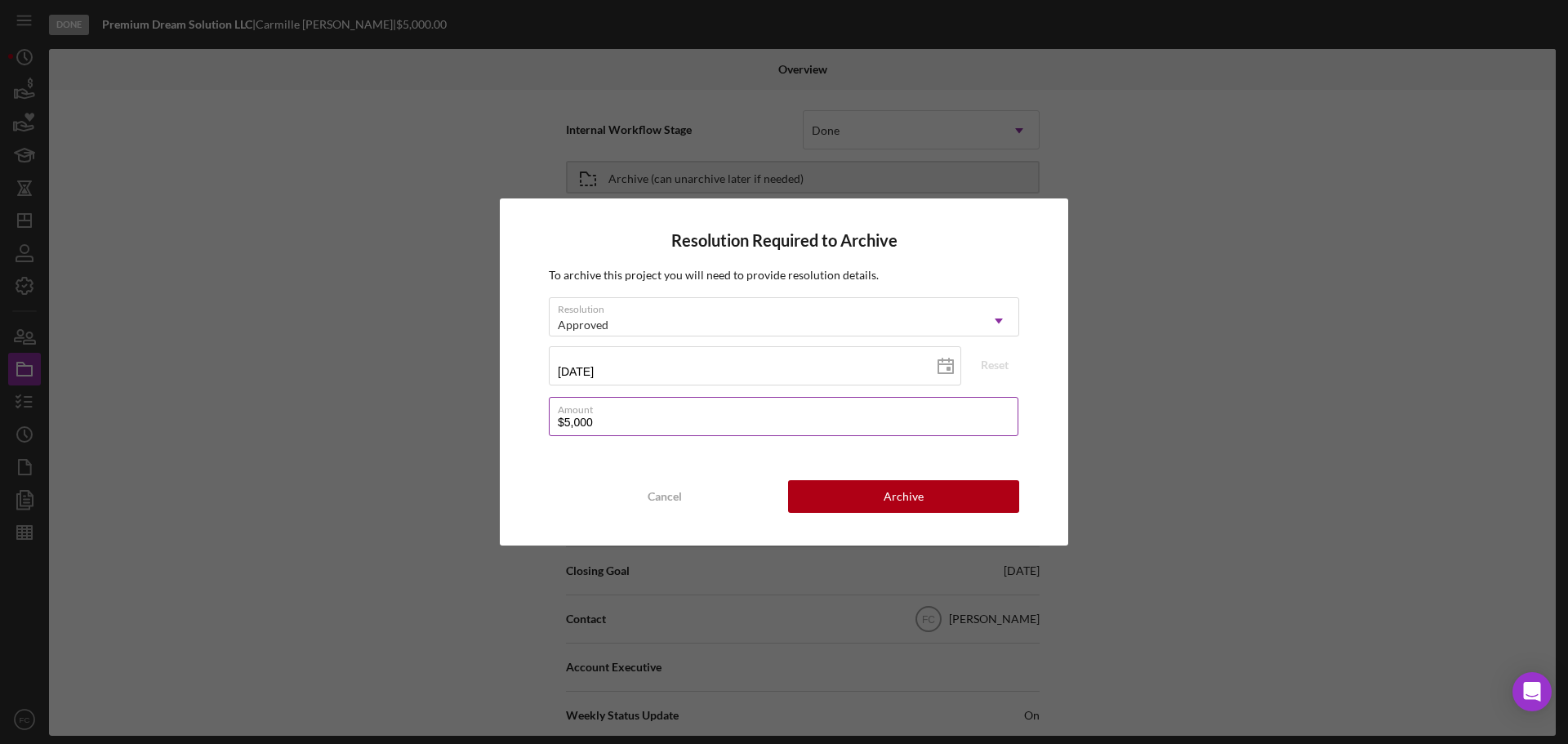
click at [595, 422] on input "$5,000" at bounding box center [784, 416] width 469 height 39
click at [598, 420] on input "$5,000" at bounding box center [784, 416] width 469 height 39
click at [598, 419] on input "$5,000" at bounding box center [784, 416] width 469 height 39
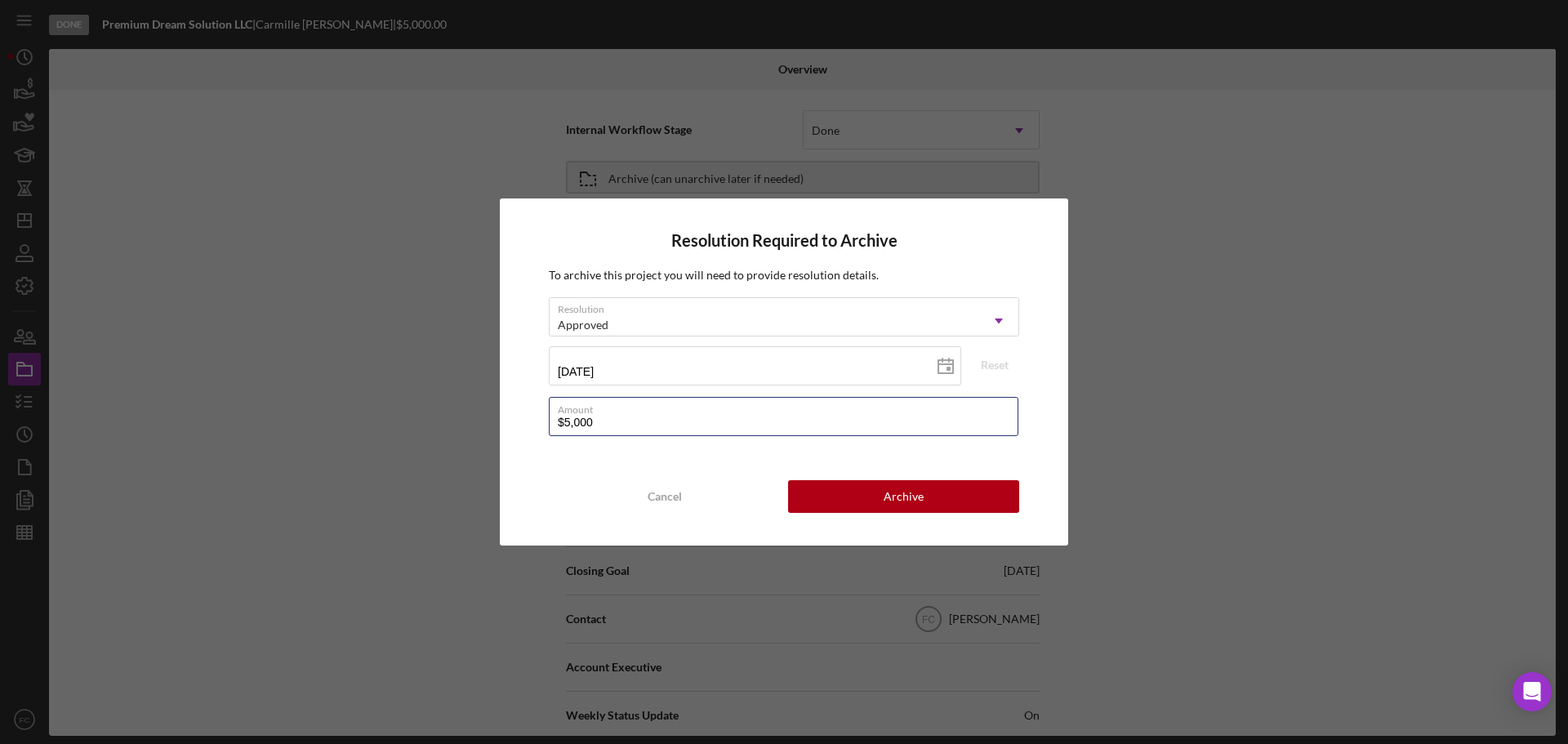
click at [593, 419] on input "$5,000" at bounding box center [784, 416] width 469 height 39
click at [595, 418] on input "$5,000" at bounding box center [784, 416] width 469 height 39
type input "$5,000"
click at [885, 504] on div "Archive" at bounding box center [903, 497] width 40 height 33
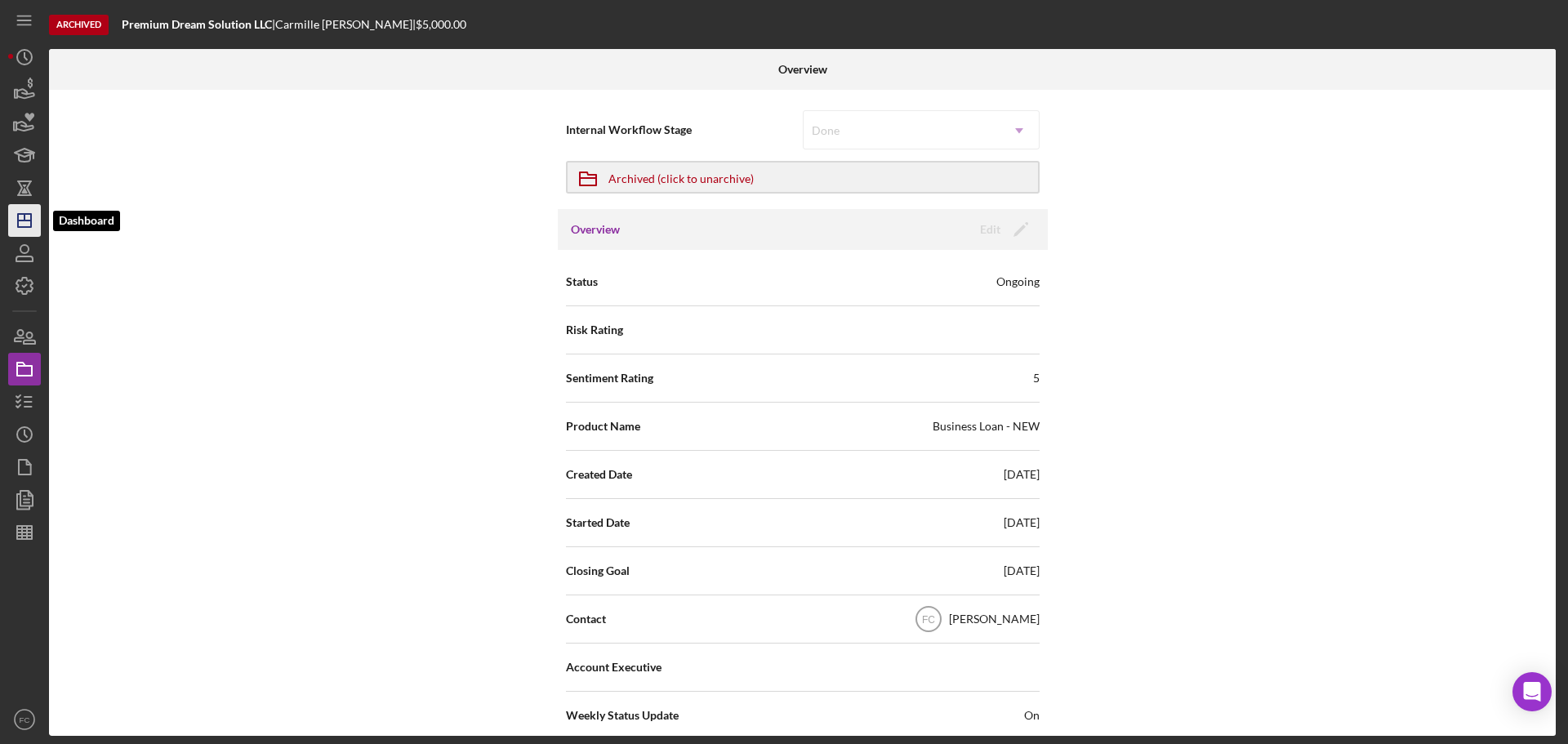
click at [15, 221] on icon "Icon/Dashboard" at bounding box center [25, 220] width 41 height 41
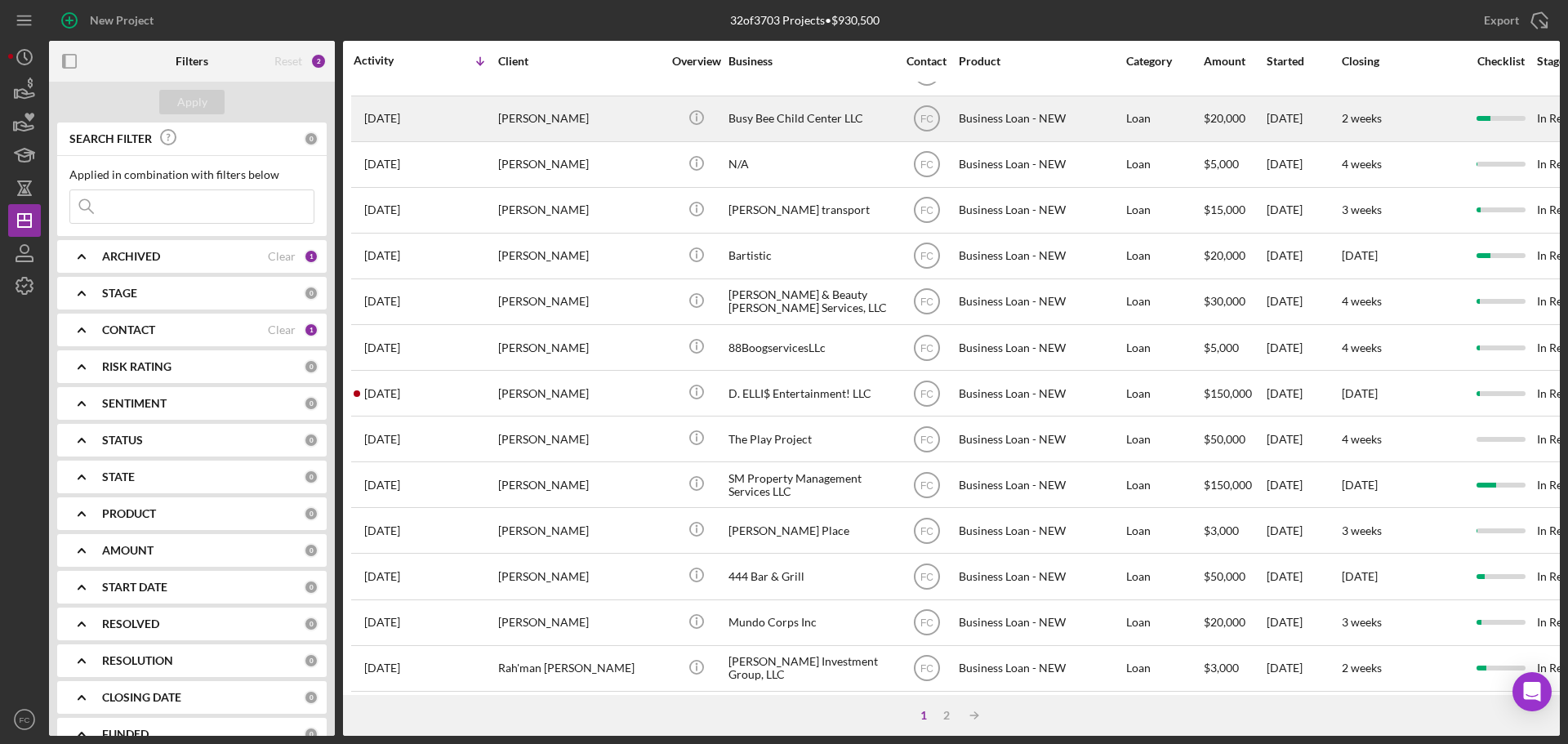
scroll to position [553, 0]
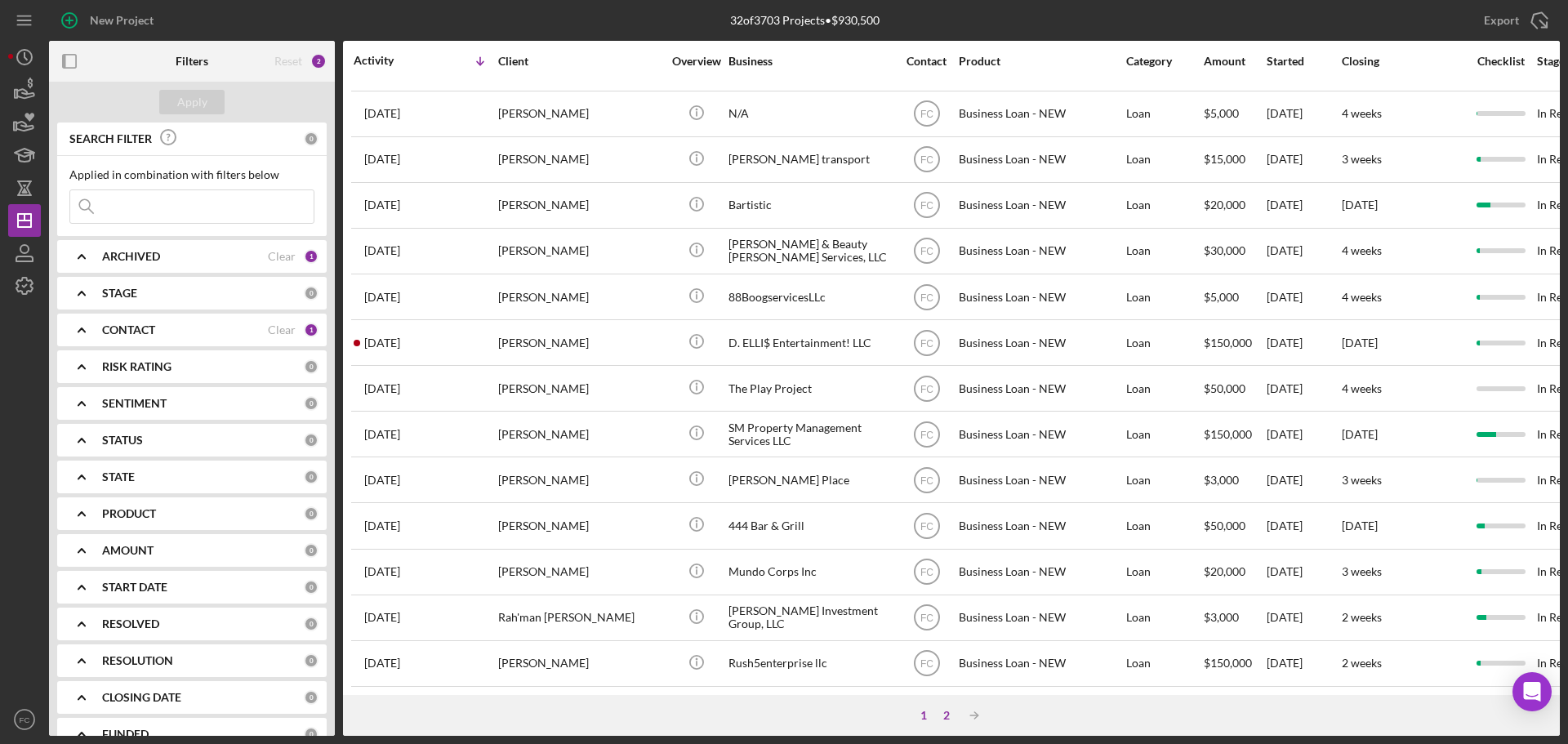
click at [943, 710] on div "2" at bounding box center [946, 715] width 23 height 13
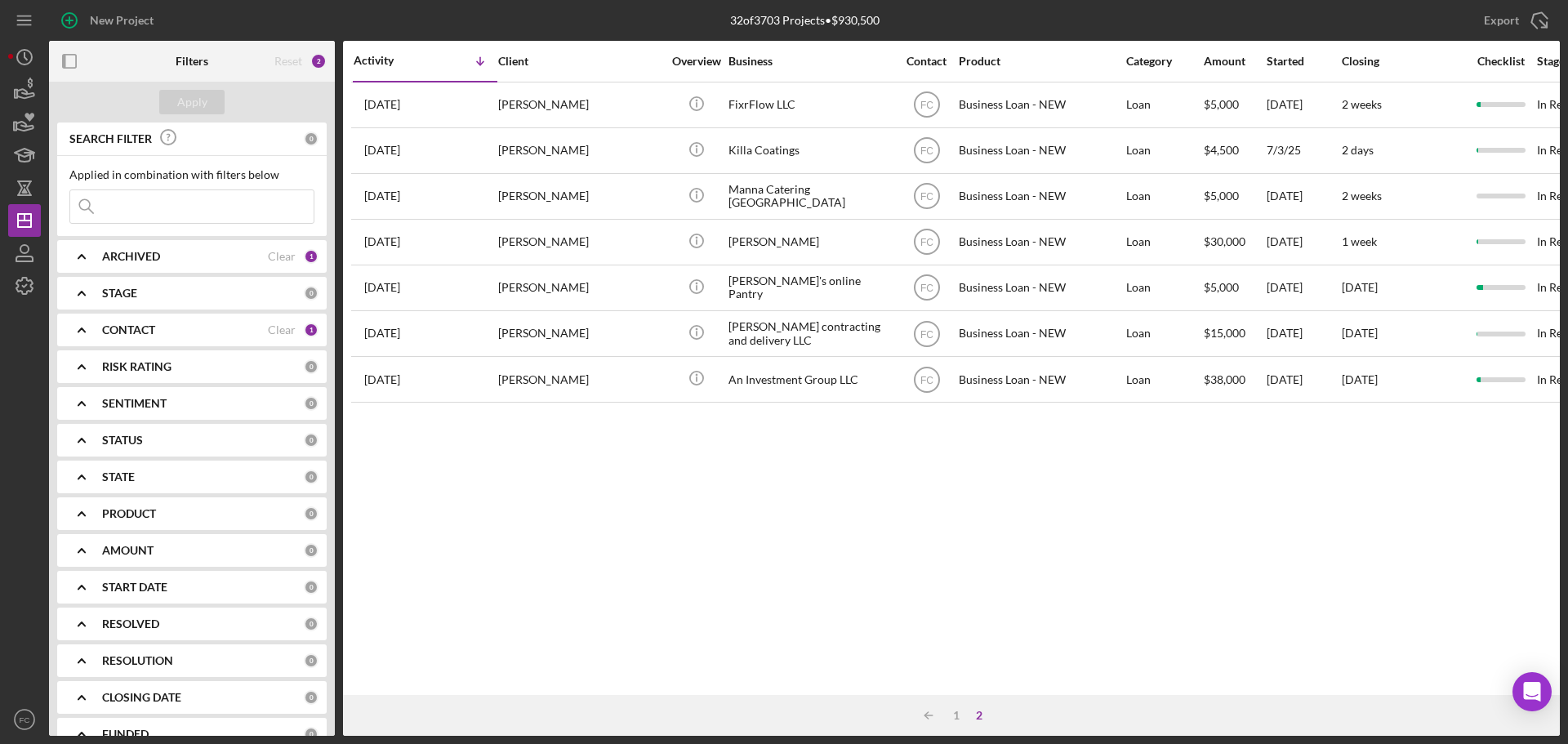
scroll to position [0, 0]
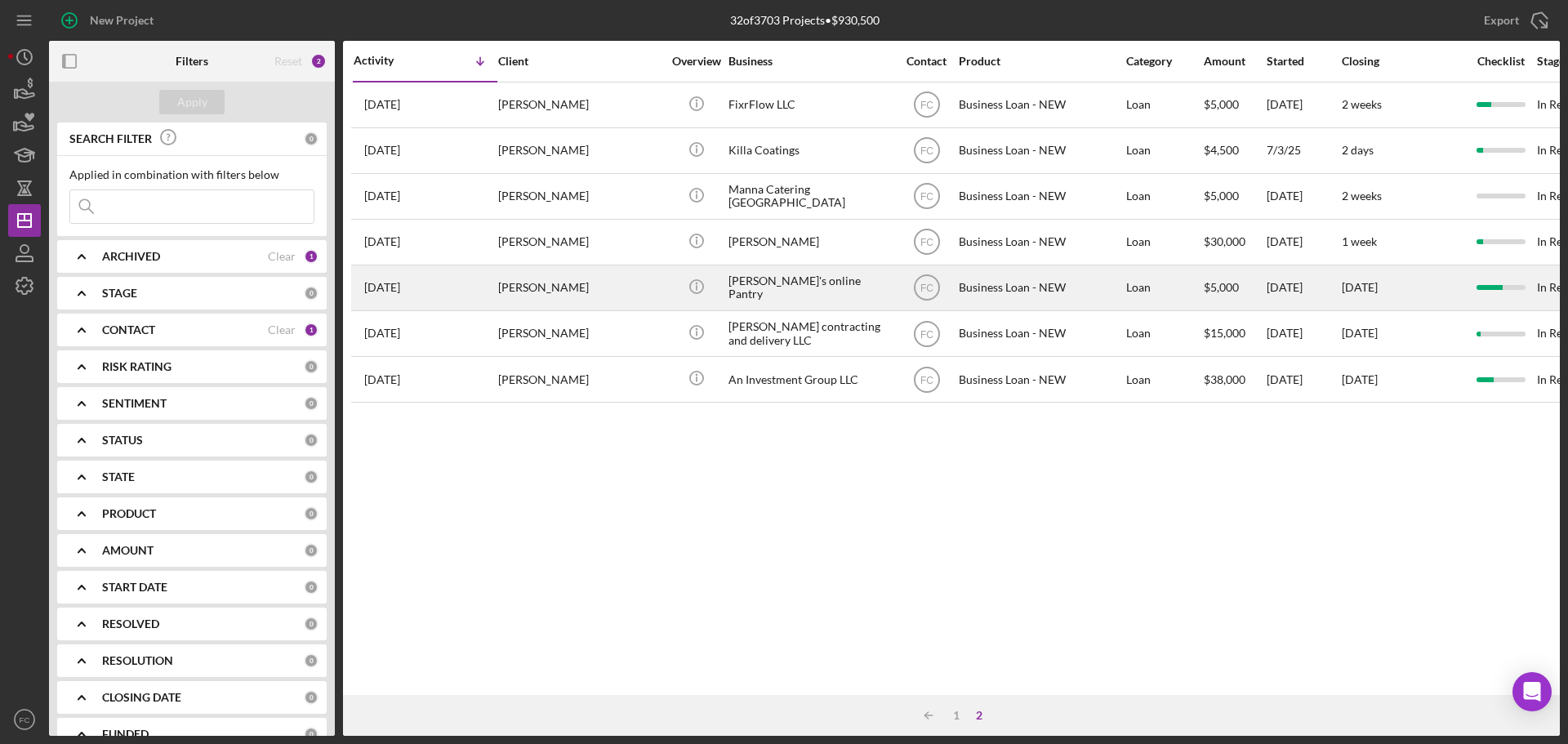
click at [604, 280] on div "[PERSON_NAME]" at bounding box center [579, 287] width 163 height 43
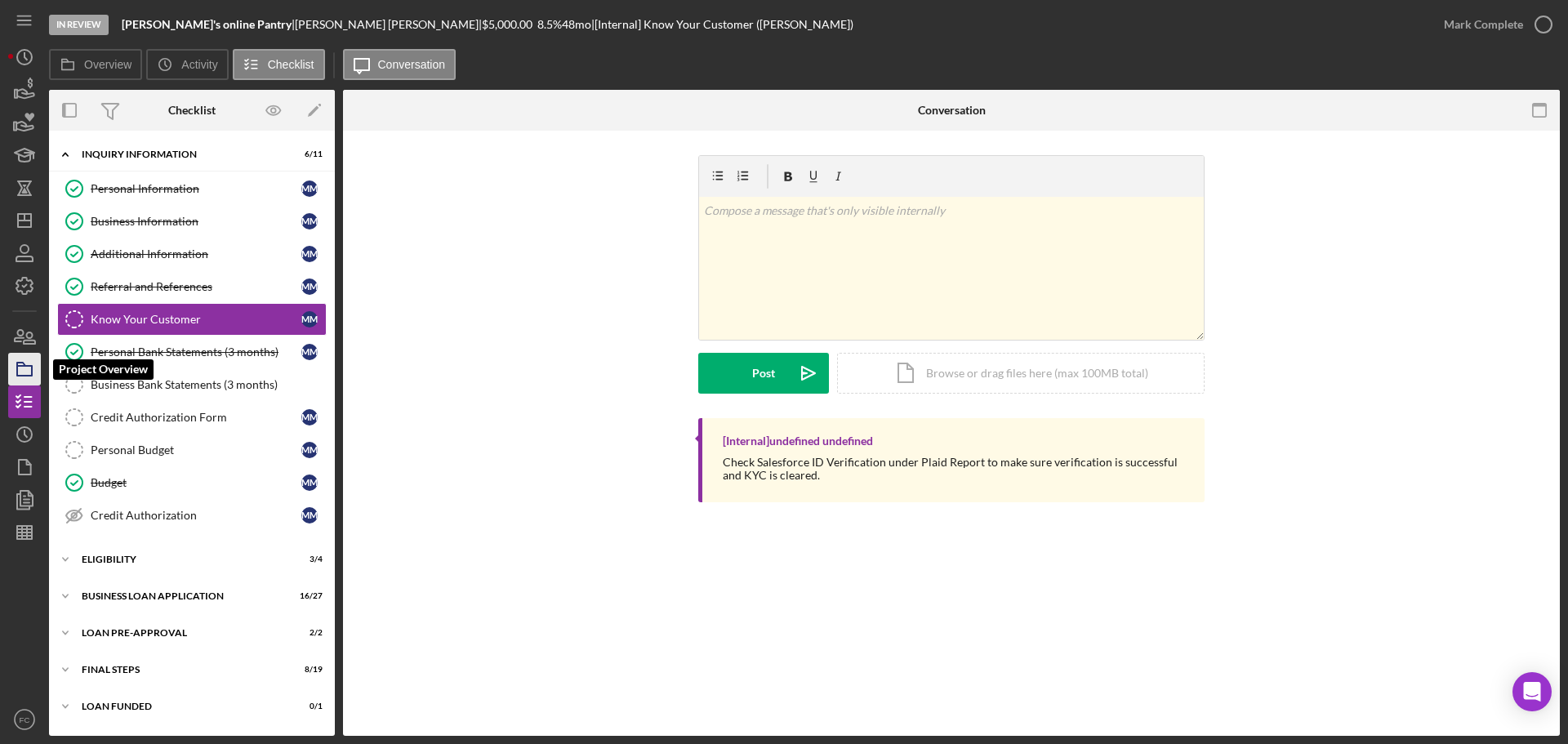
click at [21, 375] on rect "button" at bounding box center [24, 371] width 14 height 10
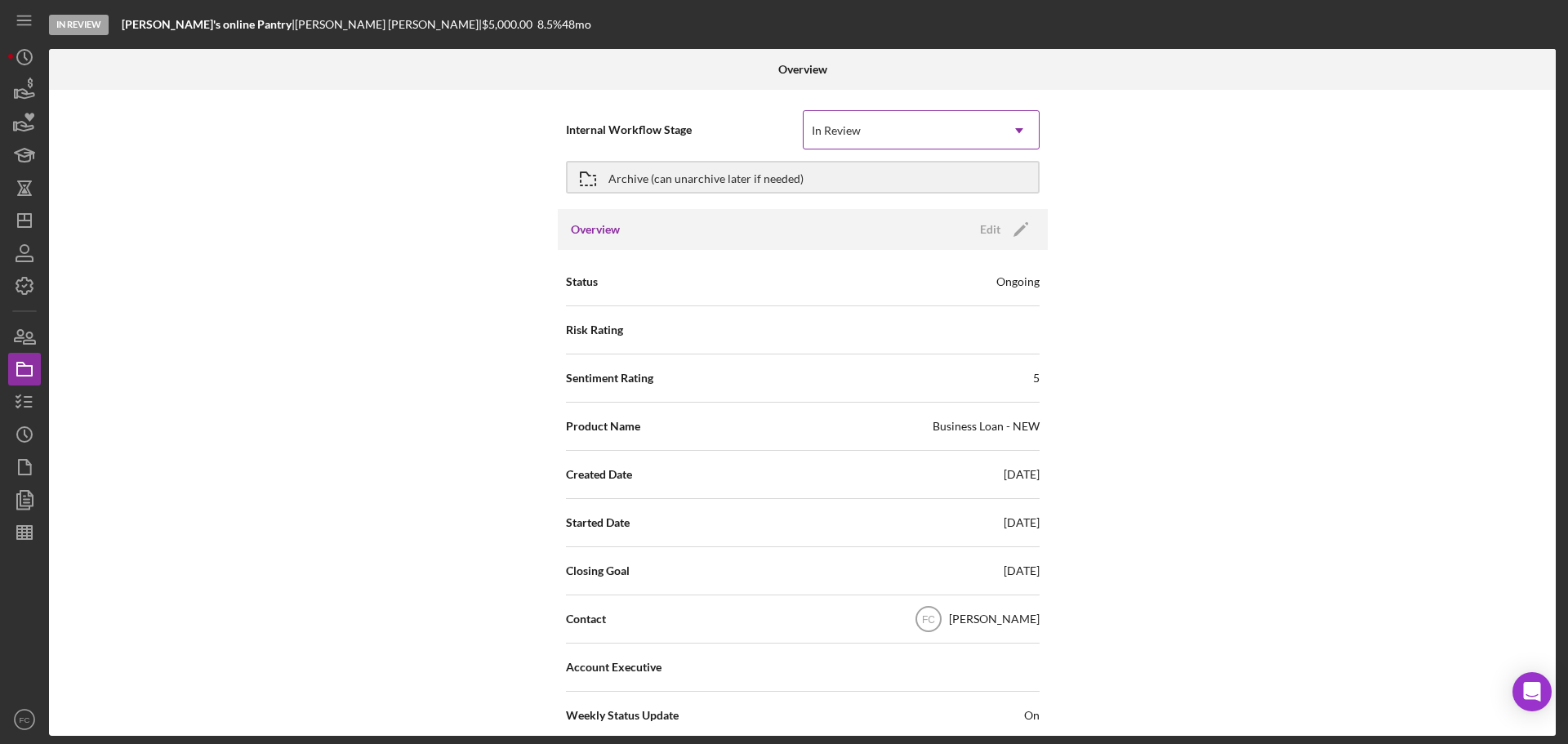
click at [845, 130] on div "In Review" at bounding box center [836, 130] width 49 height 13
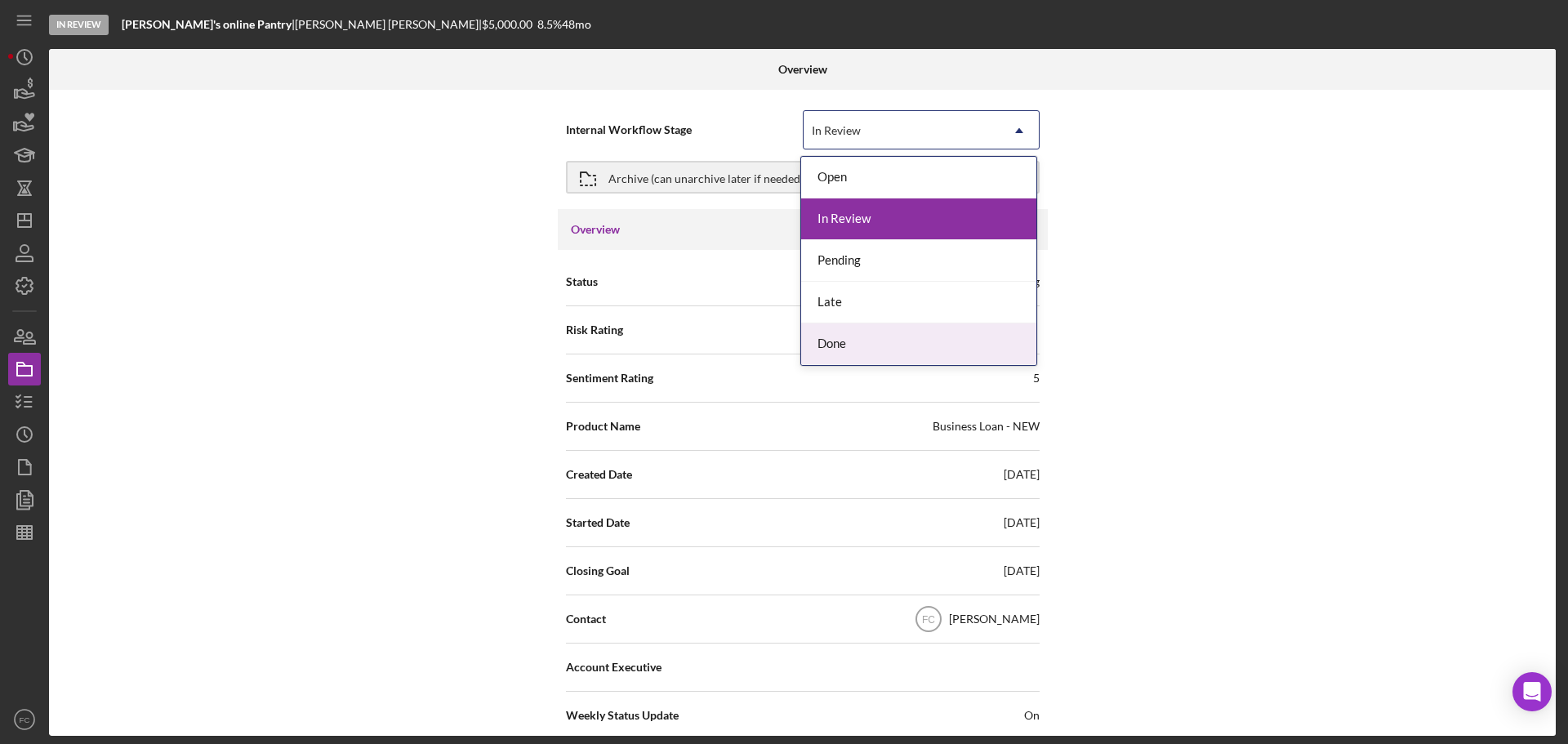
click at [847, 341] on div "Done" at bounding box center [919, 344] width 235 height 42
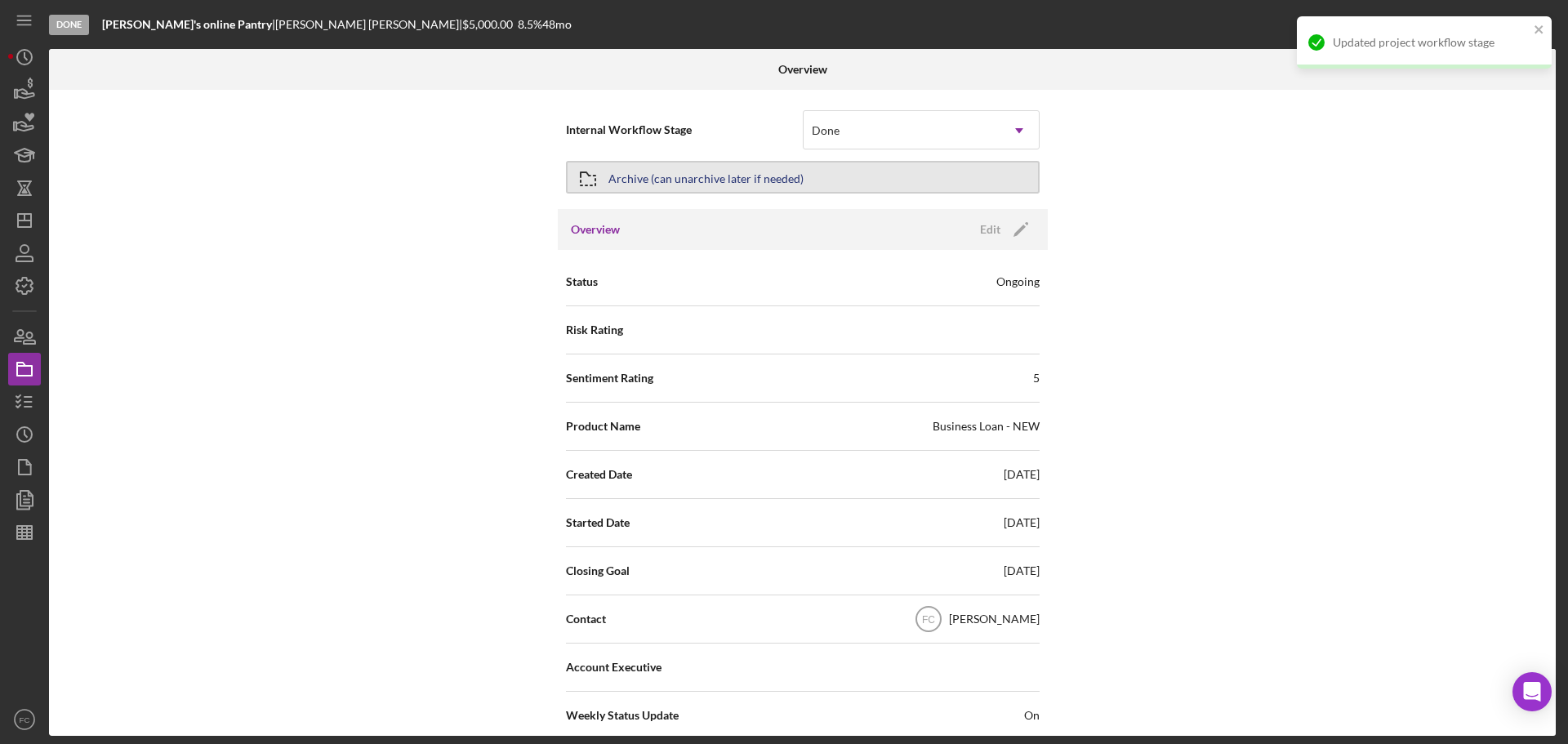
click at [651, 175] on div "Archive (can unarchive later if needed)" at bounding box center [706, 177] width 195 height 30
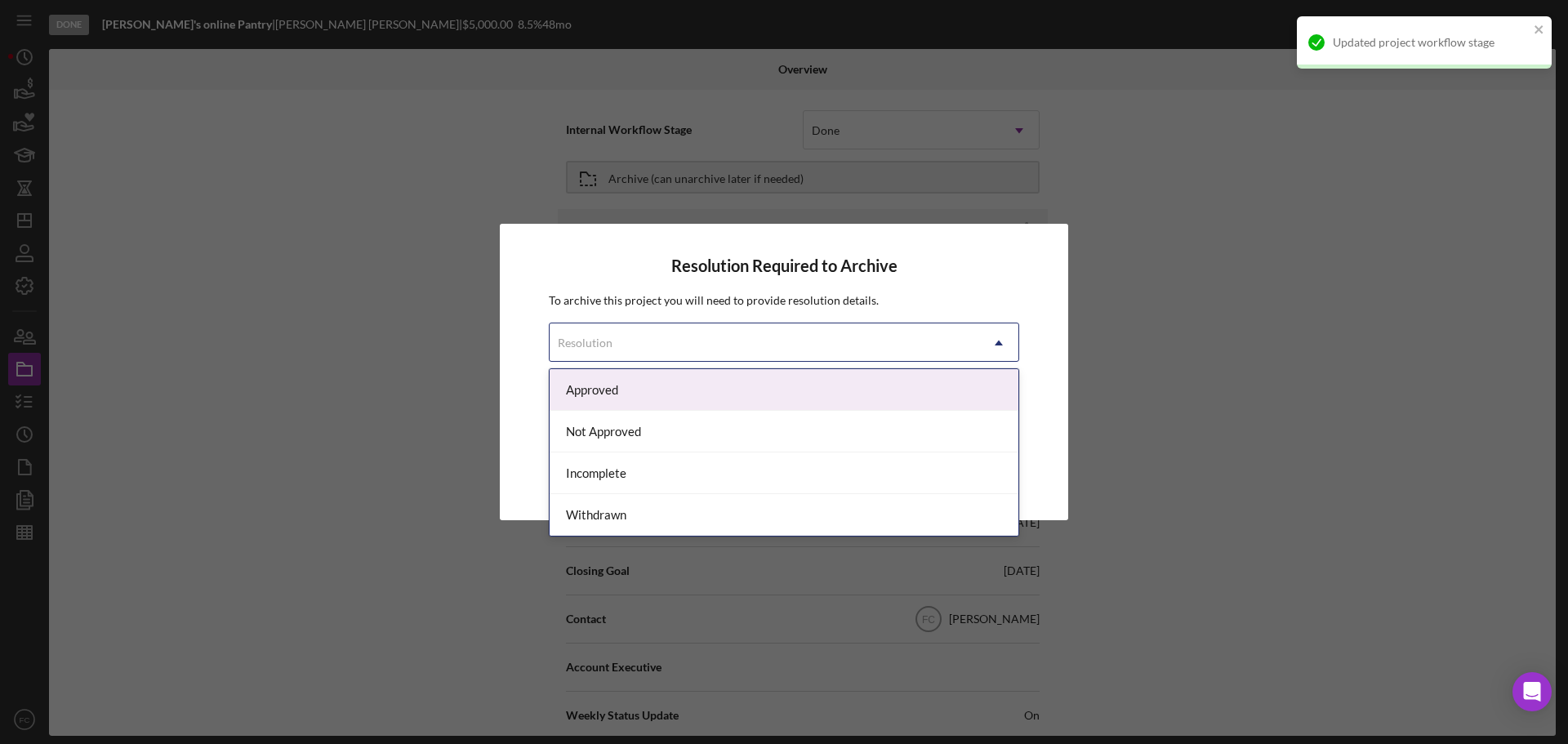
click at [620, 341] on div "Resolution" at bounding box center [764, 343] width 429 height 37
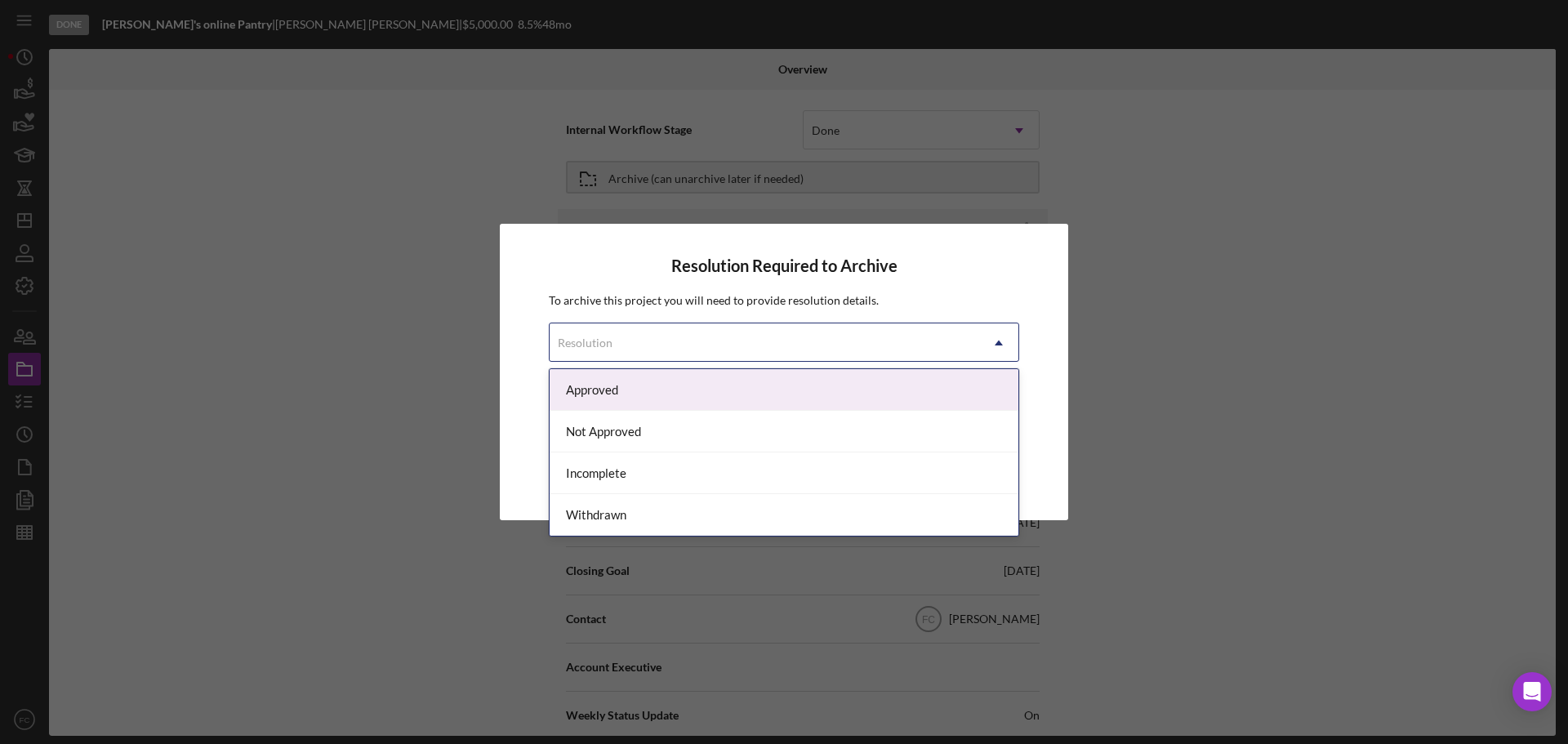
click at [574, 397] on div "Approved" at bounding box center [784, 390] width 468 height 42
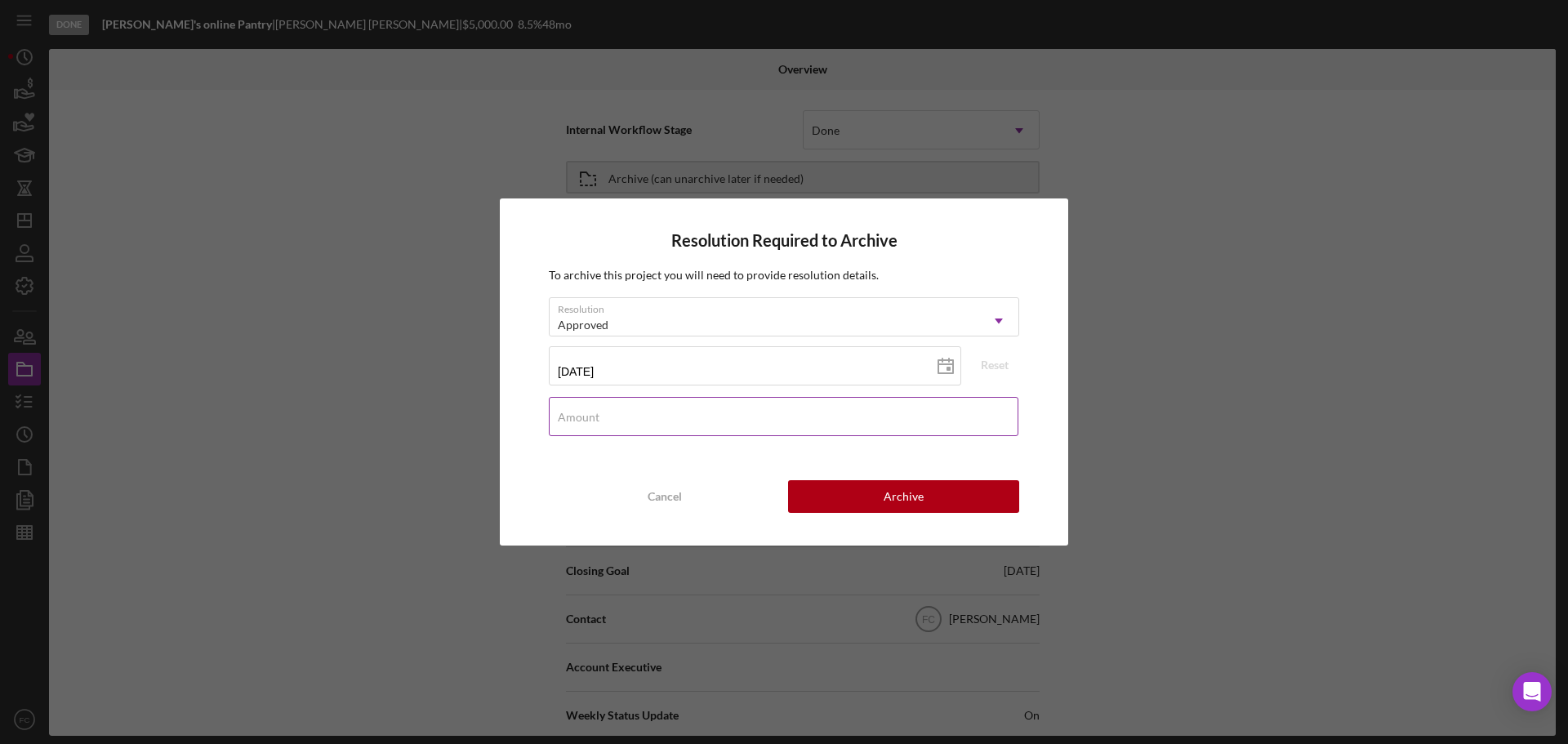
click at [576, 418] on label "Amount" at bounding box center [578, 417] width 42 height 13
click at [576, 418] on input "Amount" at bounding box center [784, 416] width 469 height 39
type input "$5,000"
click at [838, 481] on button "Archive" at bounding box center [903, 497] width 231 height 33
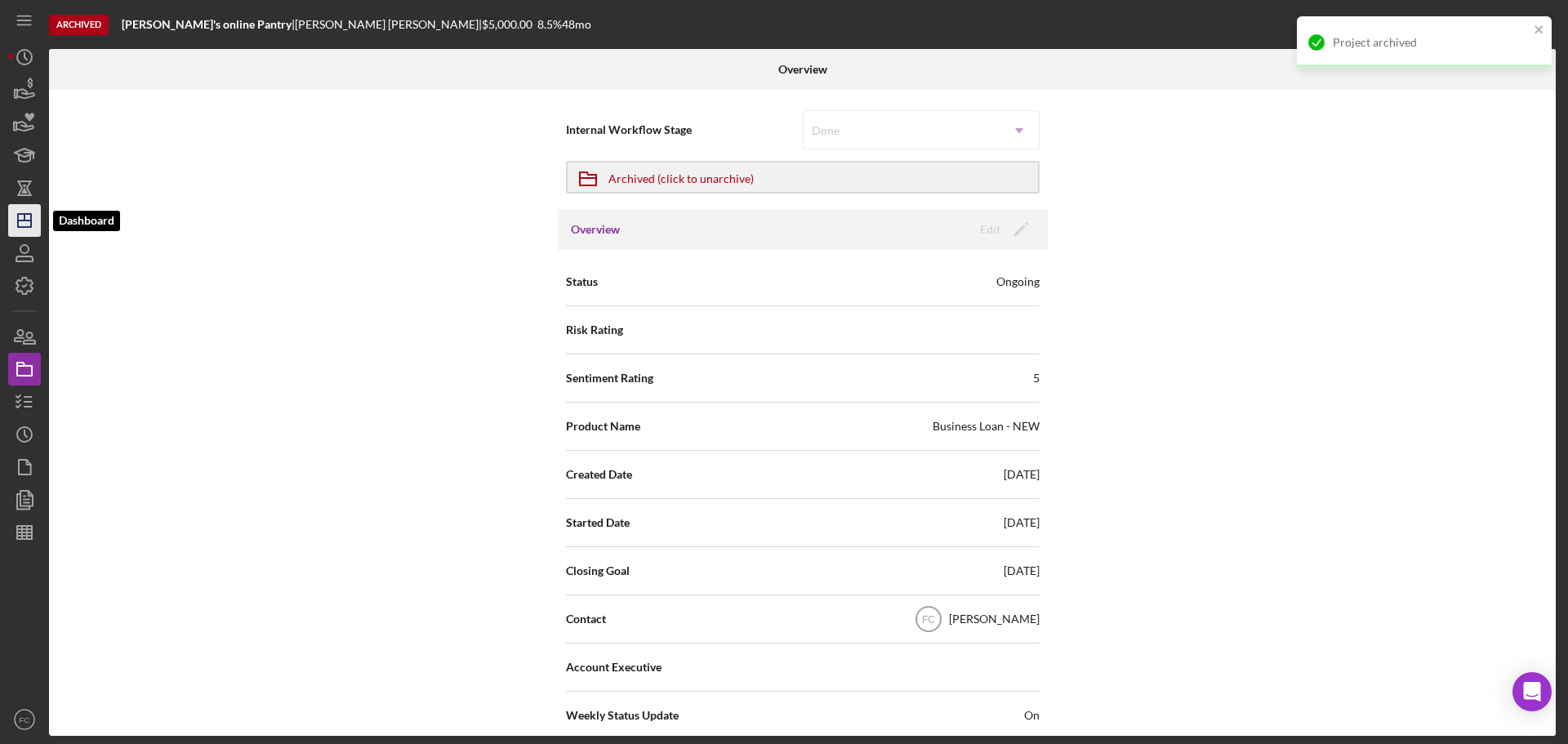
click at [25, 217] on icon "Icon/Dashboard" at bounding box center [25, 220] width 41 height 41
